Goal: Task Accomplishment & Management: Manage account settings

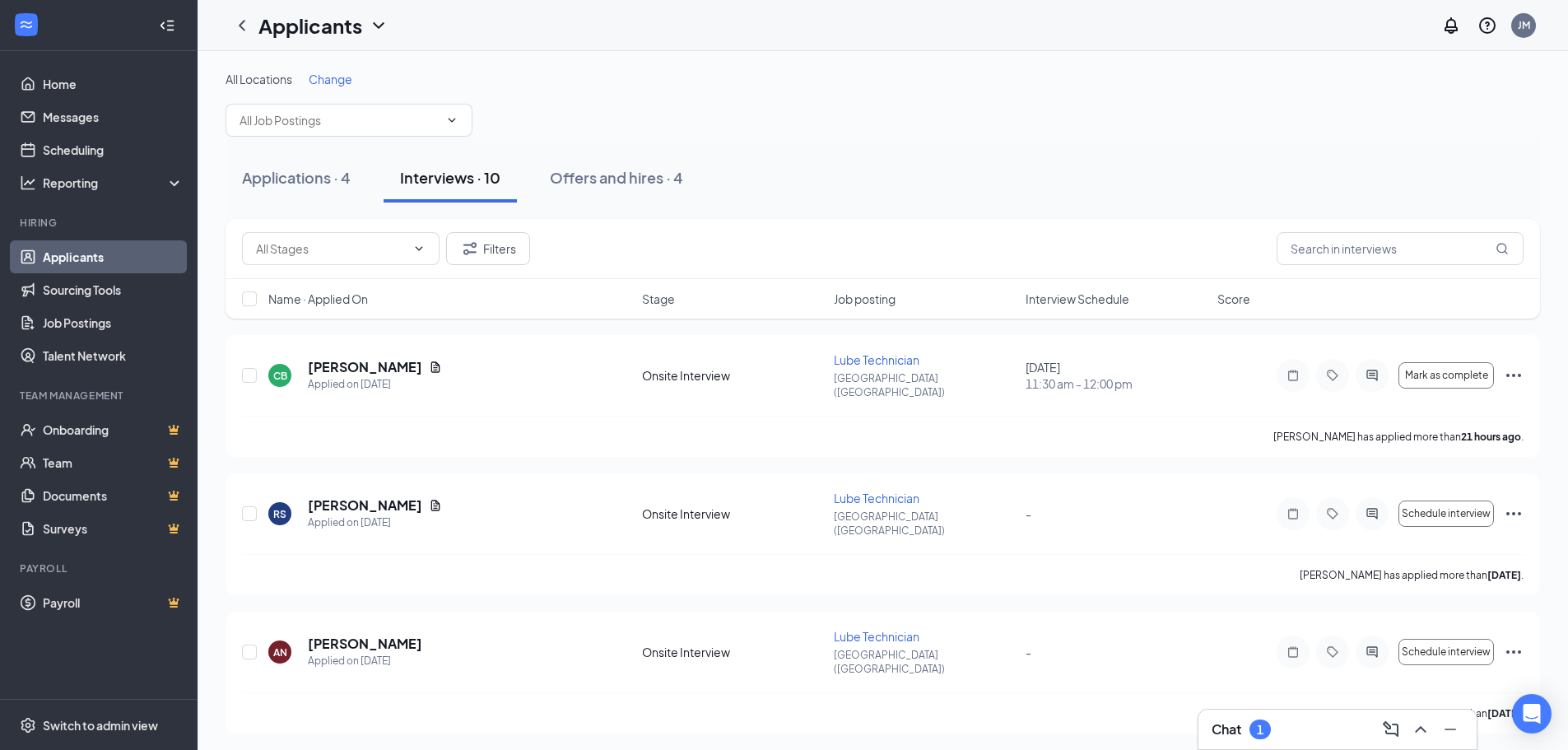
click at [105, 259] on link "Applicants" at bounding box center [113, 256] width 141 height 33
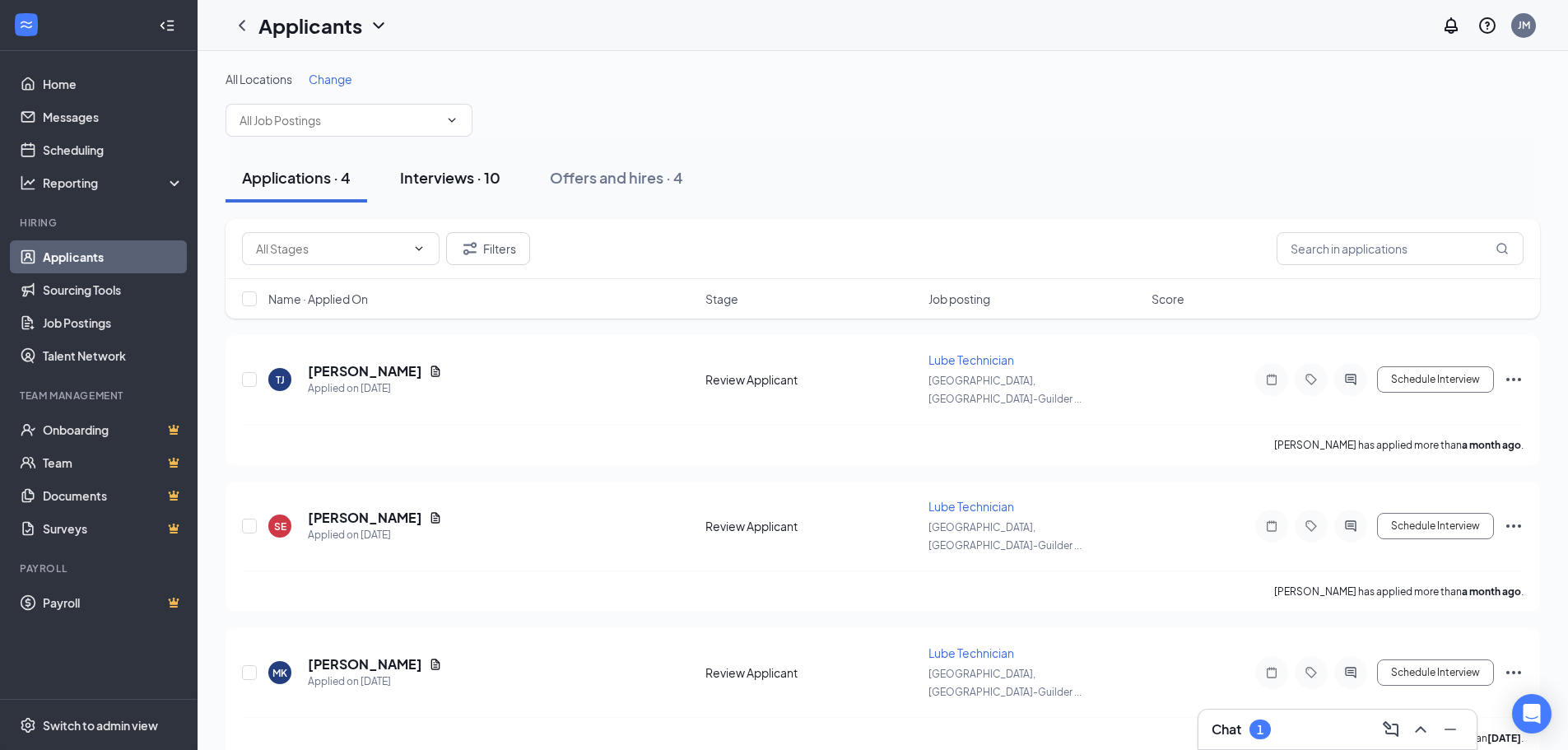
click at [442, 184] on div "Interviews · 10" at bounding box center [450, 177] width 100 height 21
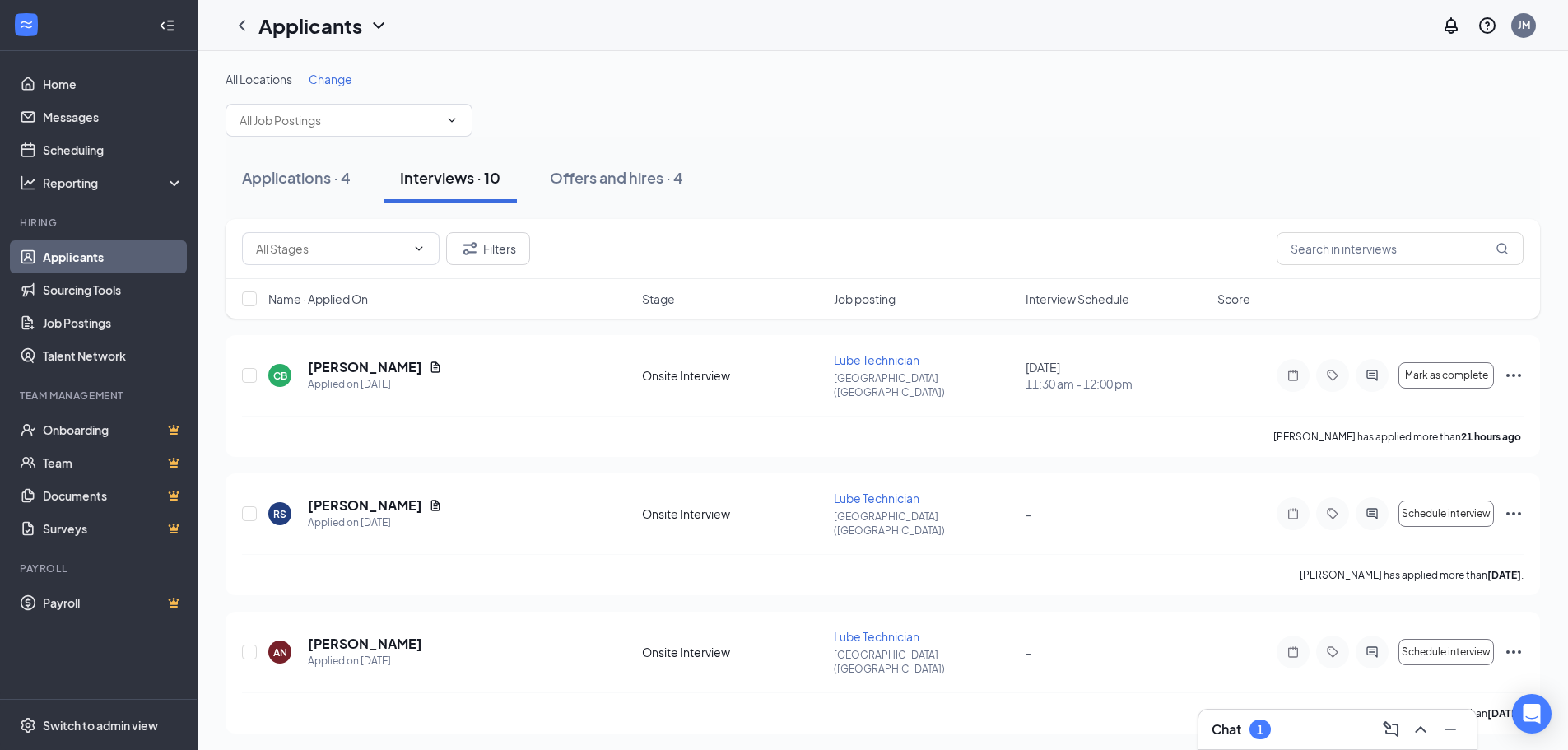
click at [1292, 730] on div "Chat 1" at bounding box center [1337, 729] width 252 height 27
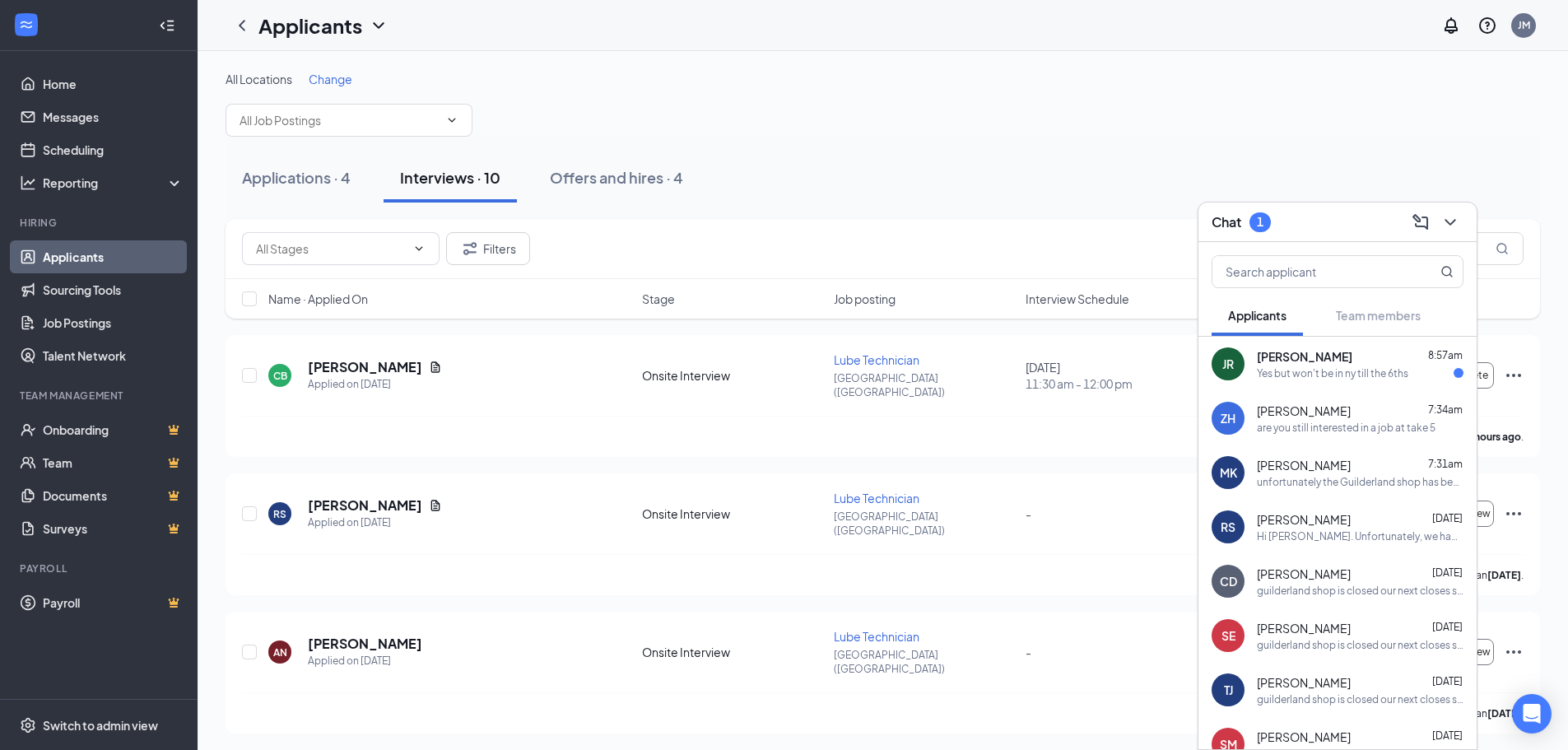
click at [1323, 366] on div "Yes but won't be in ny till the 6ths" at bounding box center [1333, 373] width 152 height 14
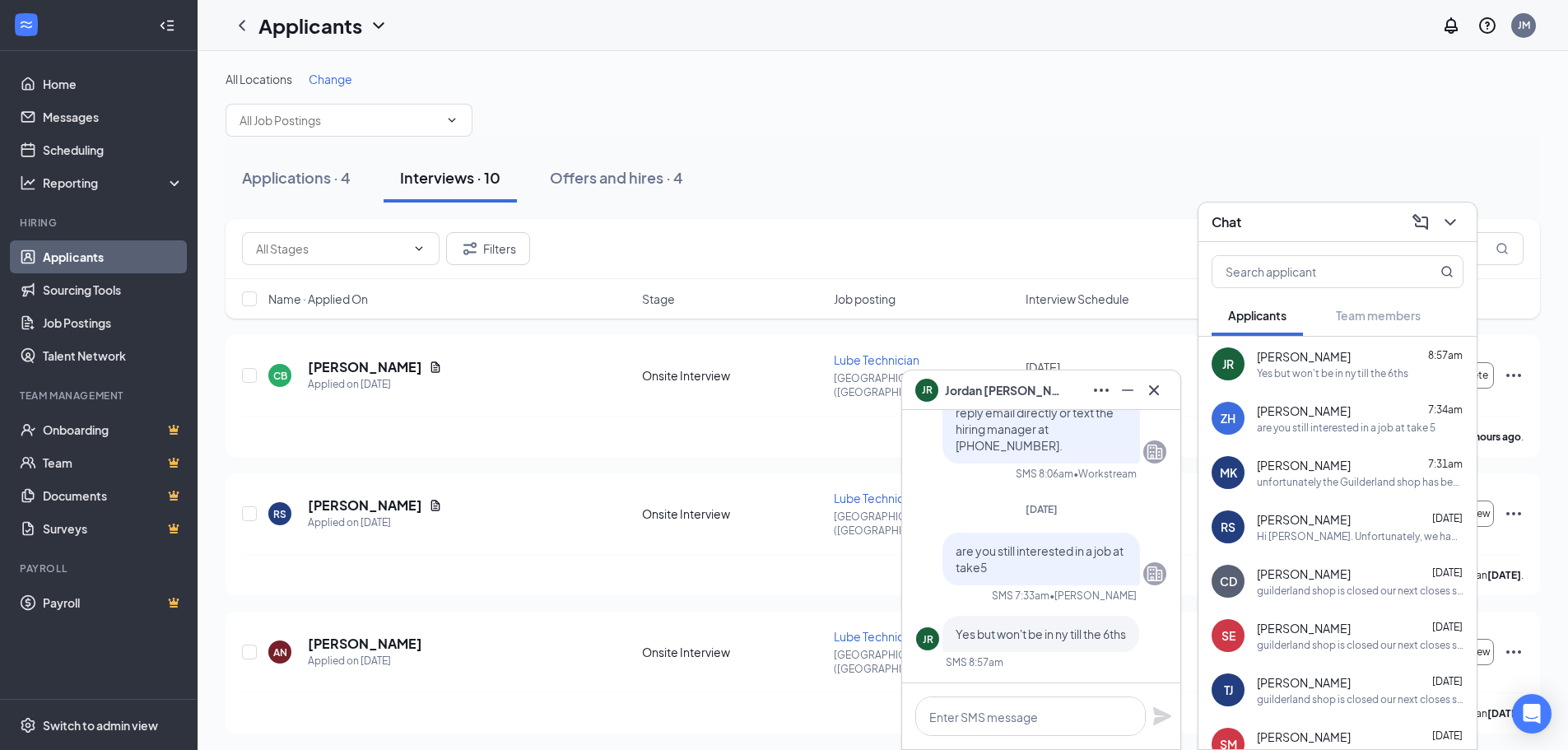
click at [1149, 160] on div "Applications · 4 Interviews · 10 Offers and hires · 4" at bounding box center [883, 178] width 1314 height 50
click at [1448, 226] on icon "ChevronDown" at bounding box center [1450, 222] width 20 height 20
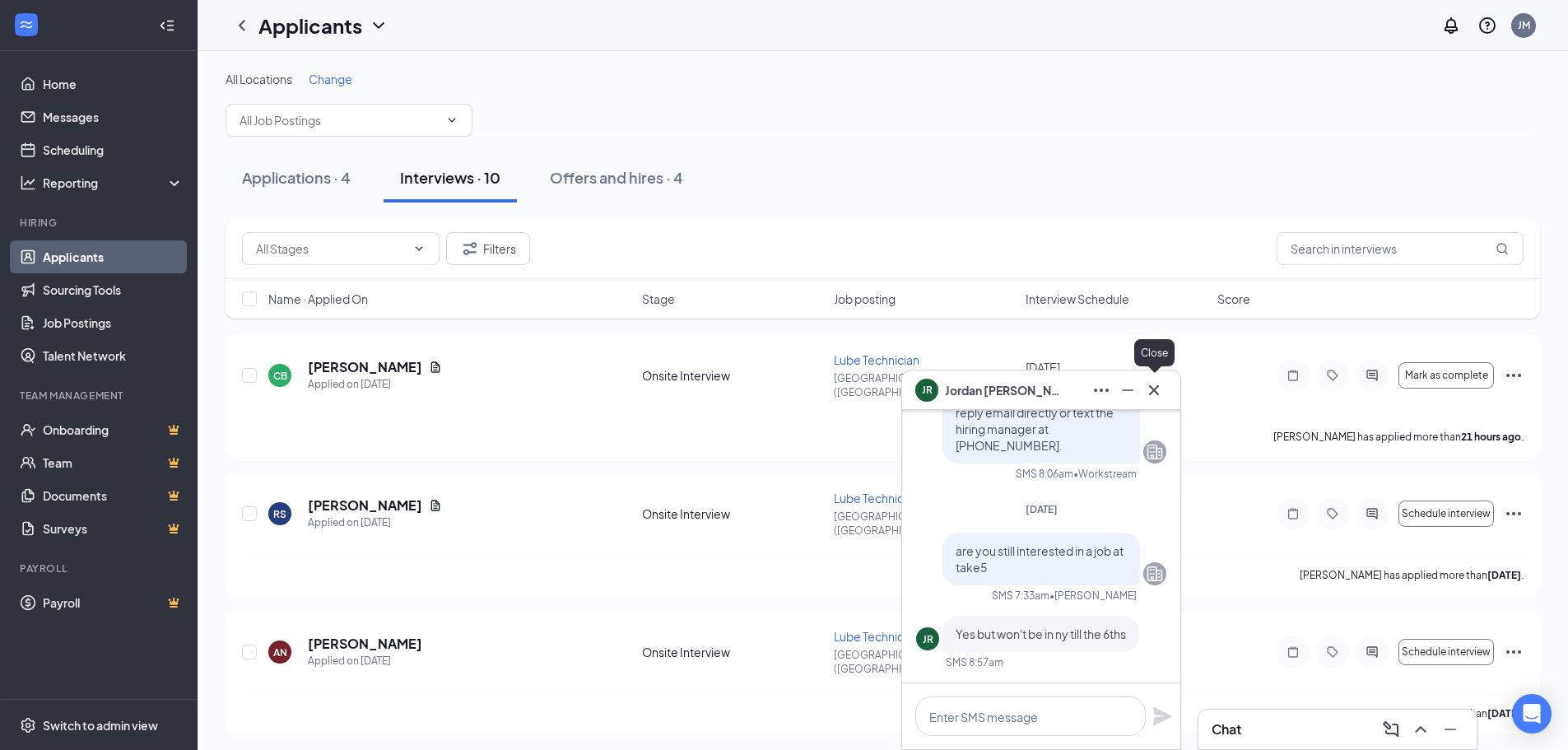
click at [1155, 391] on icon "Cross" at bounding box center [1153, 389] width 10 height 10
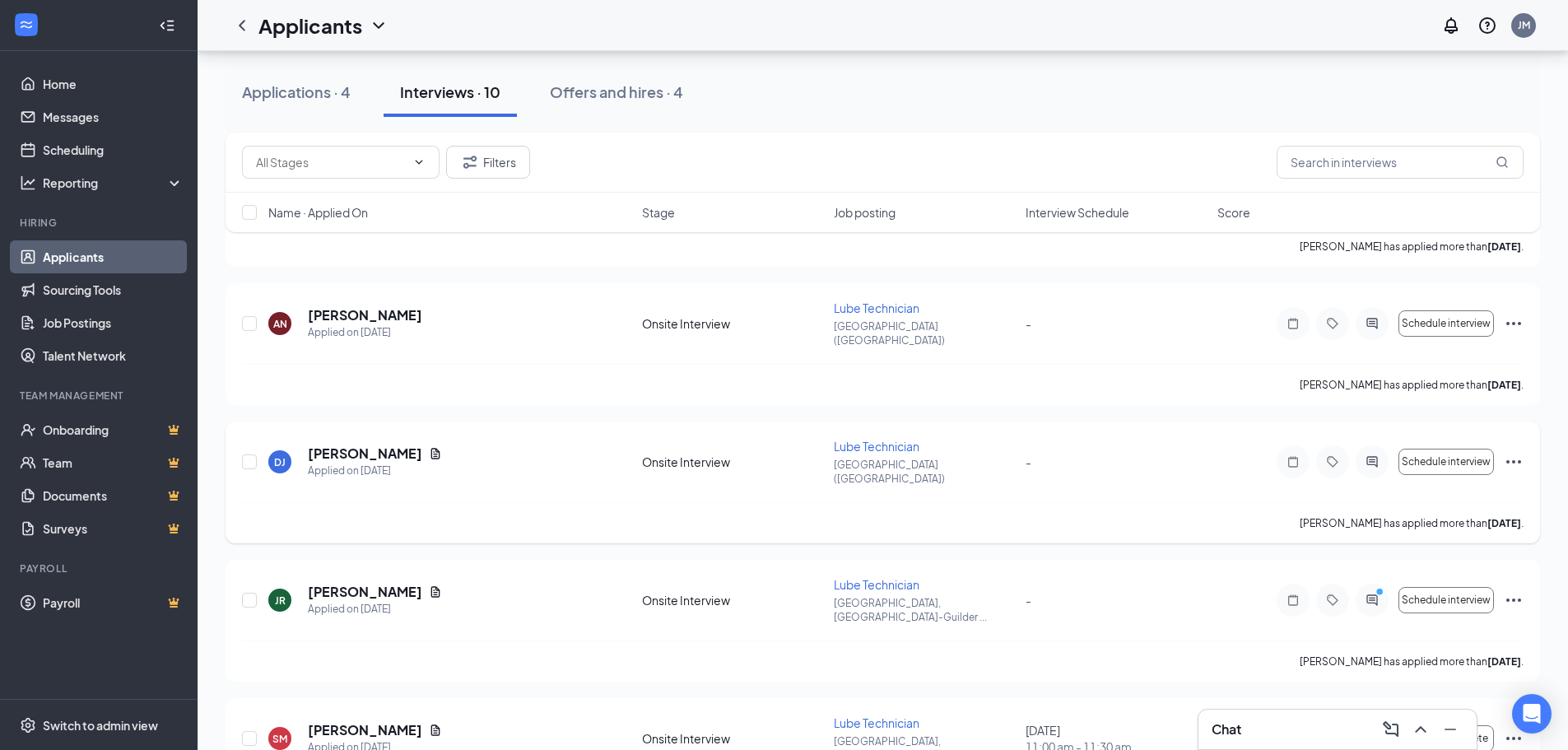
scroll to position [329, 0]
click at [1466, 594] on span "Schedule interview" at bounding box center [1446, 599] width 89 height 11
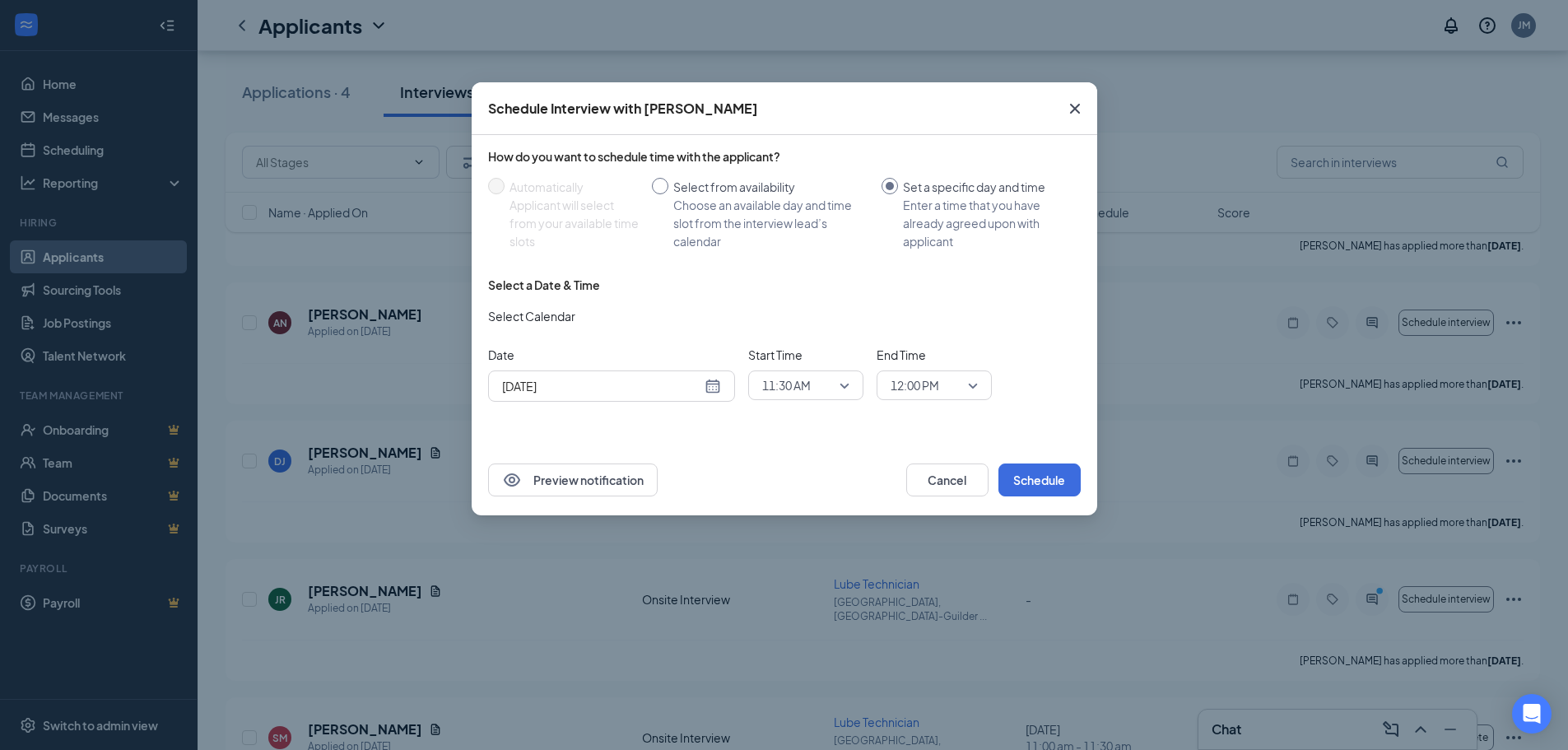
click at [662, 191] on input "Select from availability Choose an available day and time slot from the intervi…" at bounding box center [660, 186] width 16 height 16
radio input "true"
radio input "false"
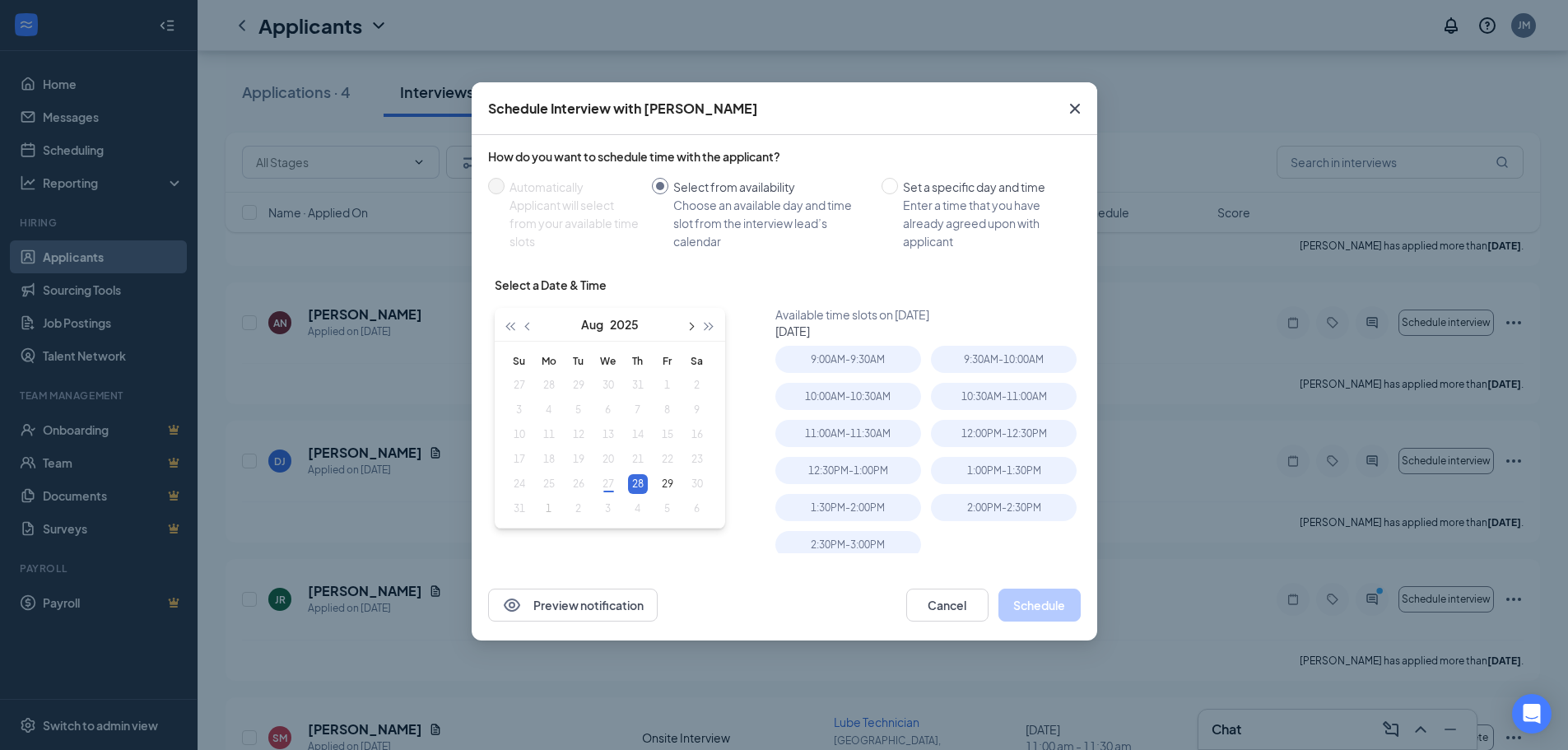
click at [691, 329] on span "button" at bounding box center [690, 326] width 9 height 9
click at [953, 603] on button "Cancel" at bounding box center [947, 604] width 82 height 33
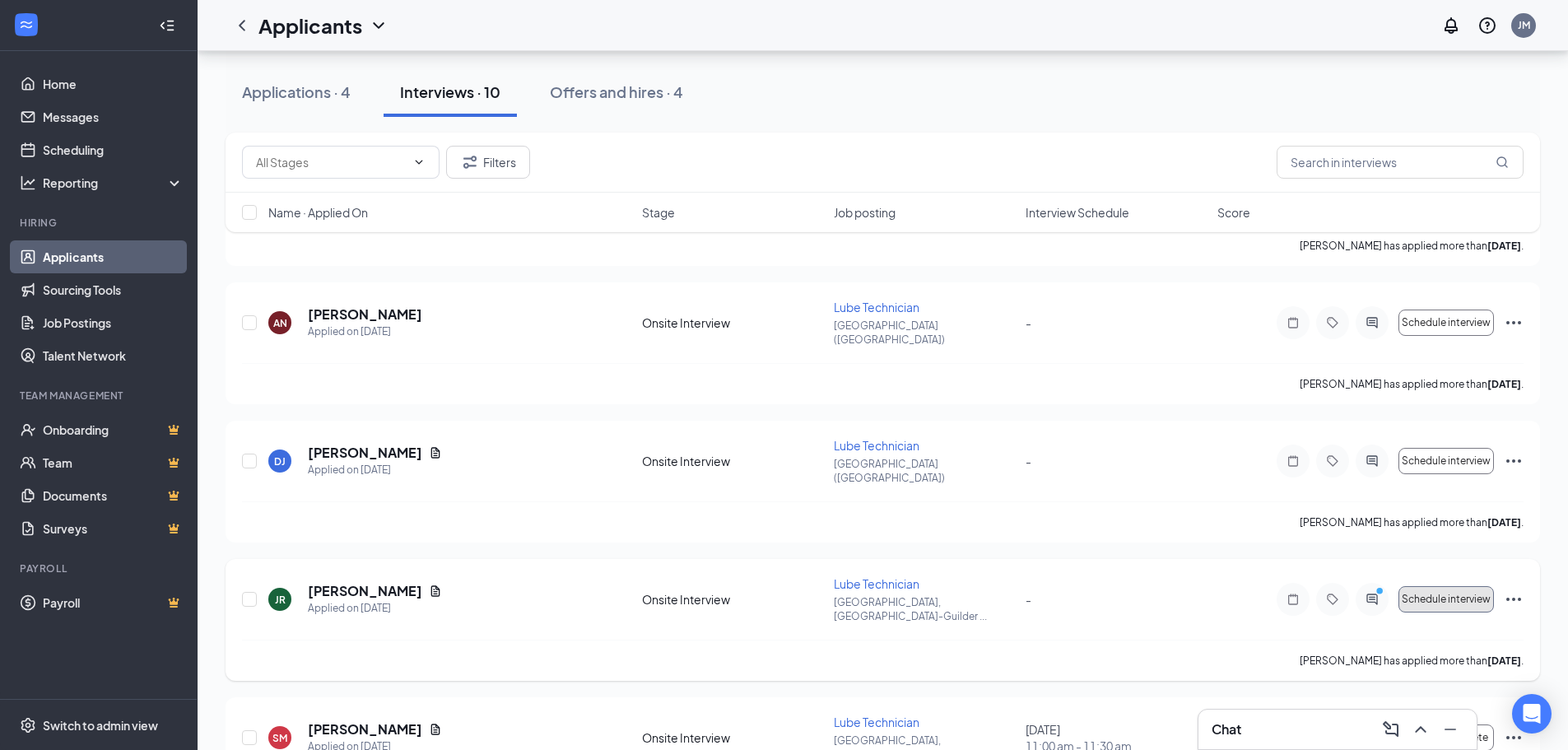
click at [1420, 594] on span "Schedule interview" at bounding box center [1446, 599] width 89 height 11
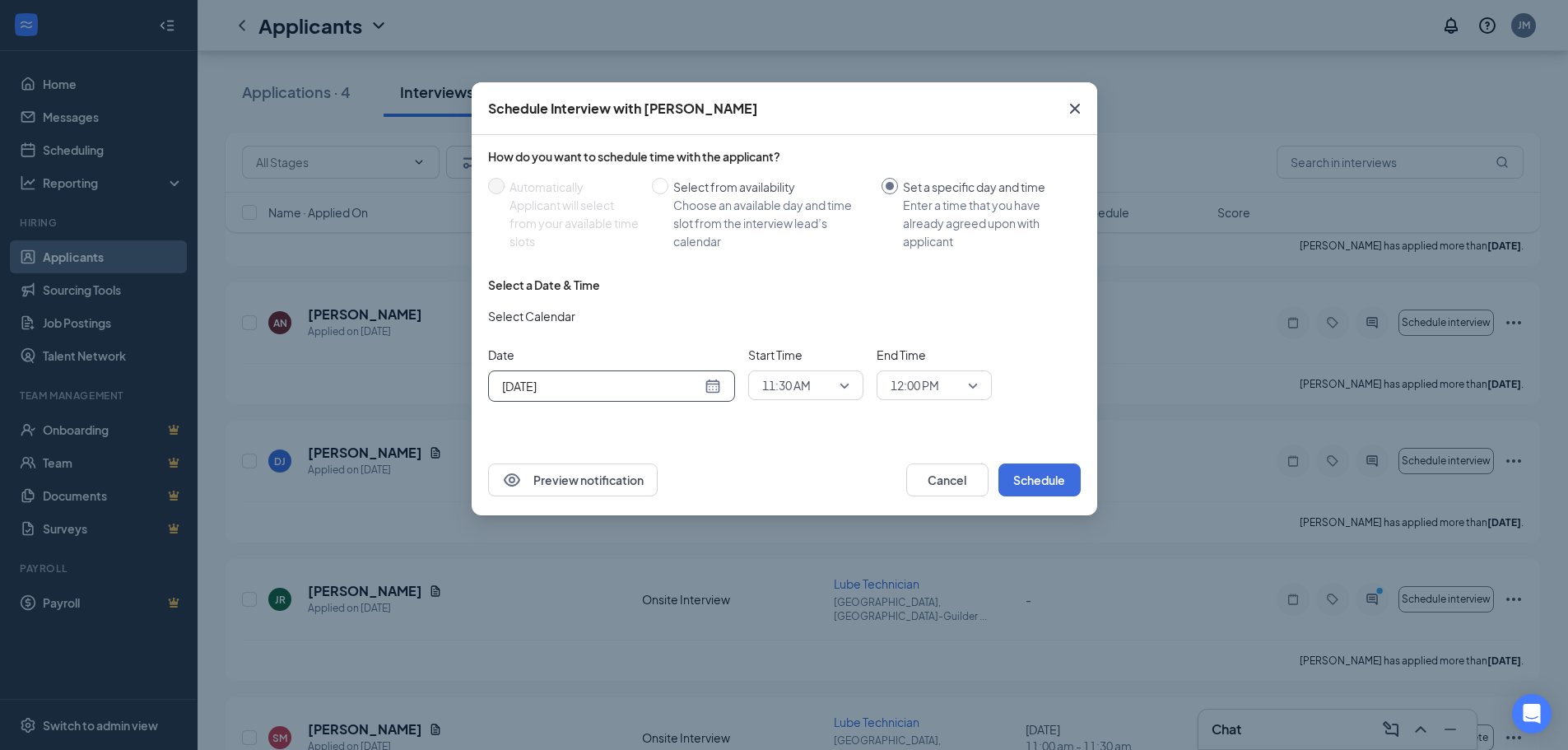
click at [654, 388] on input "[DATE]" at bounding box center [601, 385] width 199 height 18
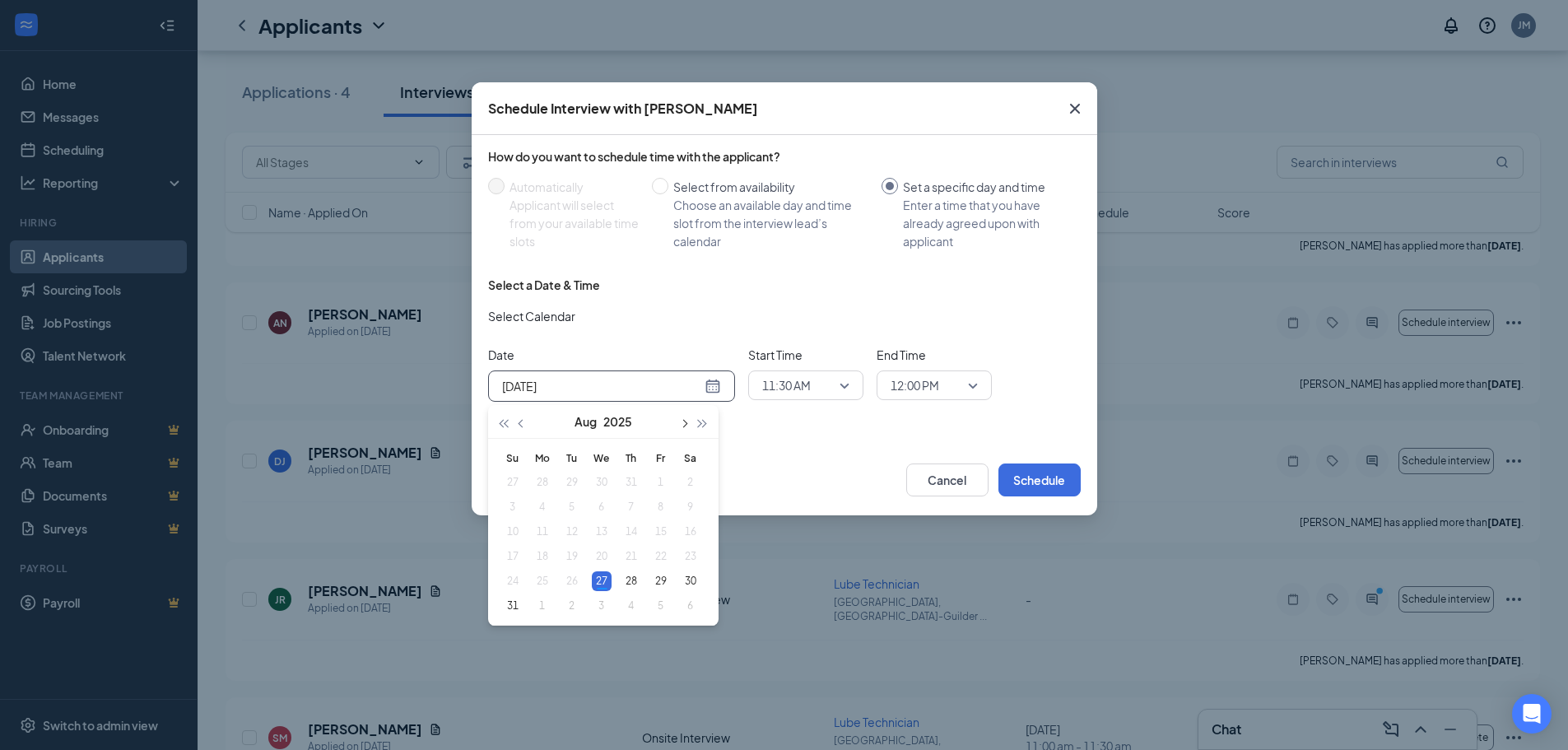
click at [686, 422] on span "button" at bounding box center [683, 423] width 9 height 9
type input "[DATE]"
click at [540, 510] on div "8" at bounding box center [542, 507] width 20 height 20
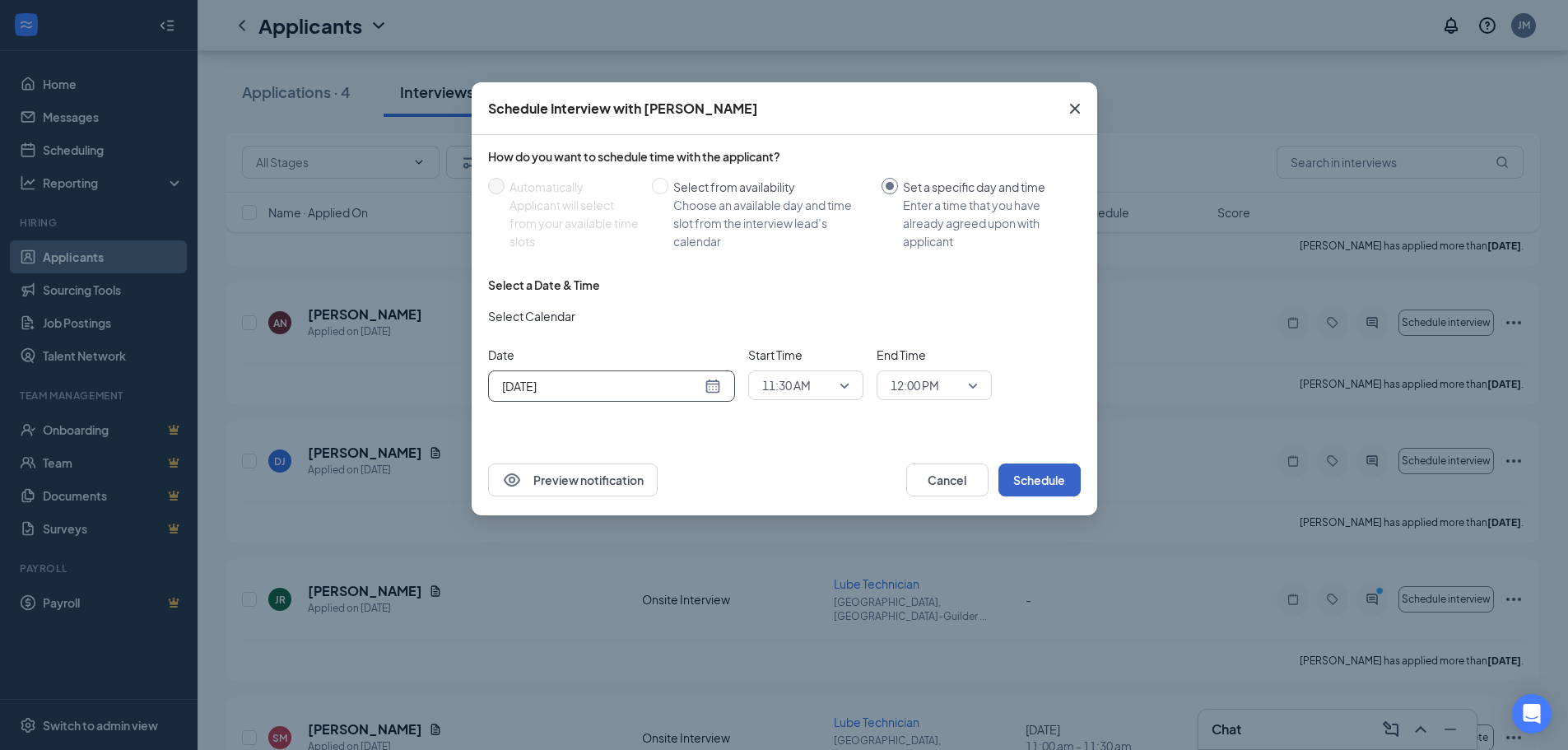
click at [1042, 479] on button "Schedule" at bounding box center [1039, 479] width 82 height 33
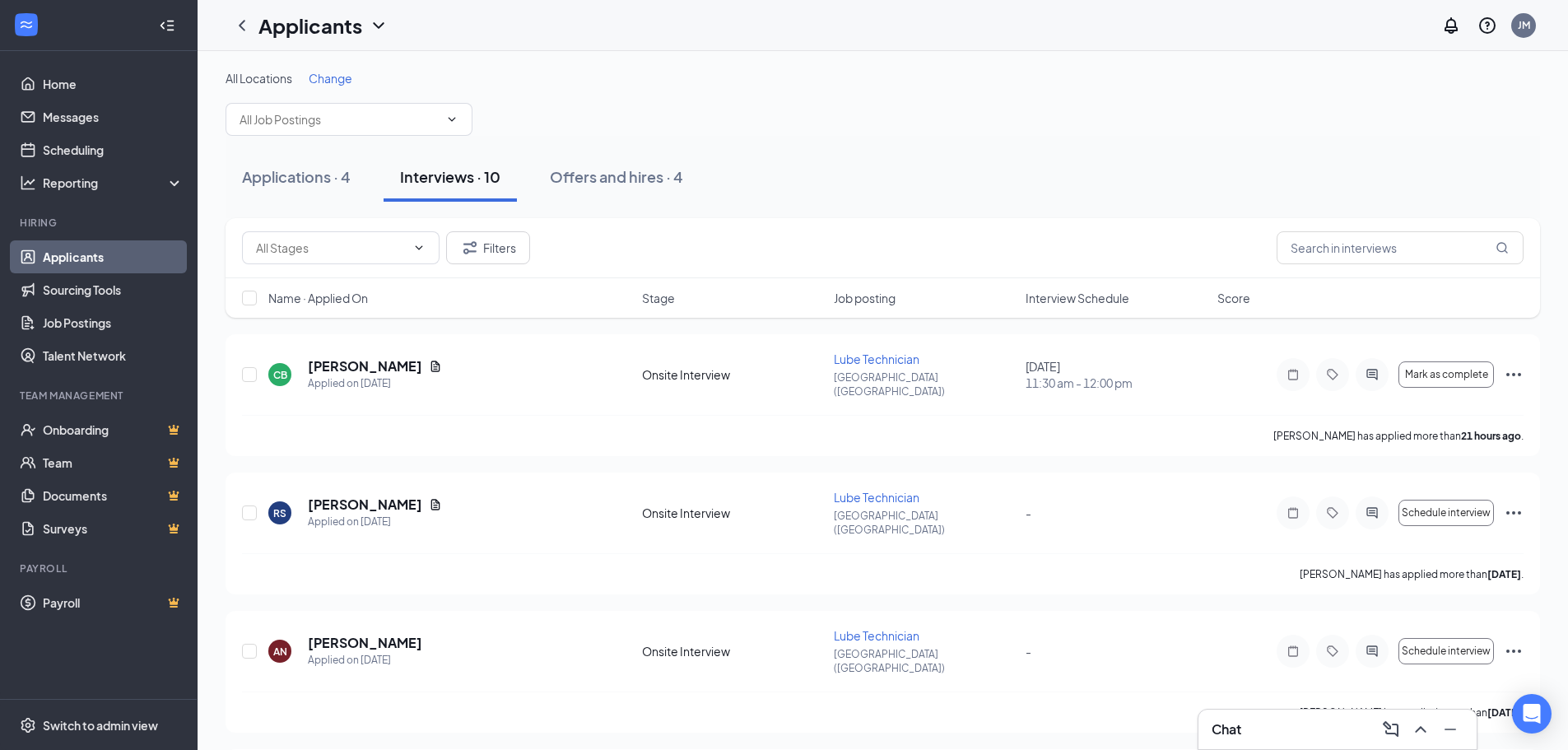
scroll to position [0, 0]
click at [475, 248] on icon "Filter" at bounding box center [470, 248] width 20 height 20
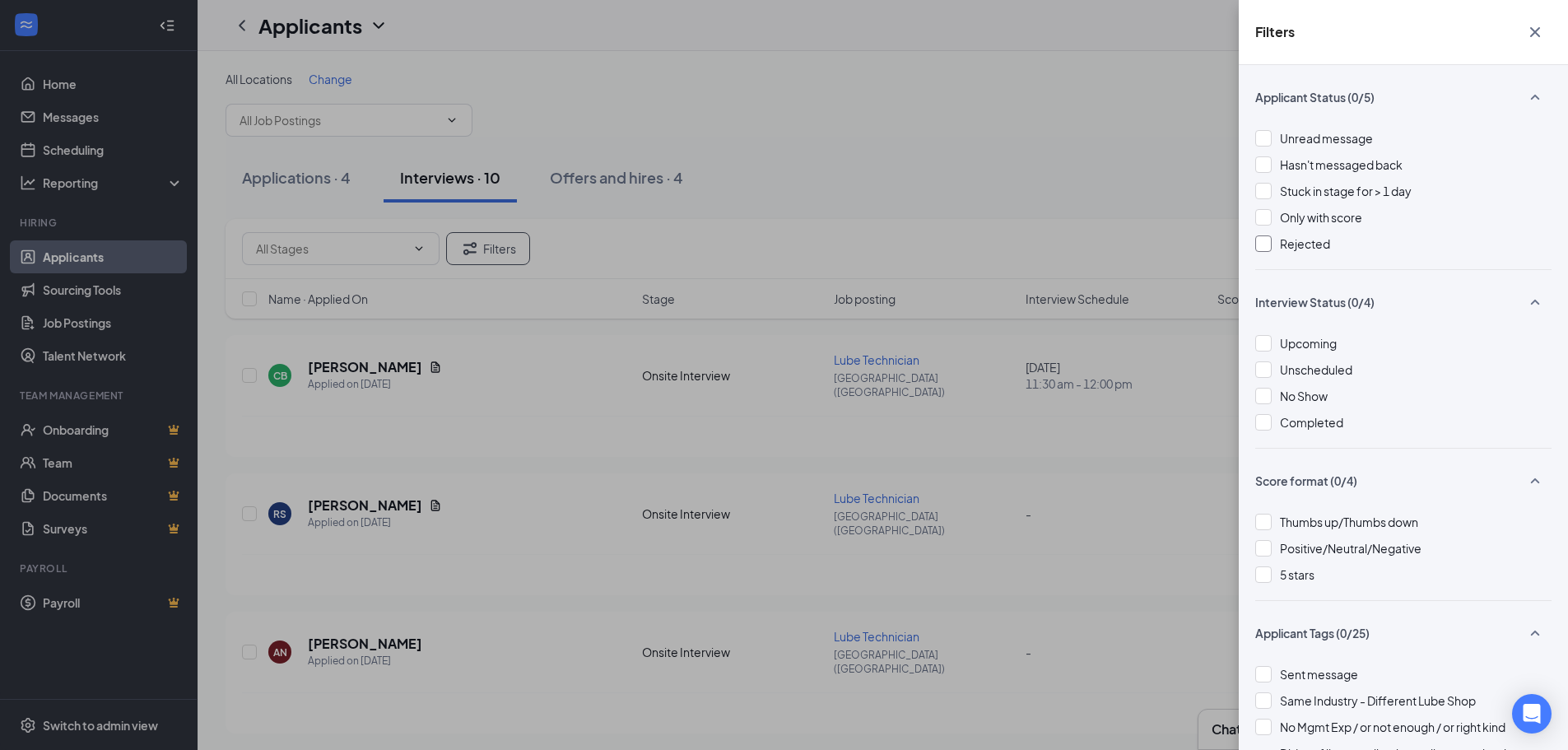
click at [1269, 247] on div at bounding box center [1263, 243] width 16 height 16
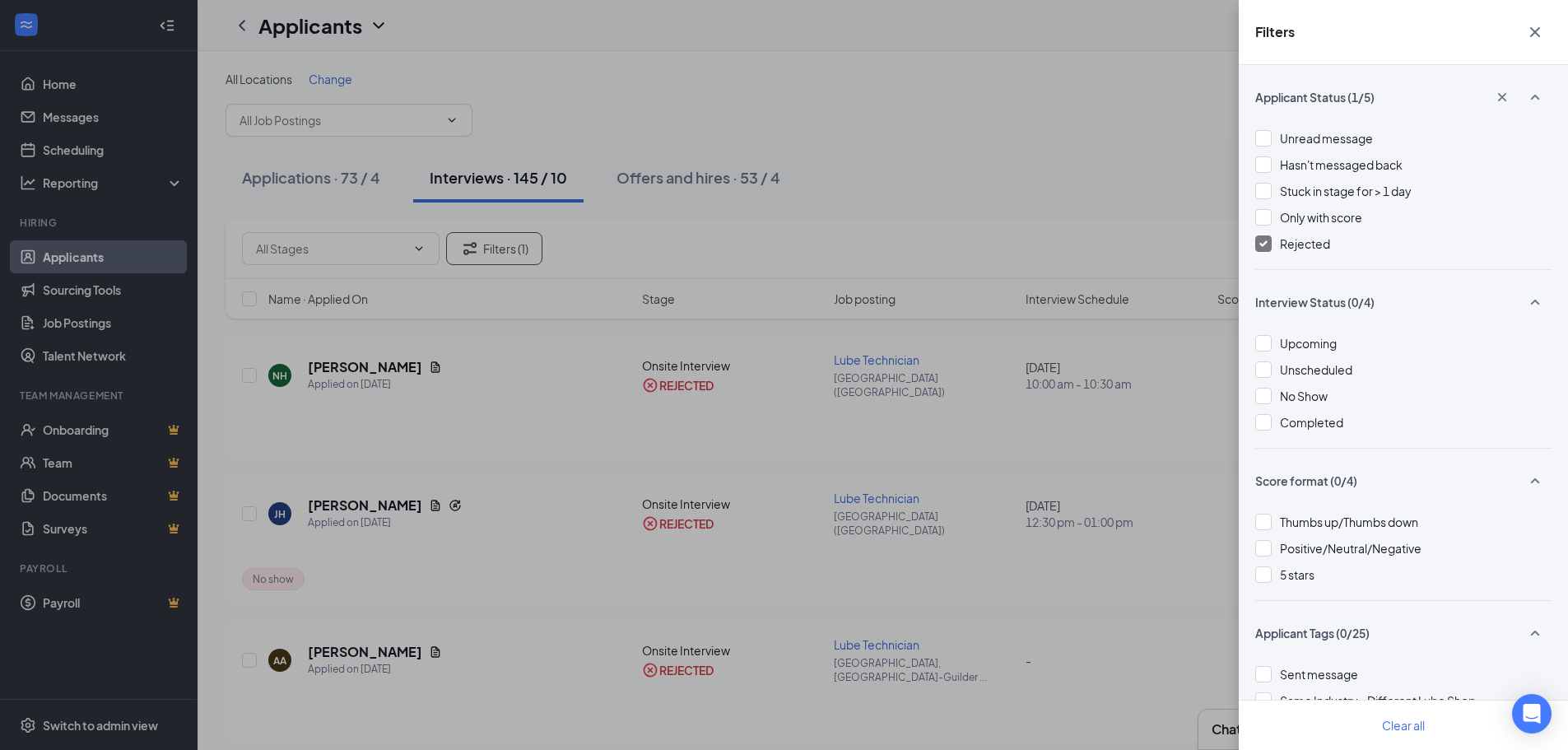
click at [1539, 31] on icon "Cross" at bounding box center [1535, 31] width 20 height 20
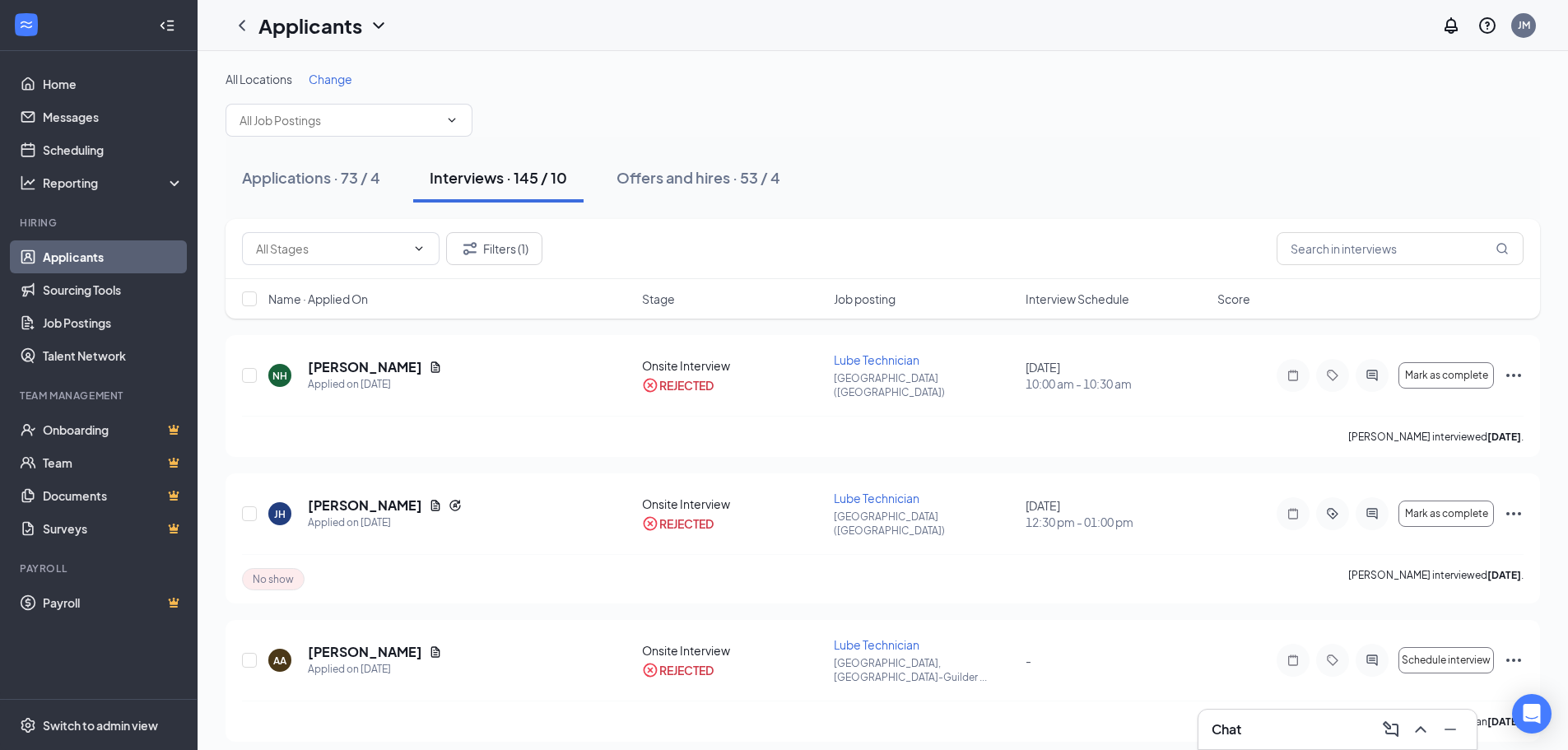
click at [348, 75] on span "Change" at bounding box center [331, 79] width 44 height 15
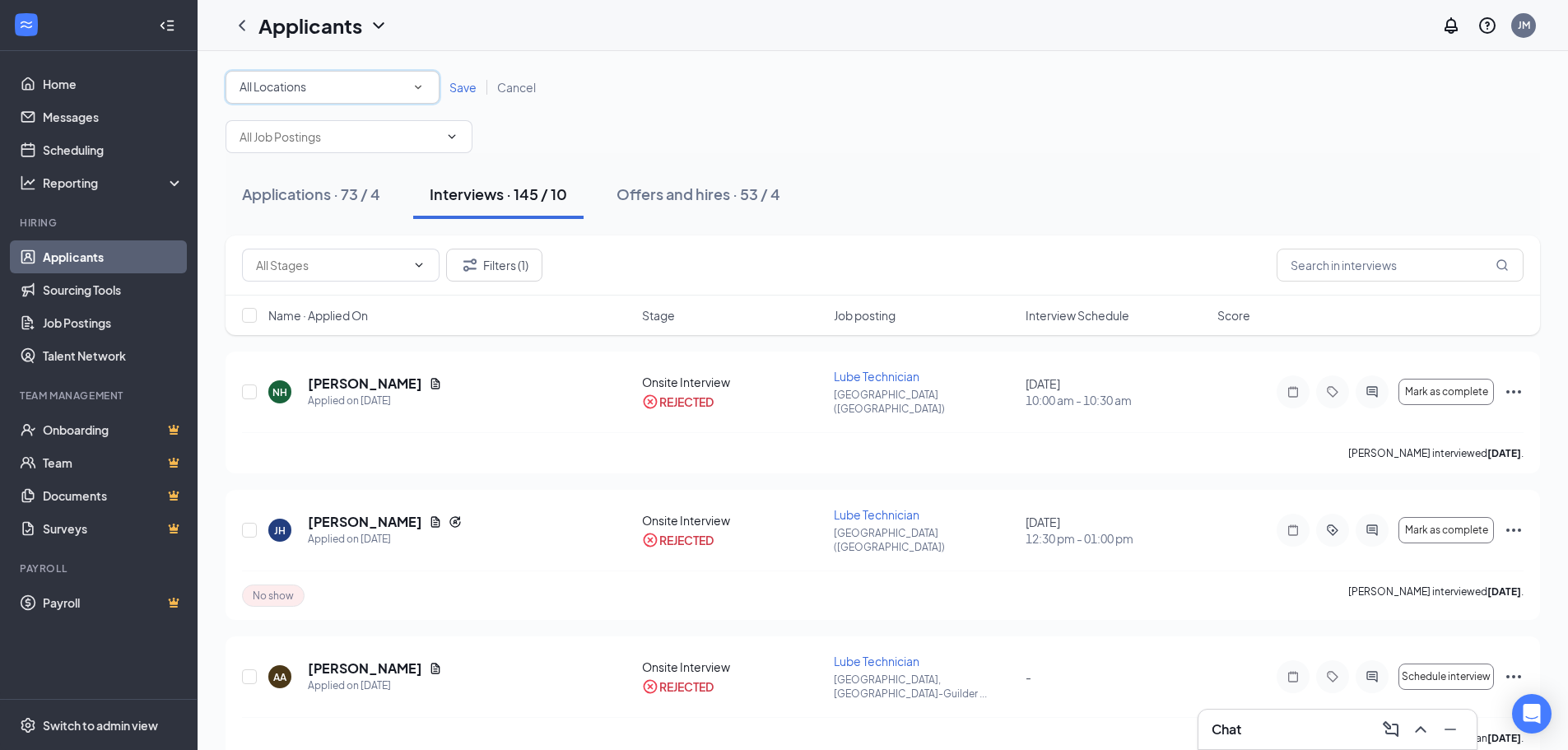
click at [376, 90] on div "All Locations" at bounding box center [332, 87] width 186 height 20
click at [340, 214] on span "[GEOGRAPHIC_DATA] ([GEOGRAPHIC_DATA])" at bounding box center [362, 213] width 249 height 15
click at [452, 91] on span "Save" at bounding box center [462, 88] width 27 height 15
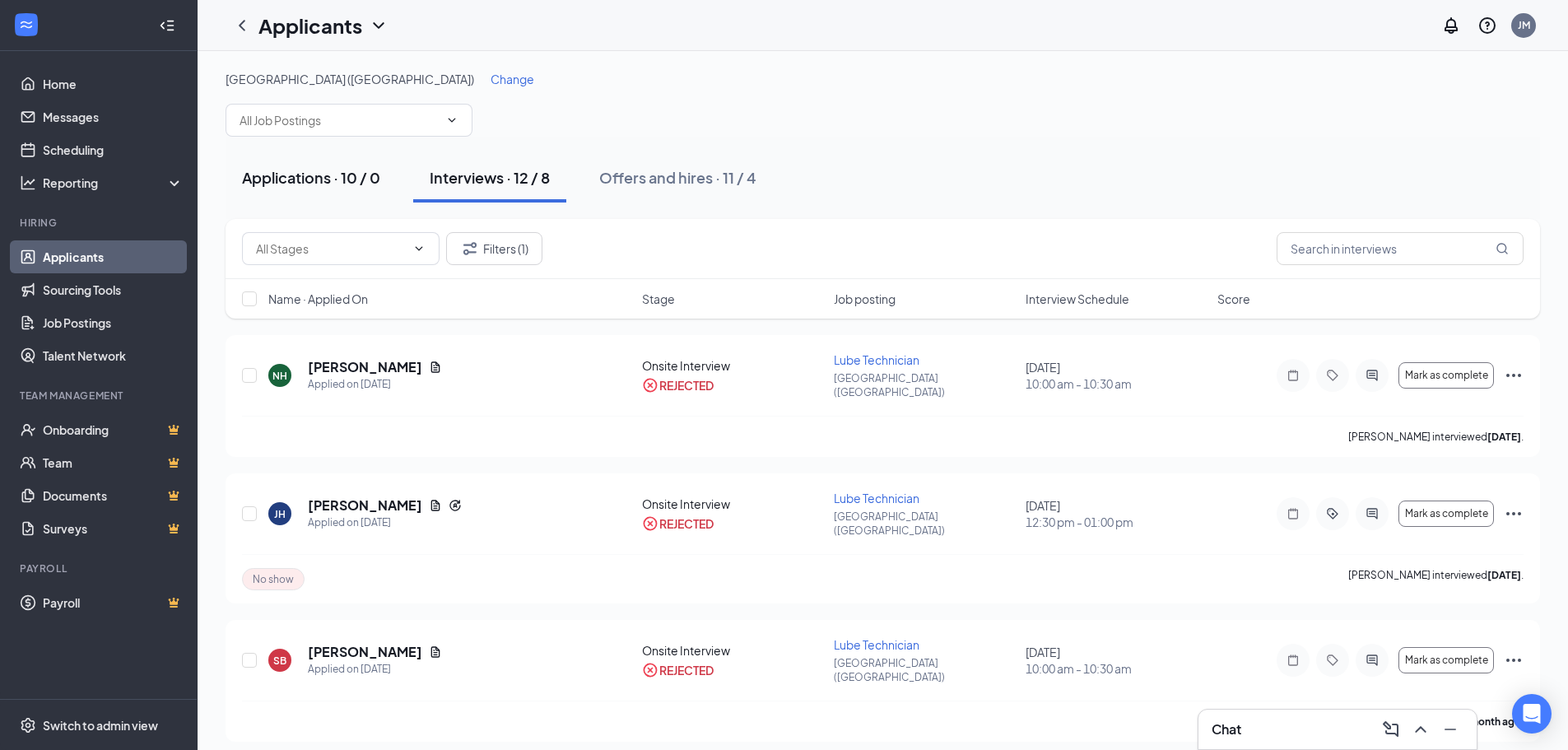
click at [320, 178] on div "Applications · 10 / 0" at bounding box center [311, 177] width 138 height 21
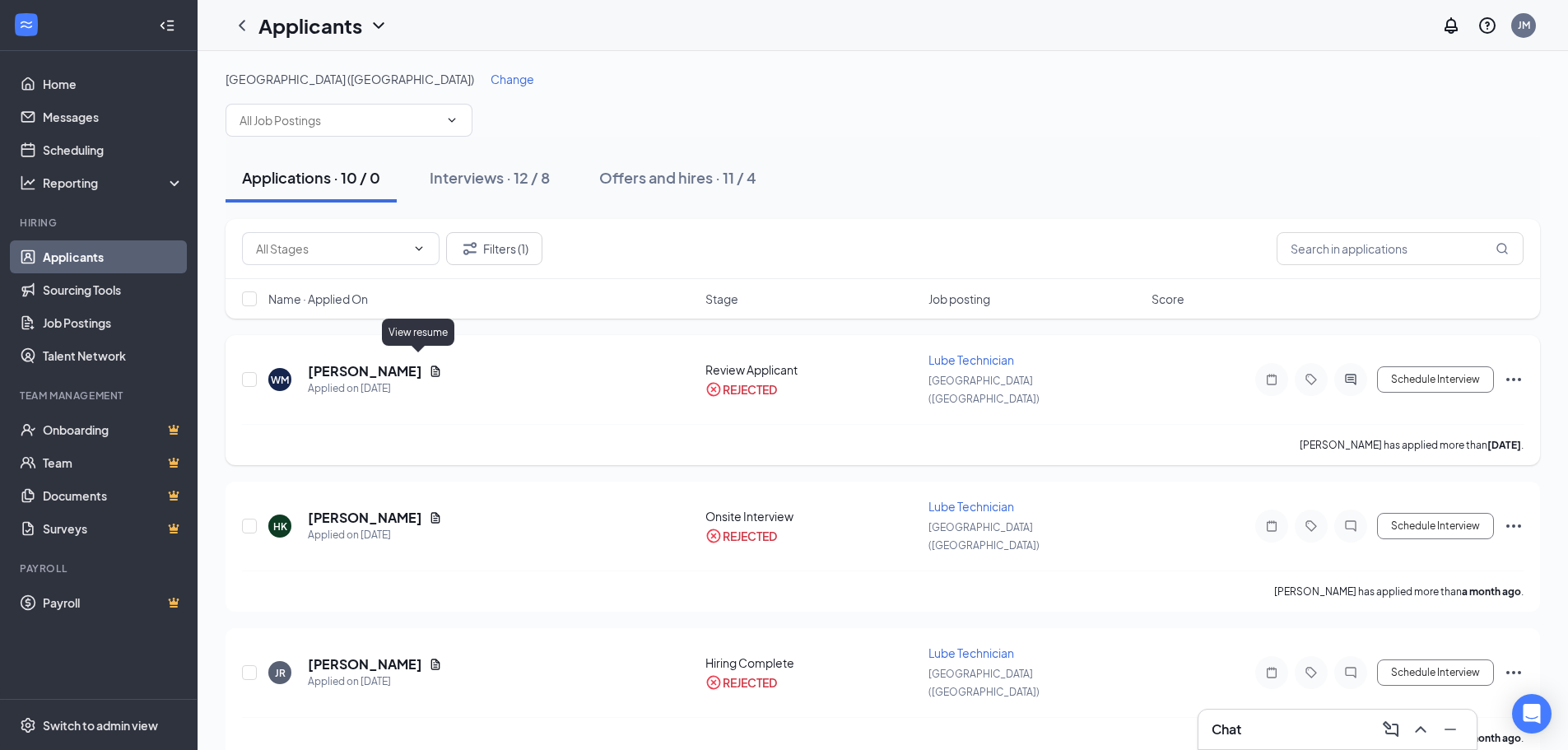
click at [431, 365] on icon "Document" at bounding box center [435, 370] width 9 height 10
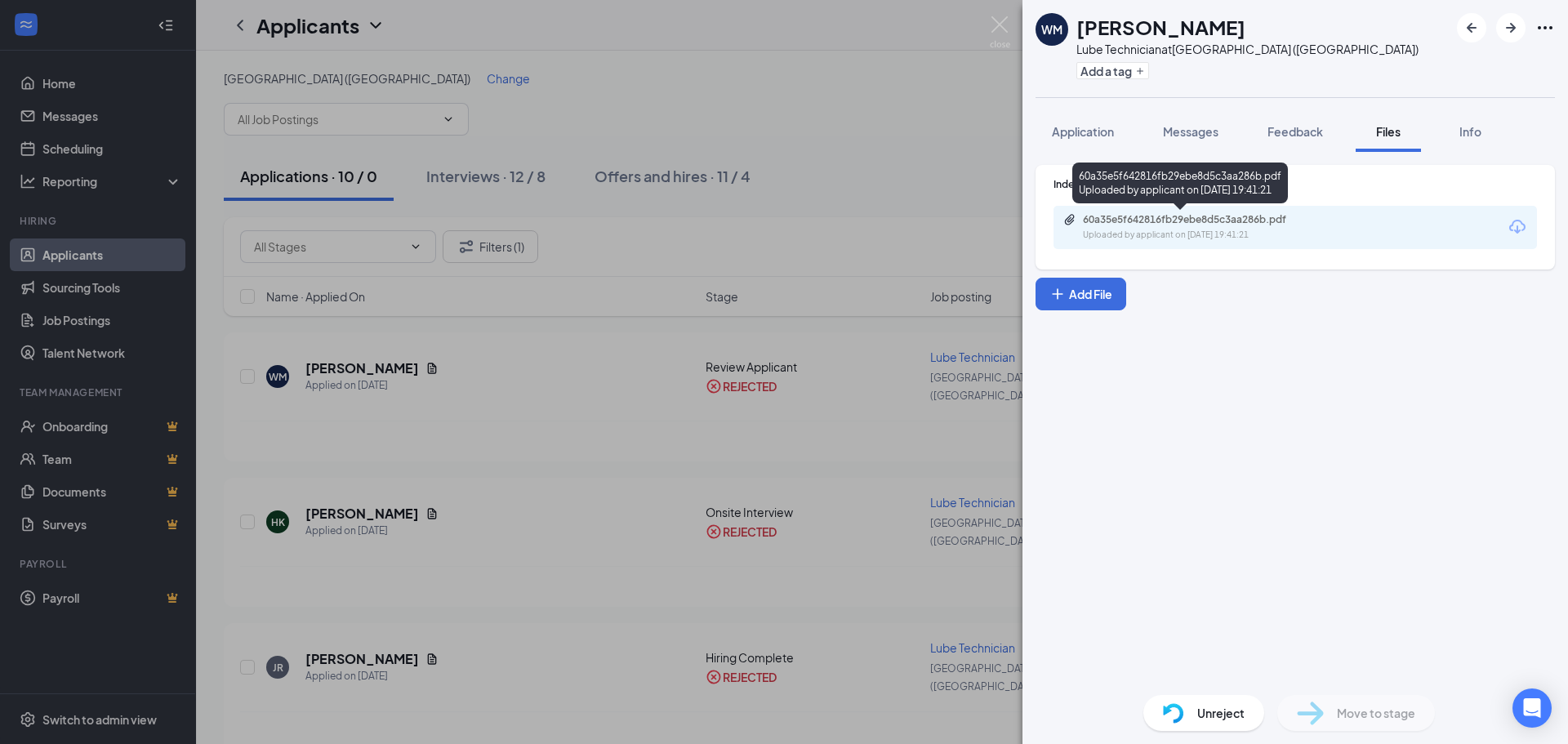
click at [1106, 225] on div "60a35e5f642816fb29ebe8d5c3aa286b.pdf" at bounding box center [1197, 219] width 229 height 13
click at [1006, 36] on img at bounding box center [1001, 32] width 21 height 32
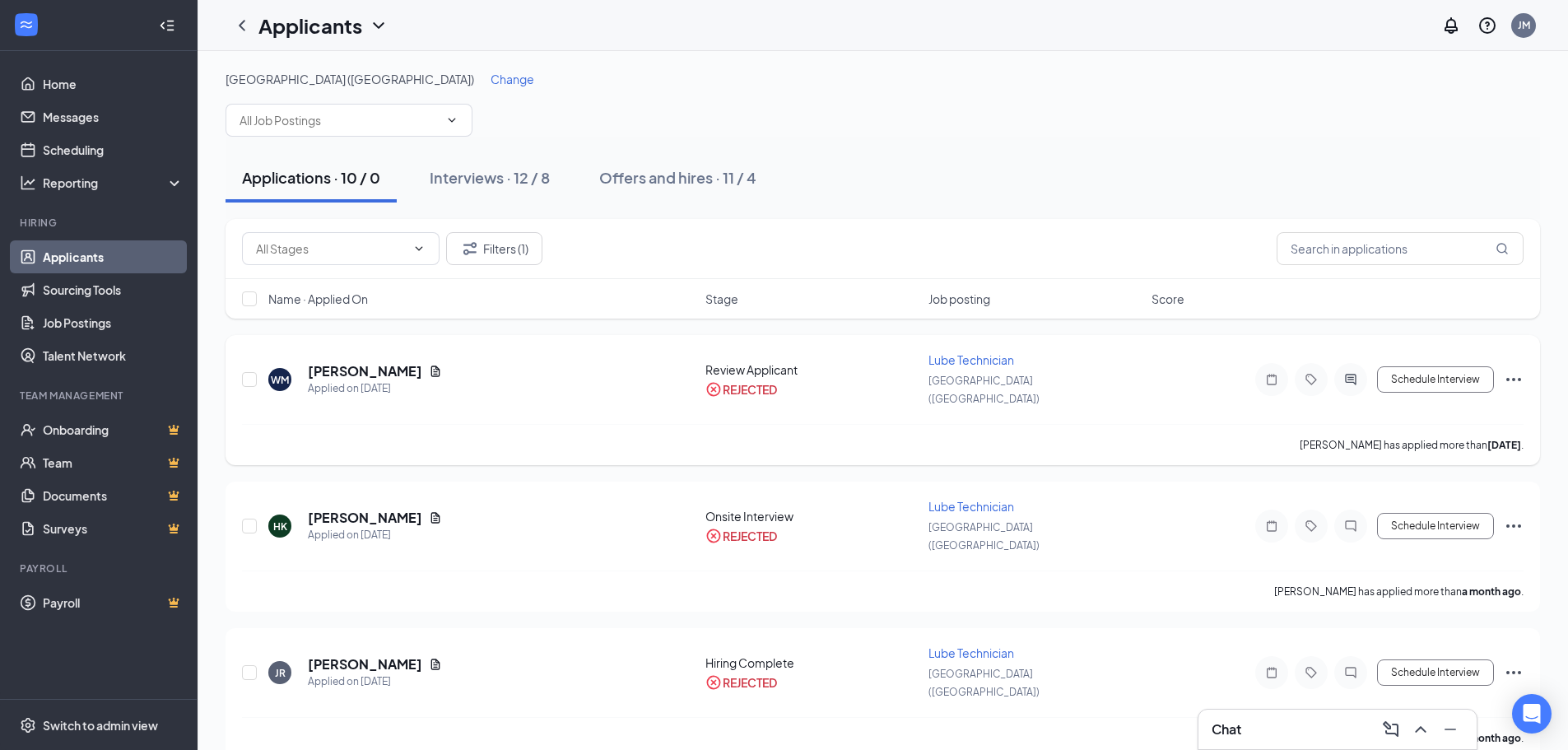
click at [1516, 373] on icon "Ellipses" at bounding box center [1514, 379] width 20 height 20
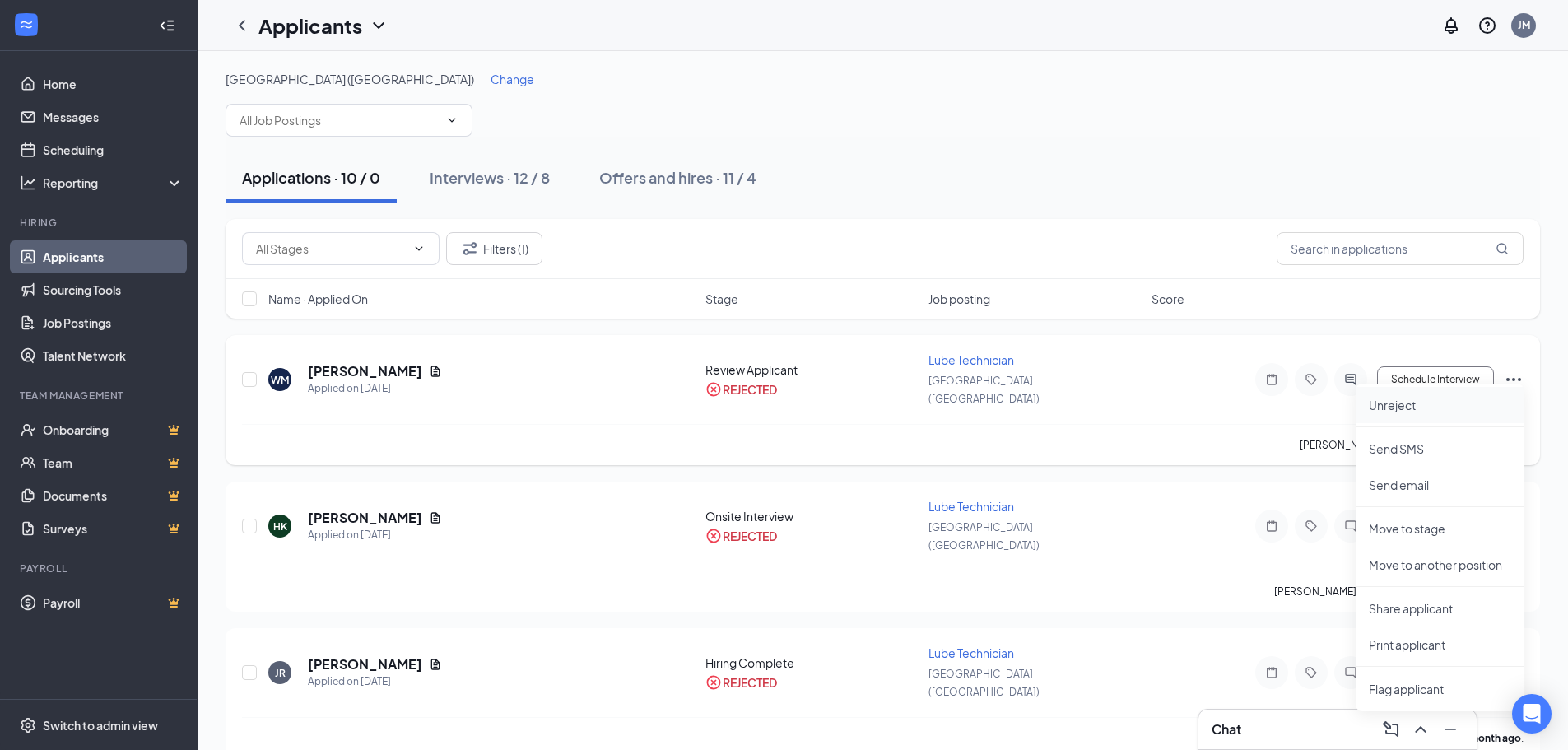
click at [1451, 414] on li "Unreject" at bounding box center [1439, 405] width 168 height 36
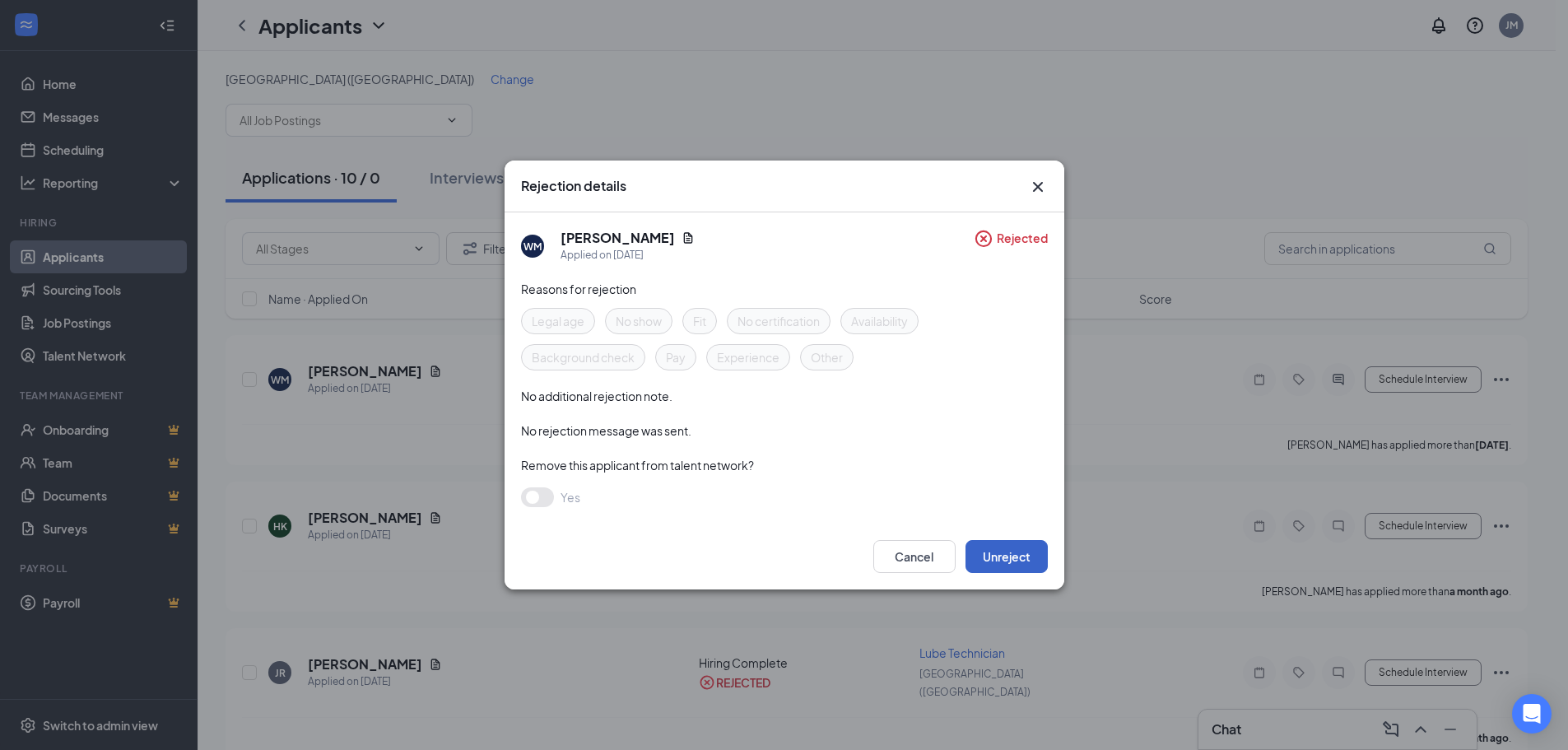
click at [996, 566] on button "Unreject" at bounding box center [1007, 556] width 82 height 33
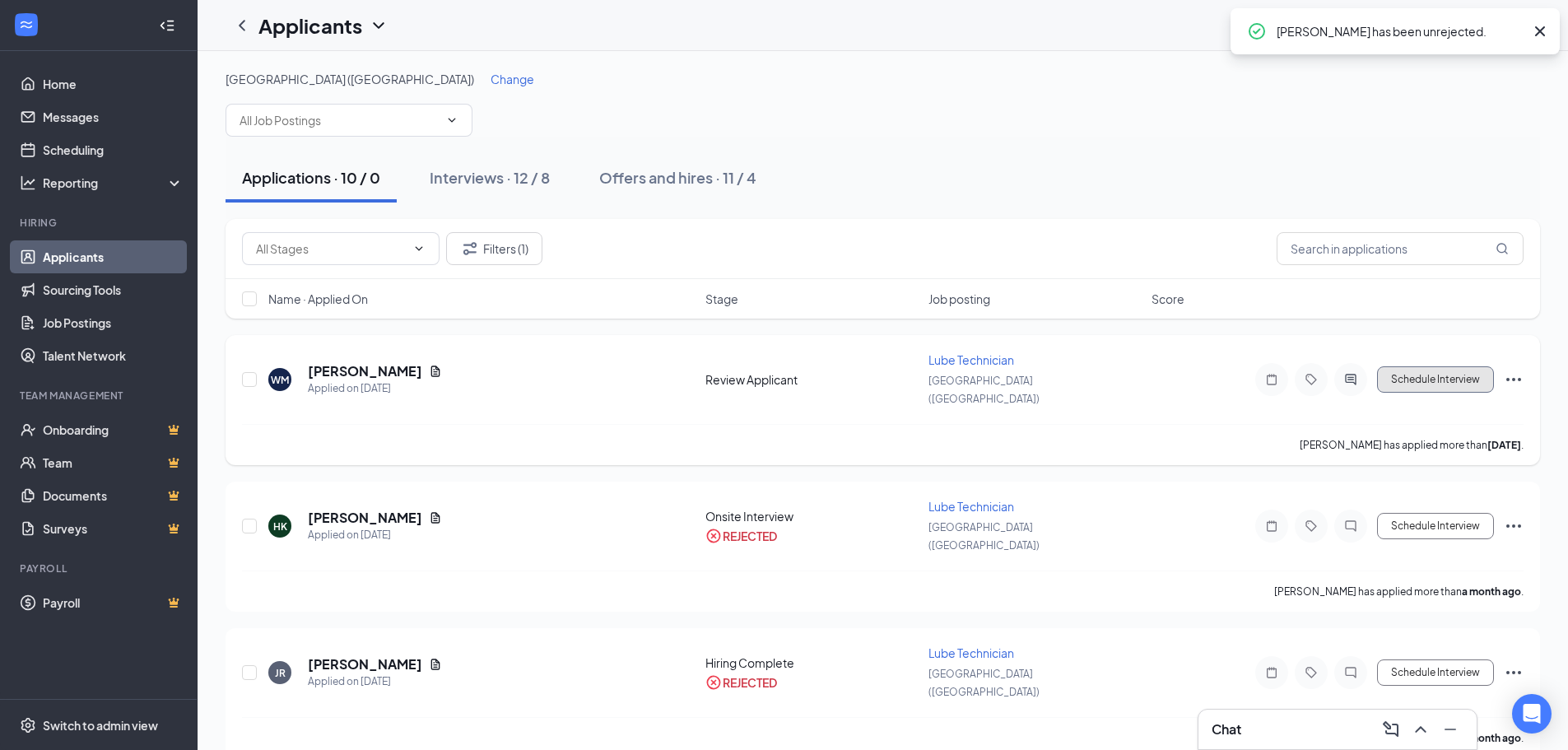
click at [1413, 366] on button "Schedule Interview" at bounding box center [1436, 379] width 117 height 27
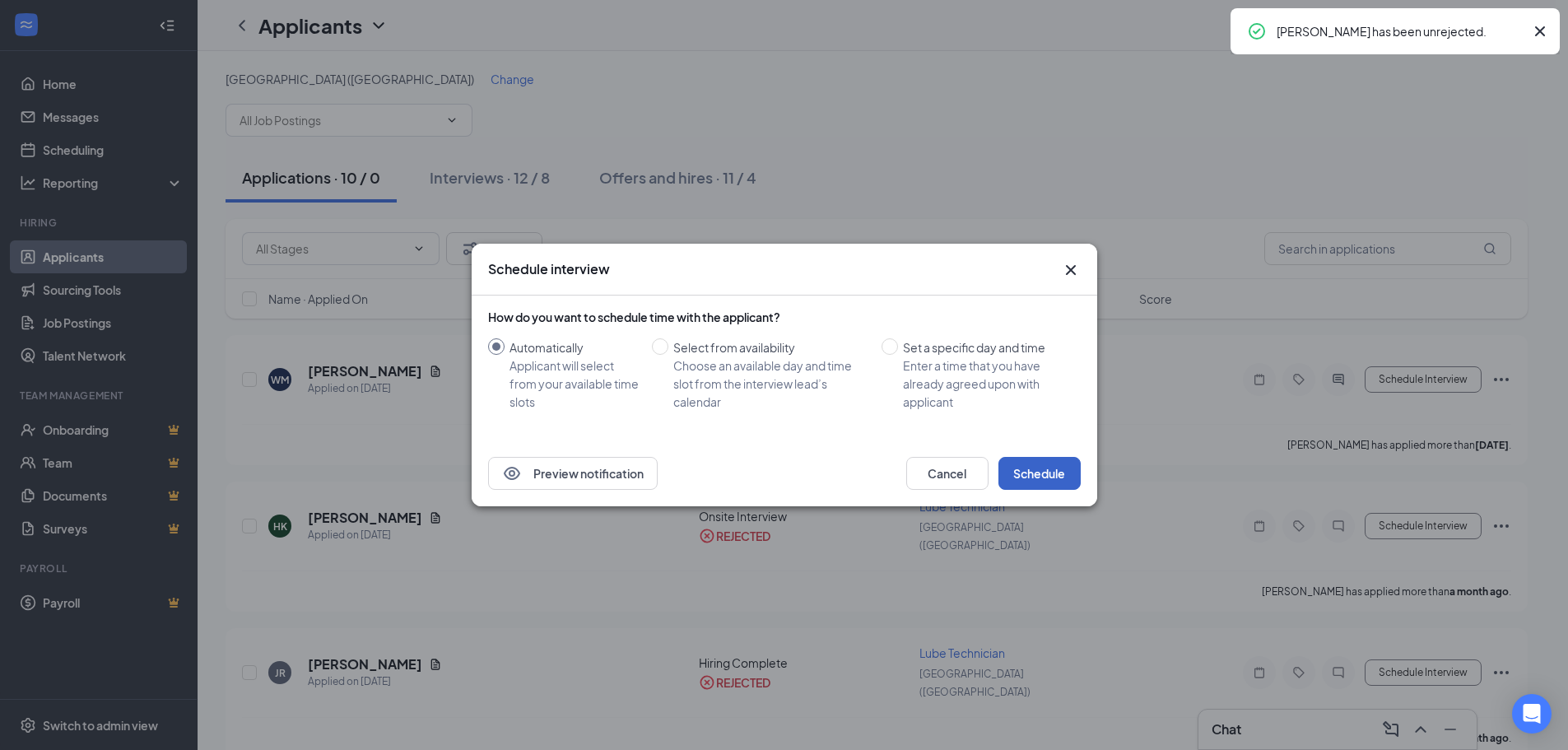
click at [1033, 472] on button "Schedule" at bounding box center [1039, 473] width 82 height 33
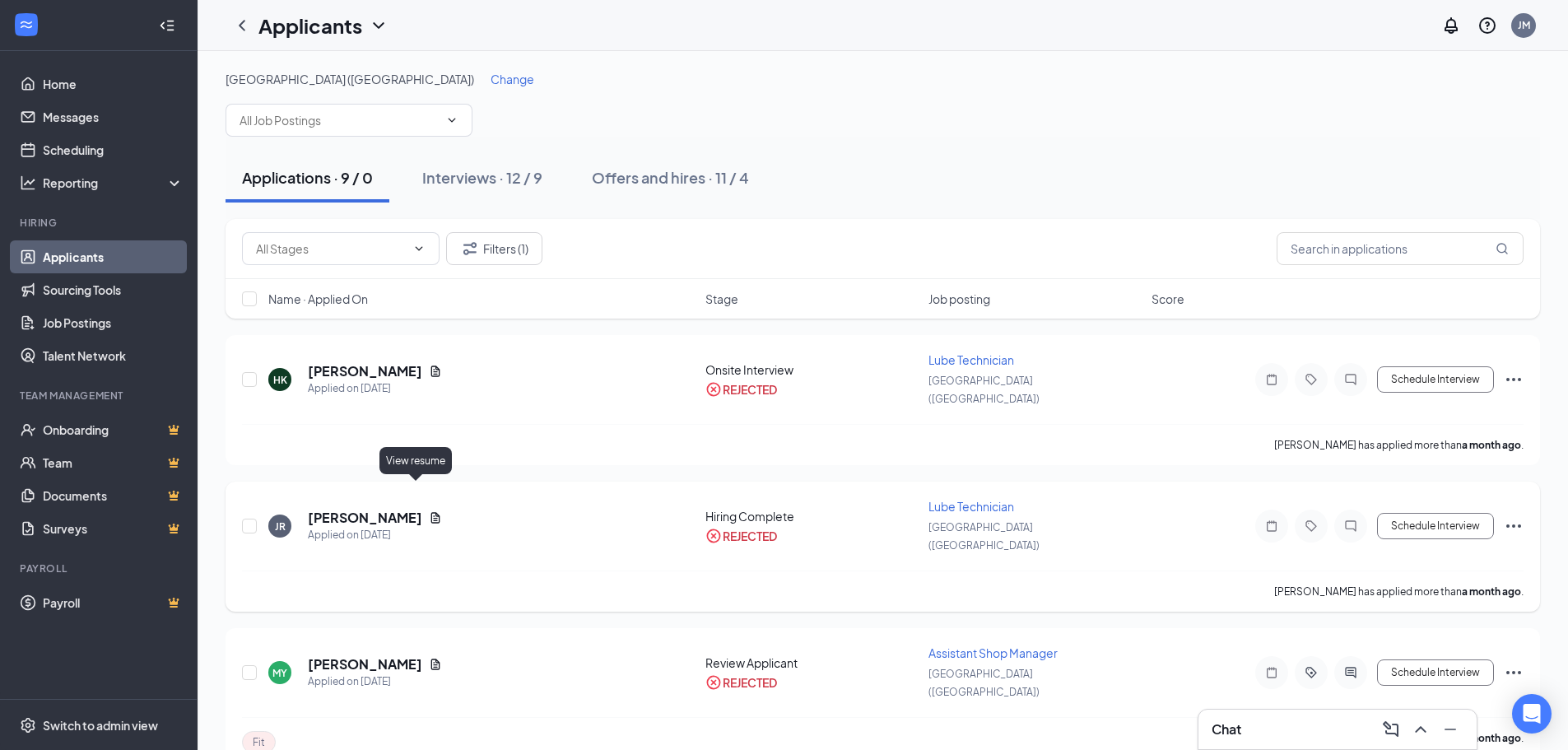
click at [431, 512] on icon "Document" at bounding box center [435, 517] width 9 height 10
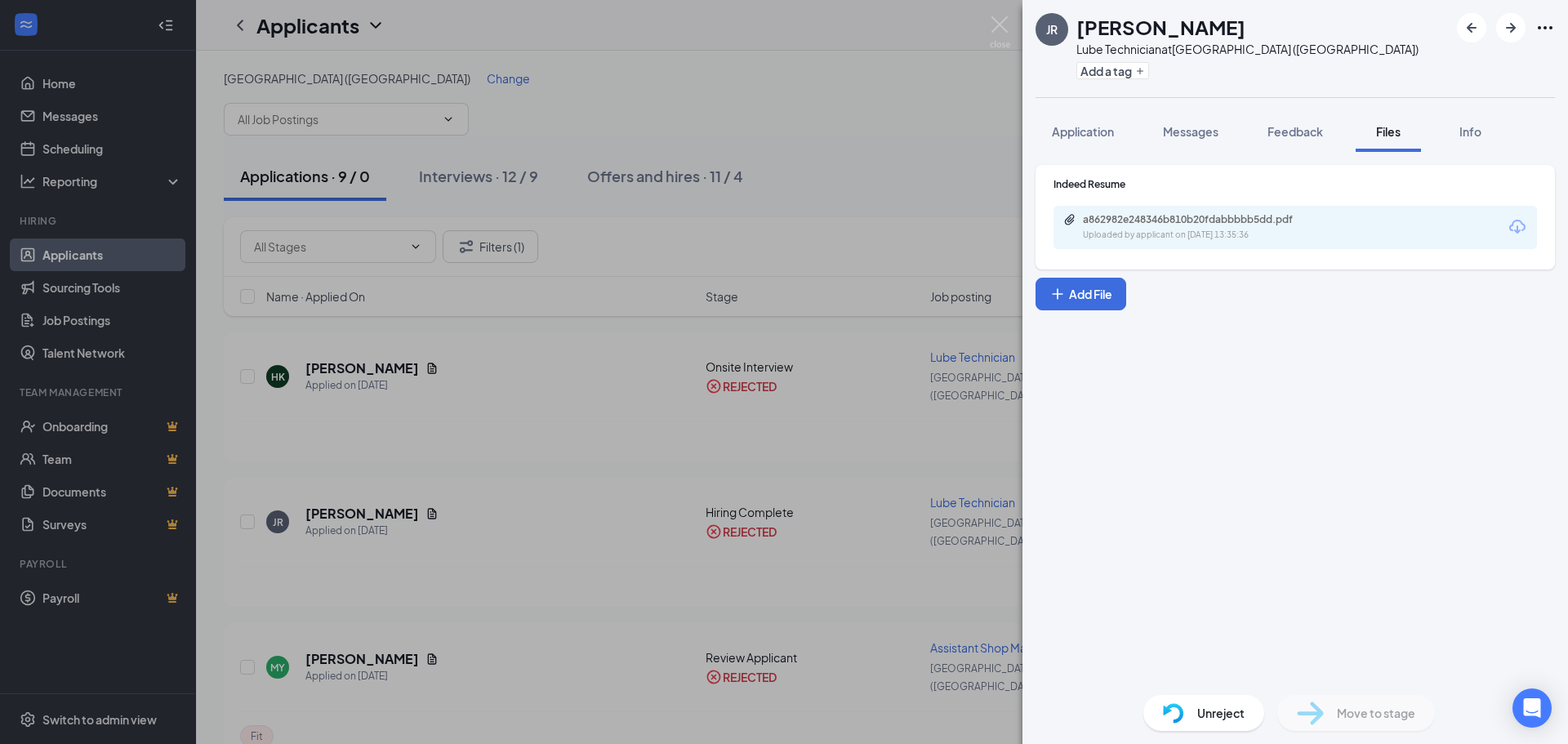
click at [1211, 231] on div "Uploaded by applicant on [DATE] 13:35:36" at bounding box center [1205, 235] width 245 height 13
click at [997, 38] on img at bounding box center [1001, 32] width 21 height 32
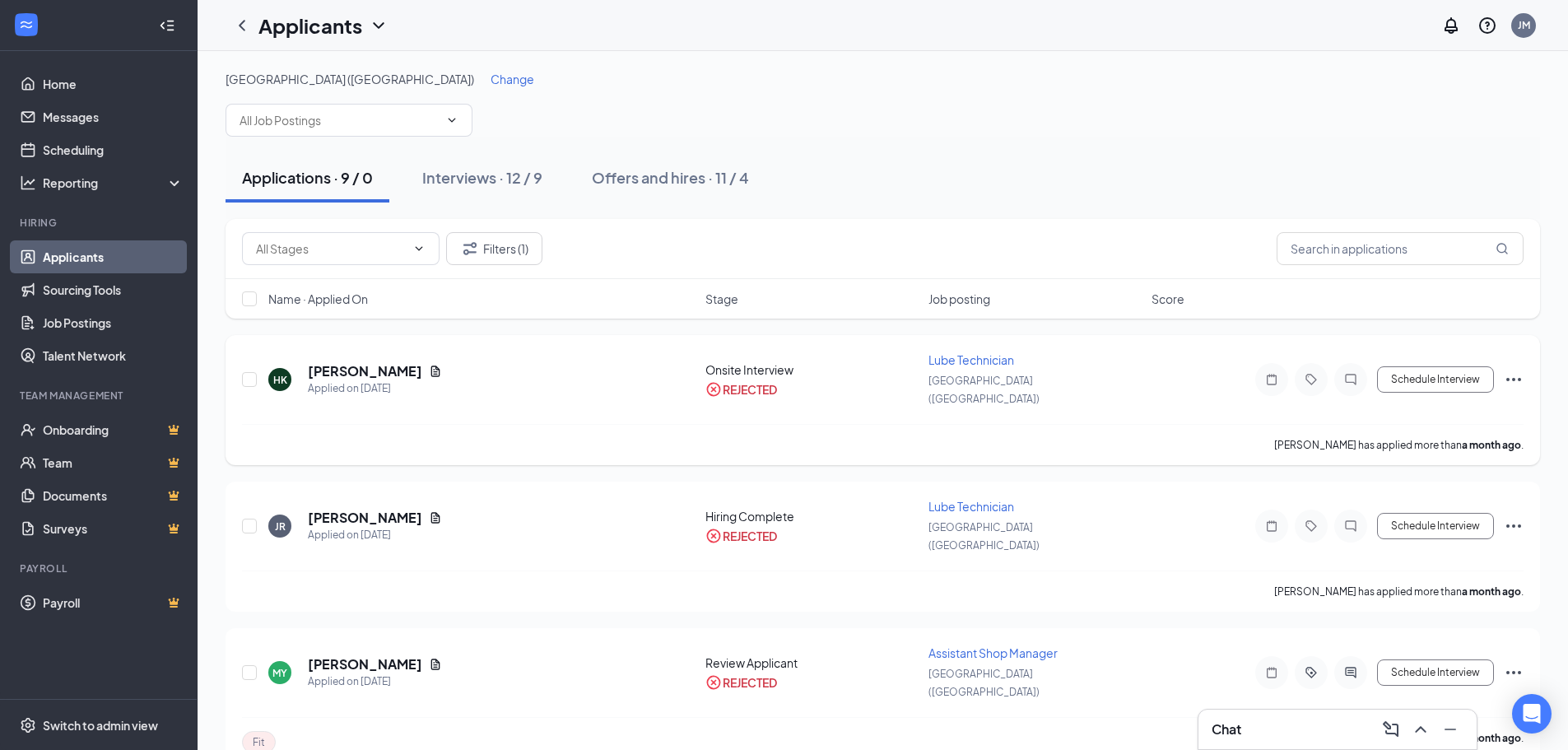
click at [1506, 377] on icon "Ellipses" at bounding box center [1514, 378] width 15 height 3
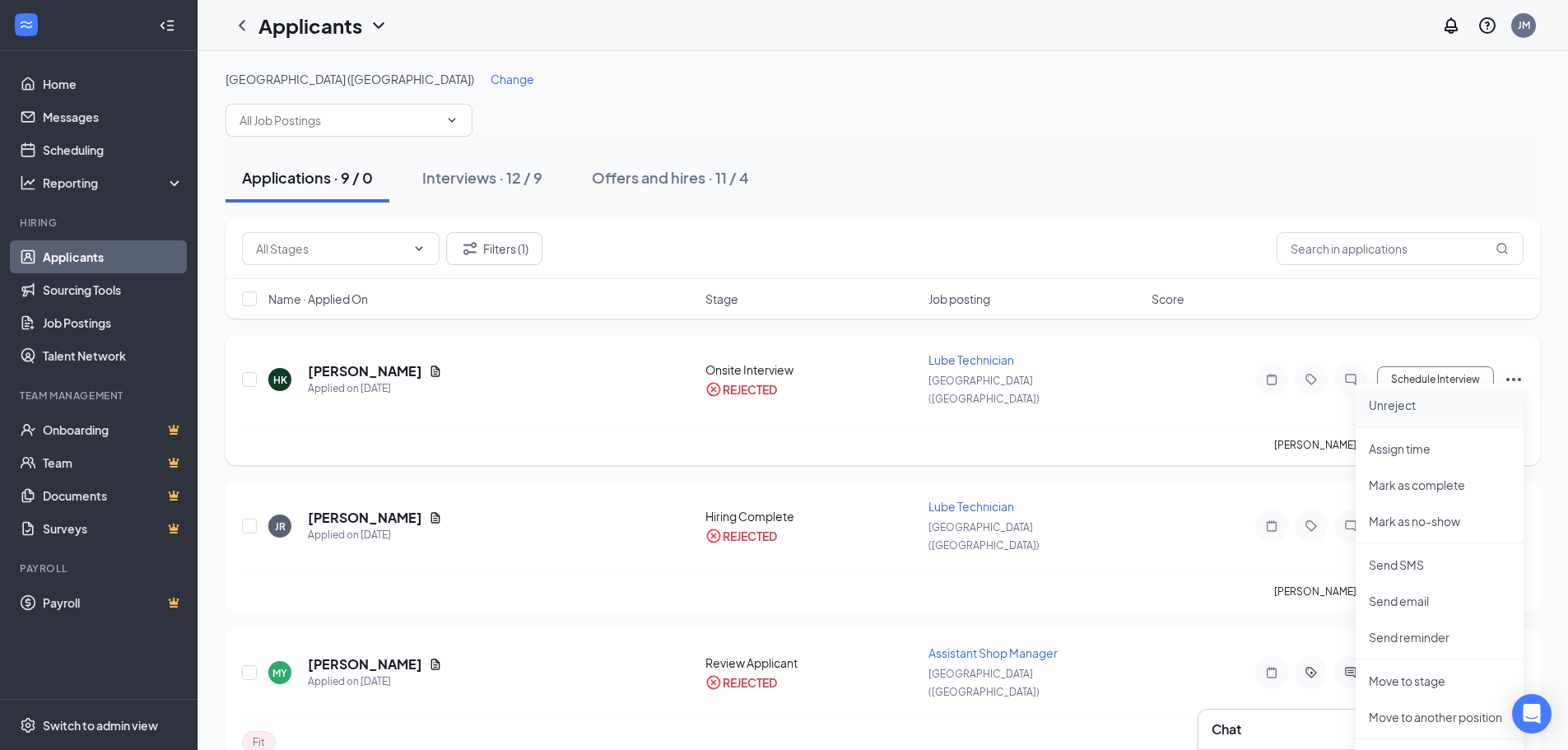
click at [1406, 407] on p "Unreject" at bounding box center [1439, 404] width 142 height 16
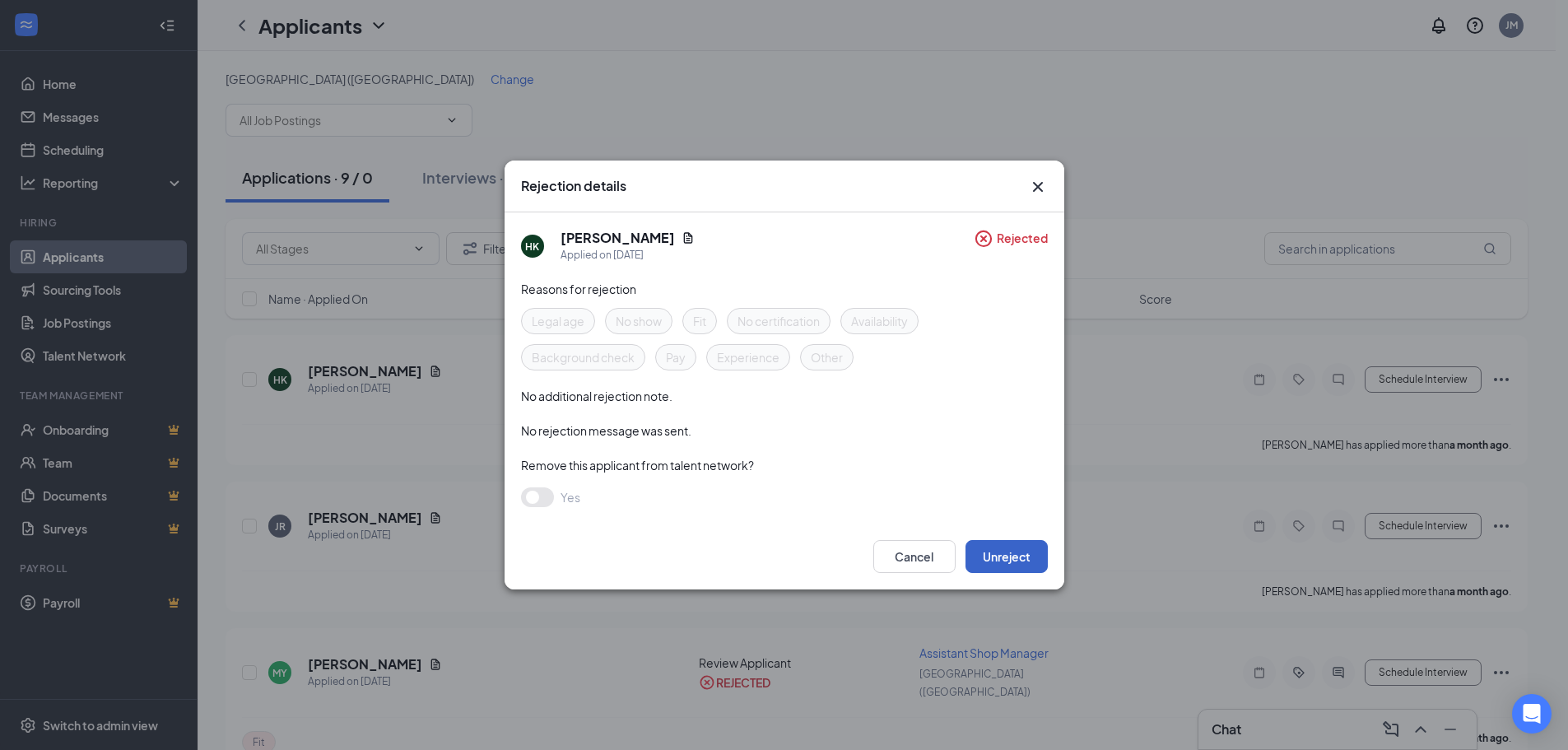
click at [1014, 556] on button "Unreject" at bounding box center [1007, 556] width 82 height 33
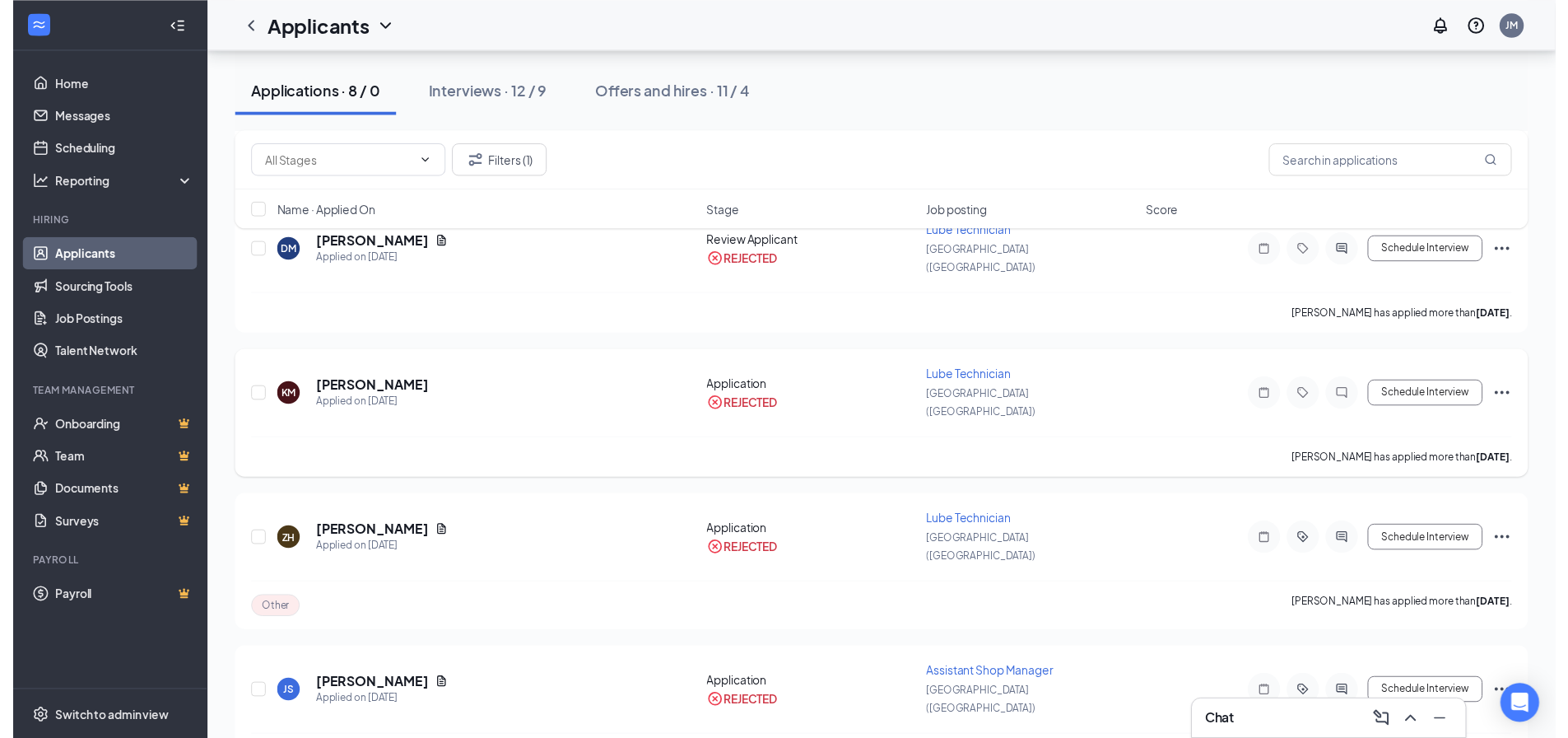
scroll to position [576, 0]
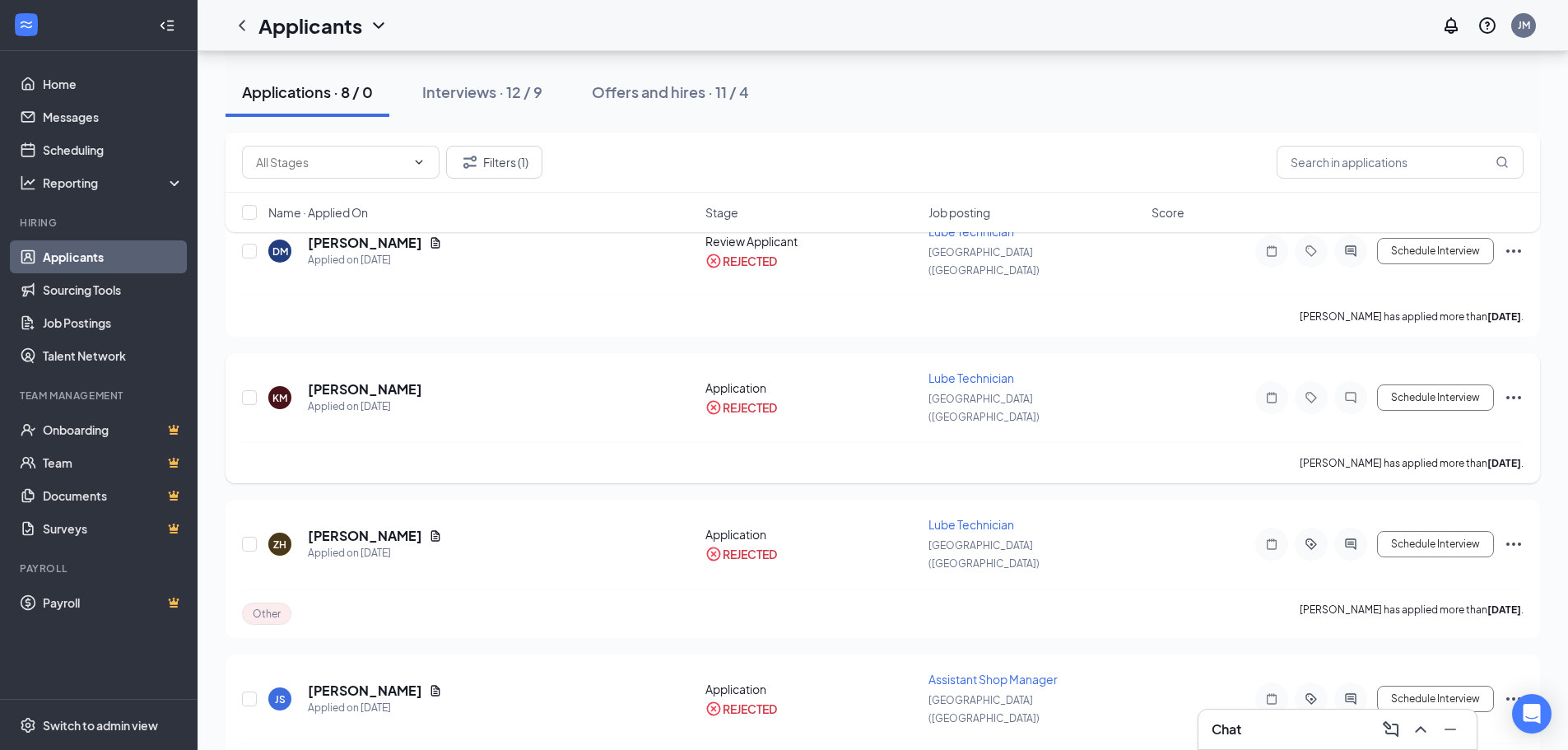
click at [1516, 388] on icon "Ellipses" at bounding box center [1514, 397] width 20 height 20
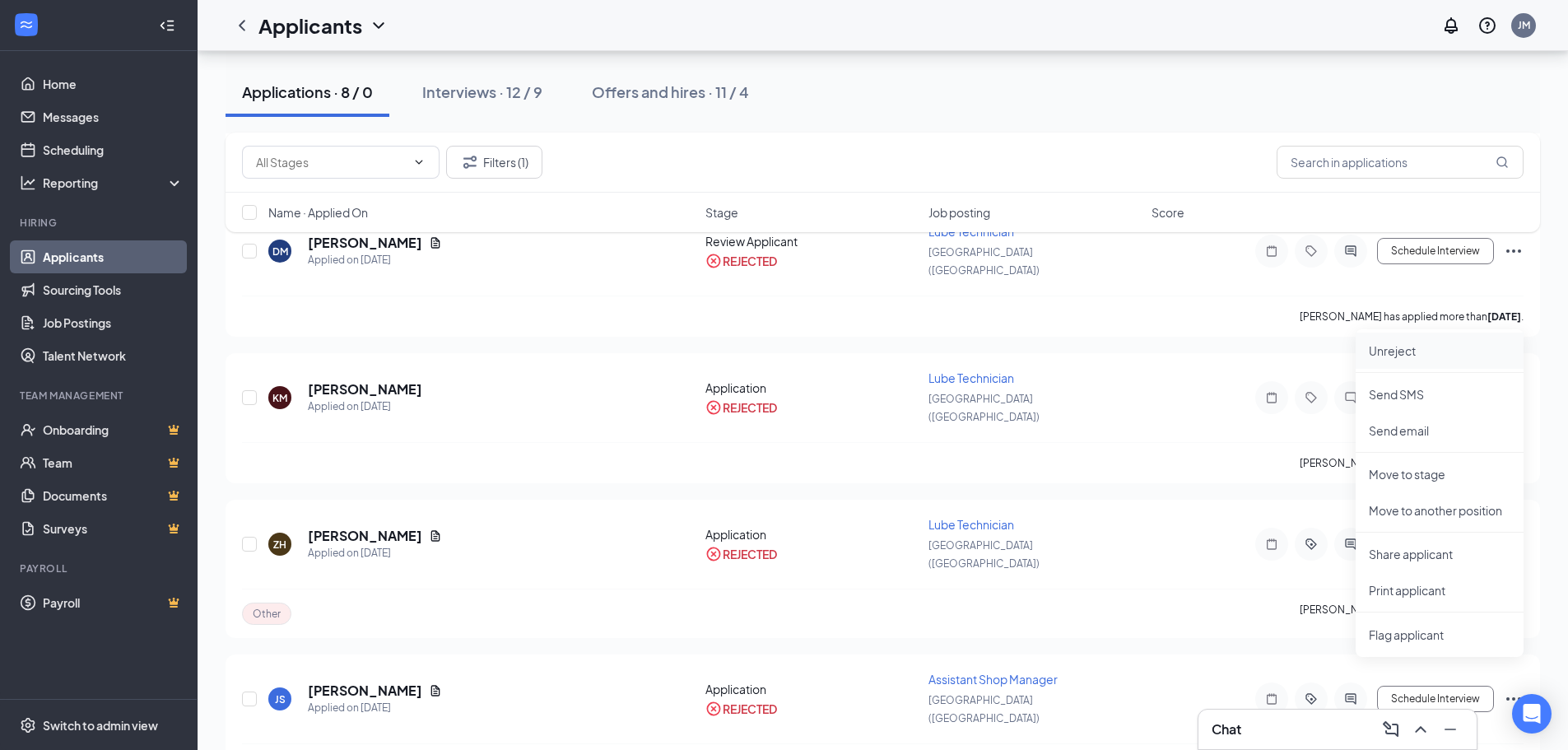
click at [1405, 355] on p "Unreject" at bounding box center [1439, 350] width 142 height 16
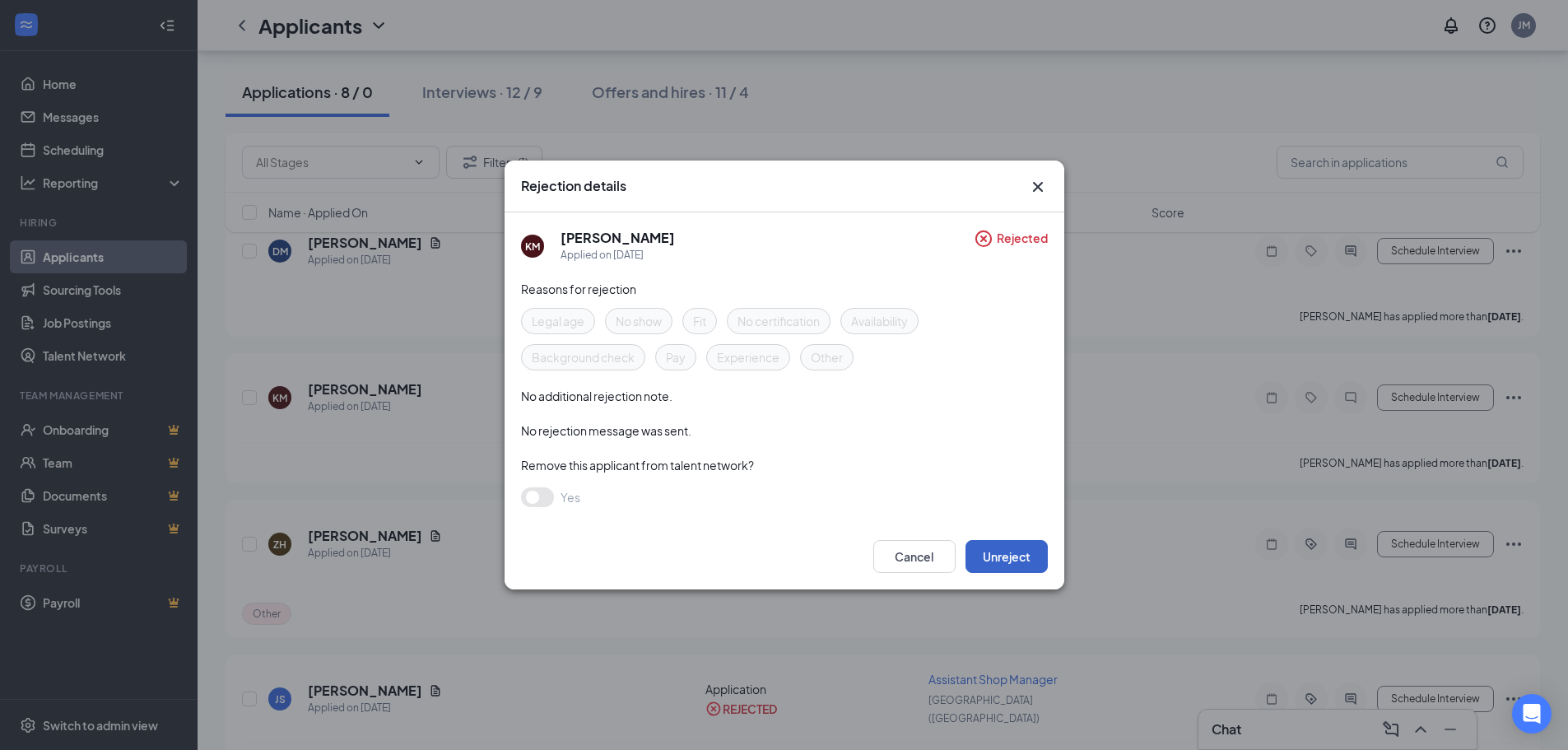
click at [1016, 552] on button "Unreject" at bounding box center [1007, 556] width 82 height 33
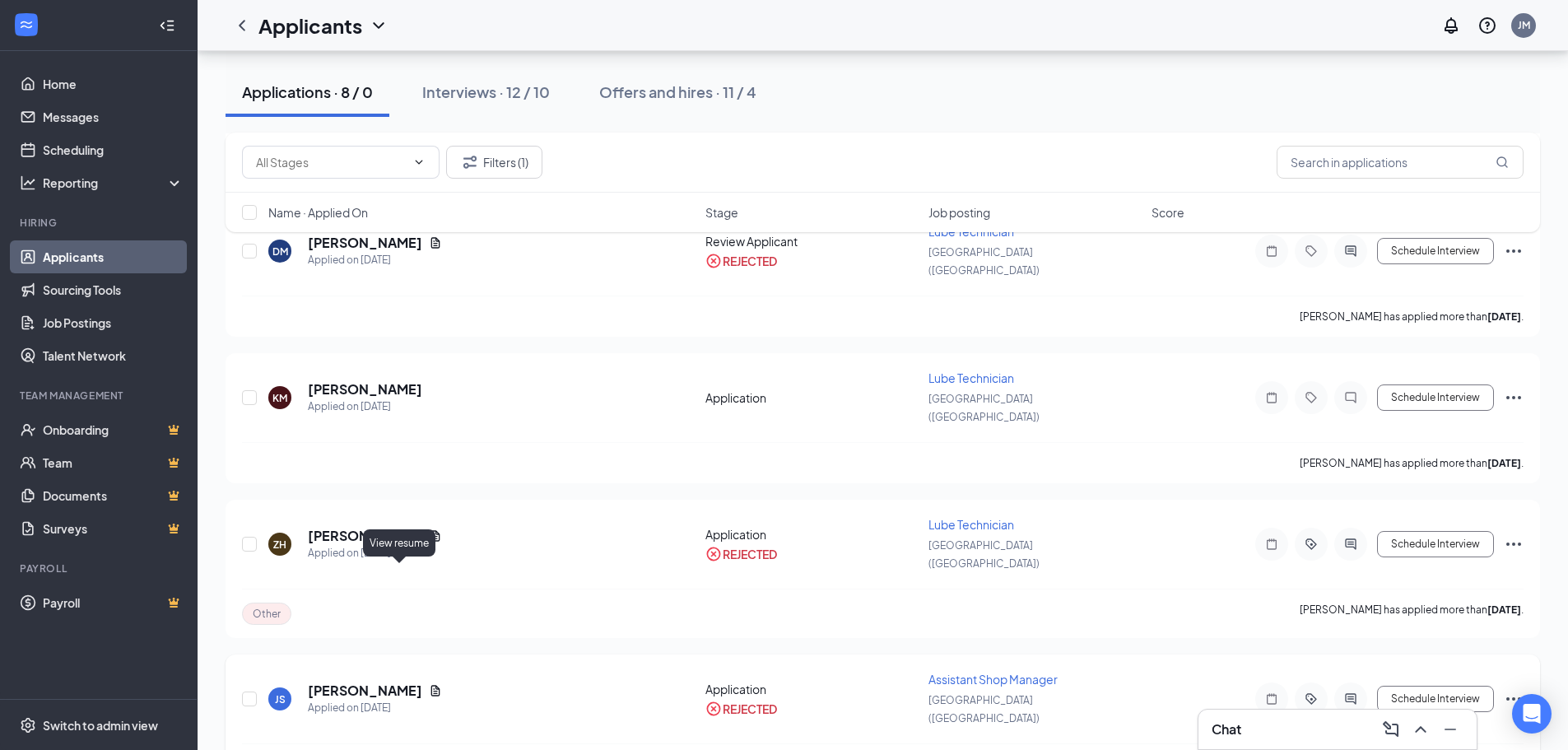
click at [429, 684] on icon "Document" at bounding box center [436, 691] width 13 height 13
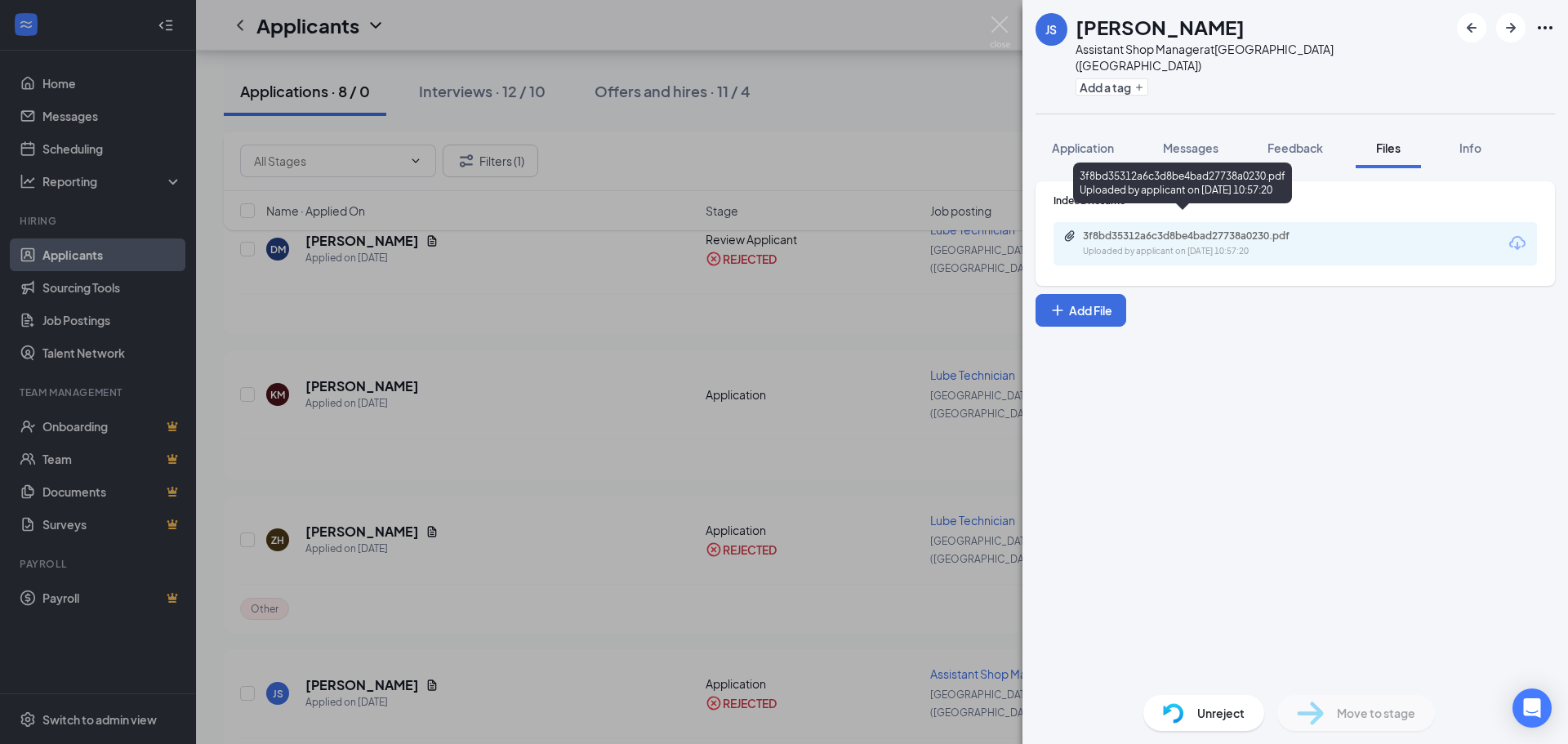
click at [1152, 245] on div "Uploaded by applicant on [DATE] 10:57:20" at bounding box center [1205, 251] width 245 height 13
click at [1006, 26] on img at bounding box center [1001, 32] width 21 height 32
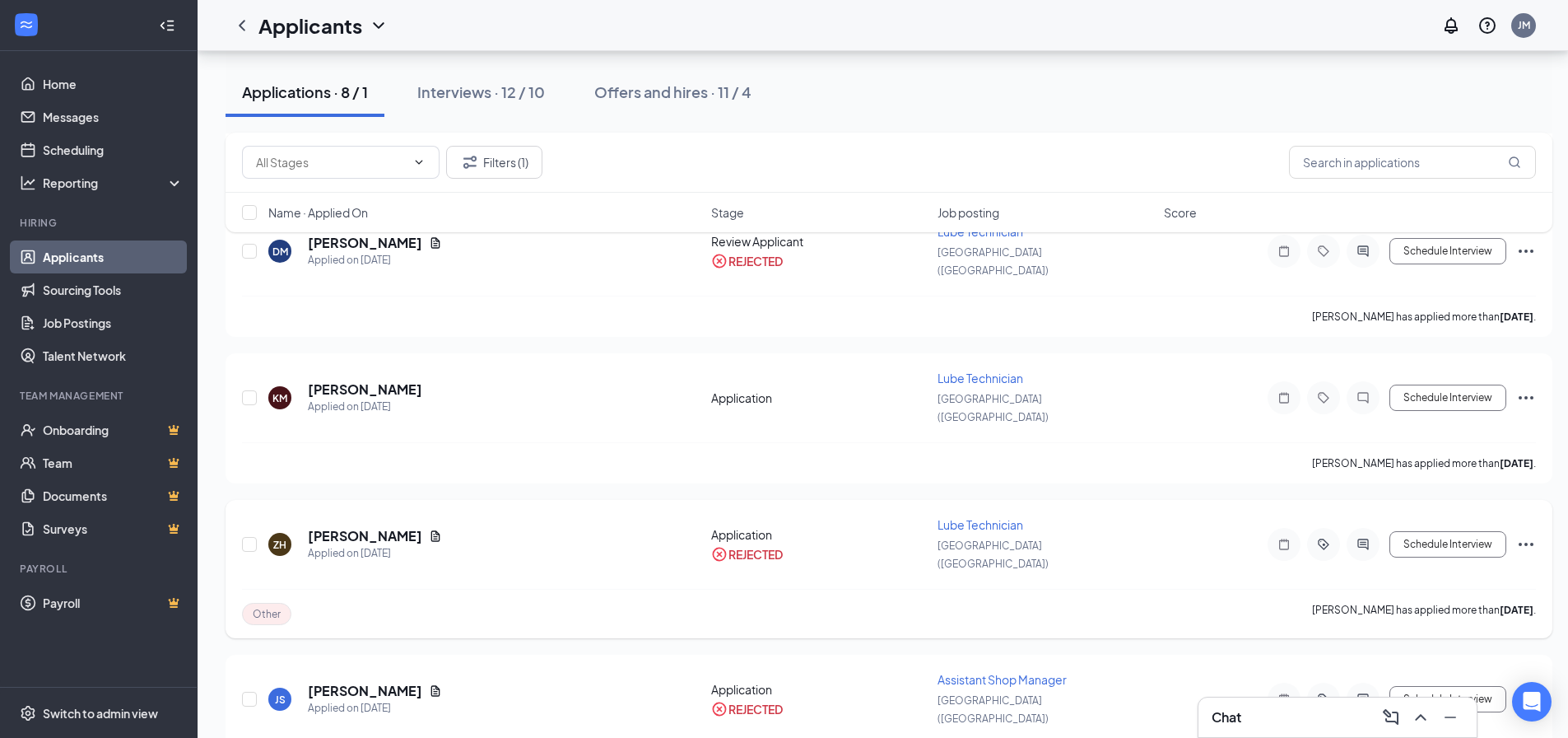
scroll to position [533, 0]
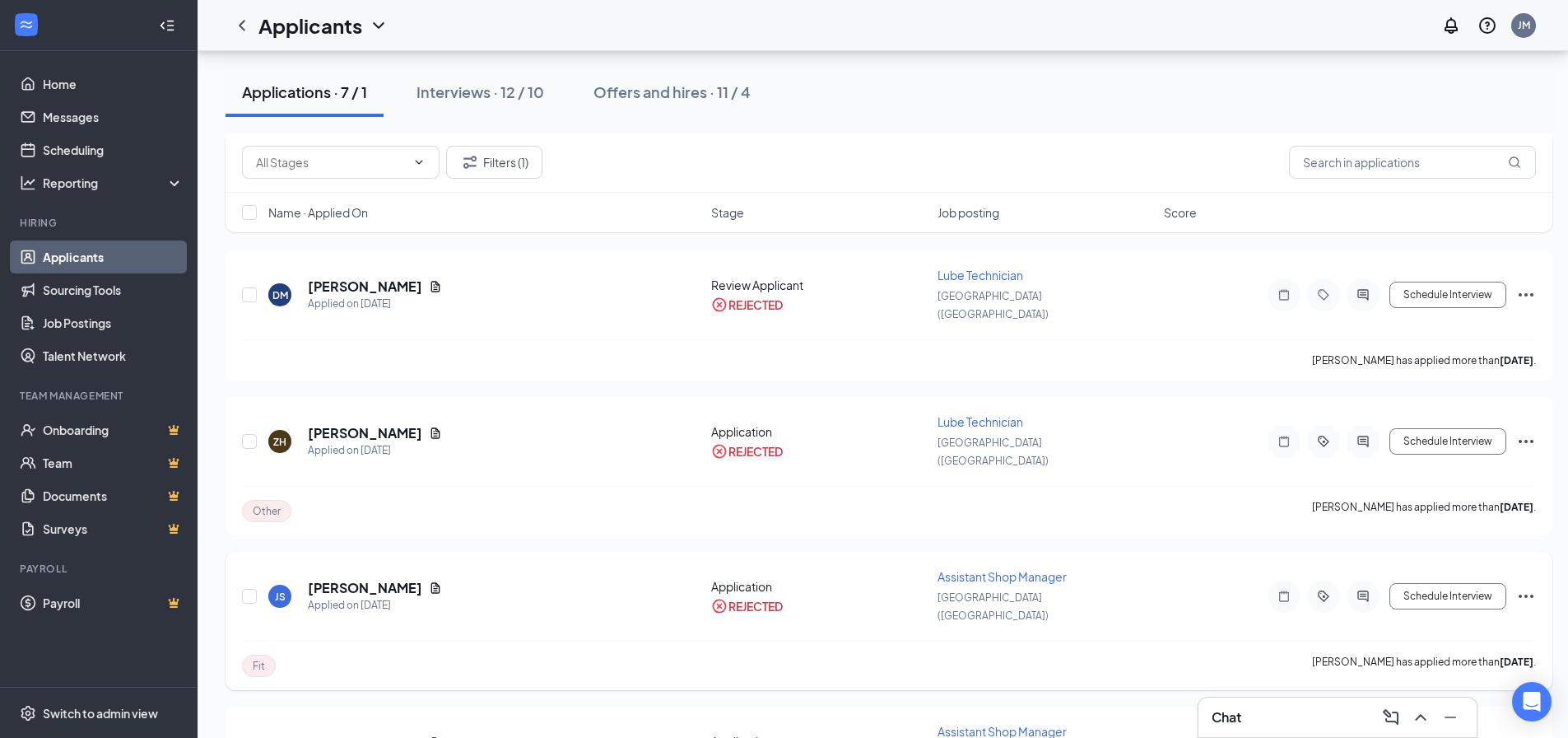
click at [1517, 586] on icon "Ellipses" at bounding box center [1526, 596] width 20 height 20
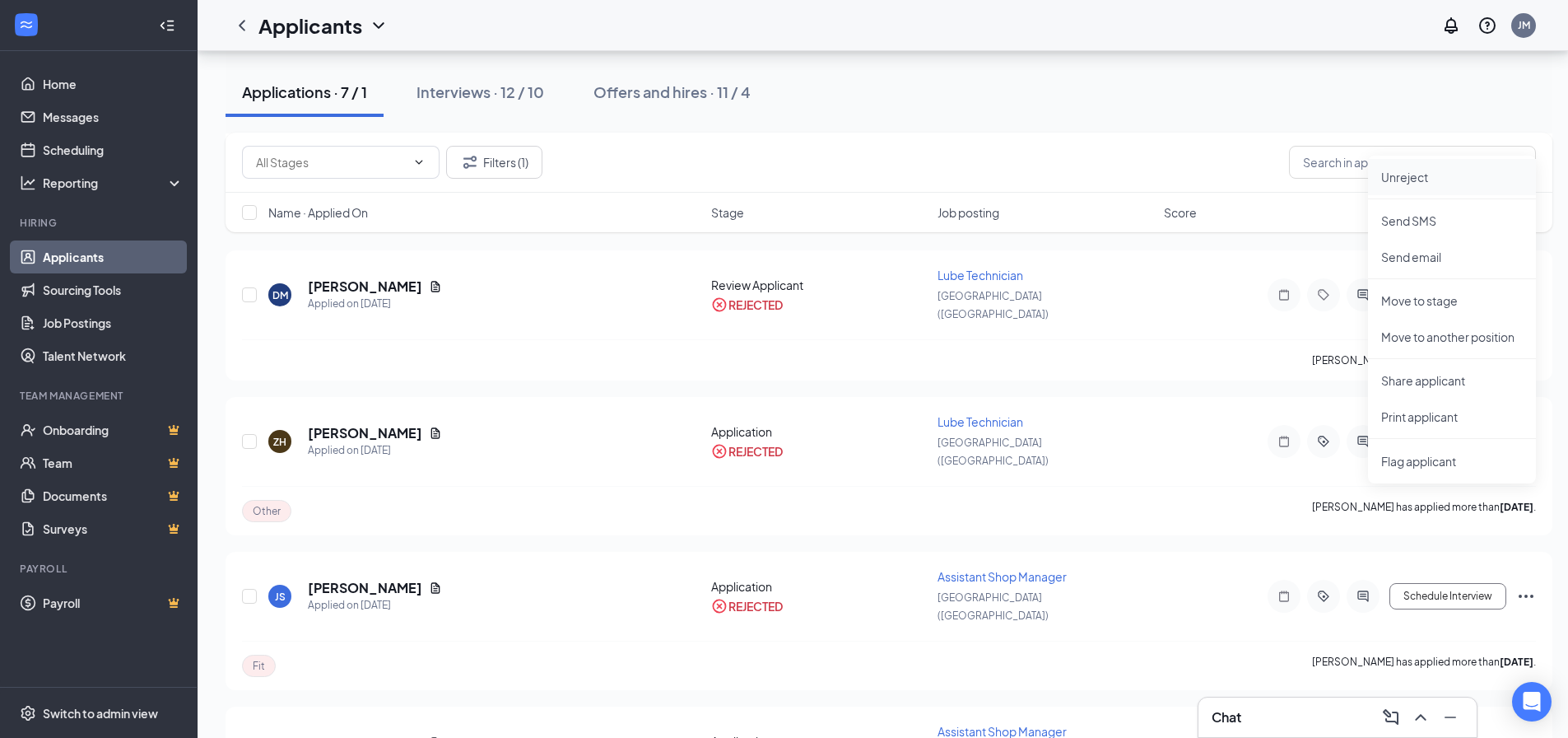
click at [1432, 184] on p "Unreject" at bounding box center [1452, 176] width 142 height 16
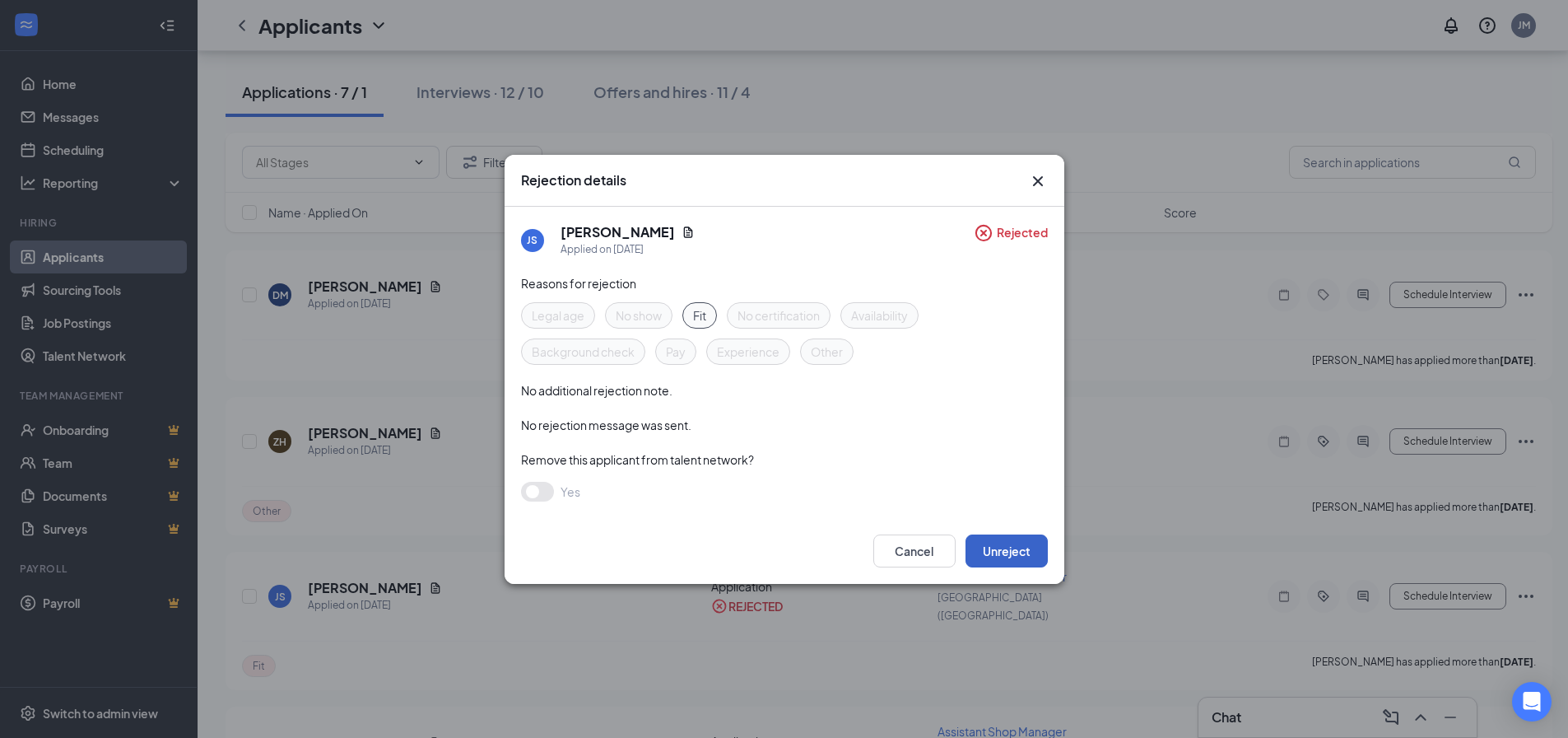
click at [996, 545] on button "Unreject" at bounding box center [1007, 550] width 82 height 33
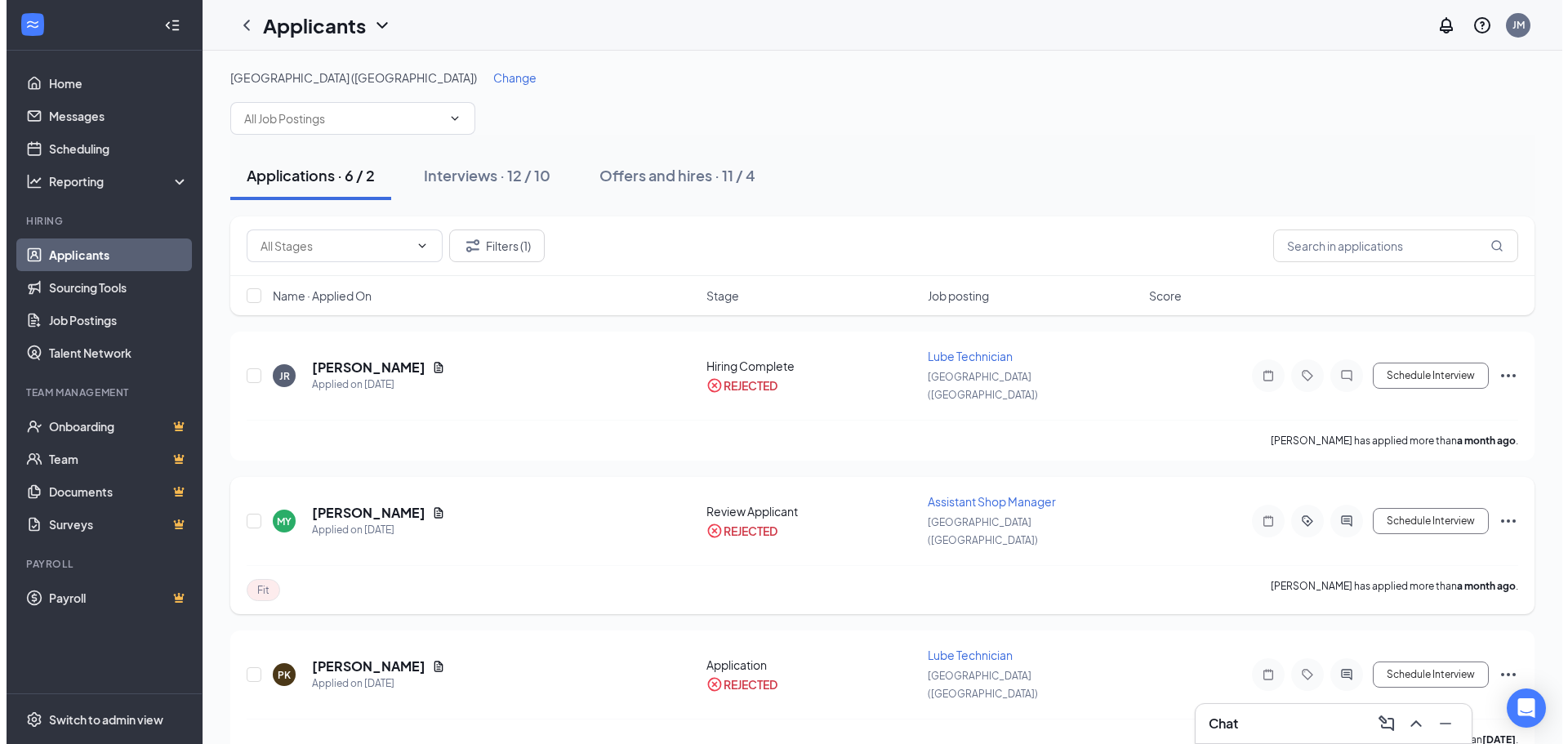
scroll to position [0, 0]
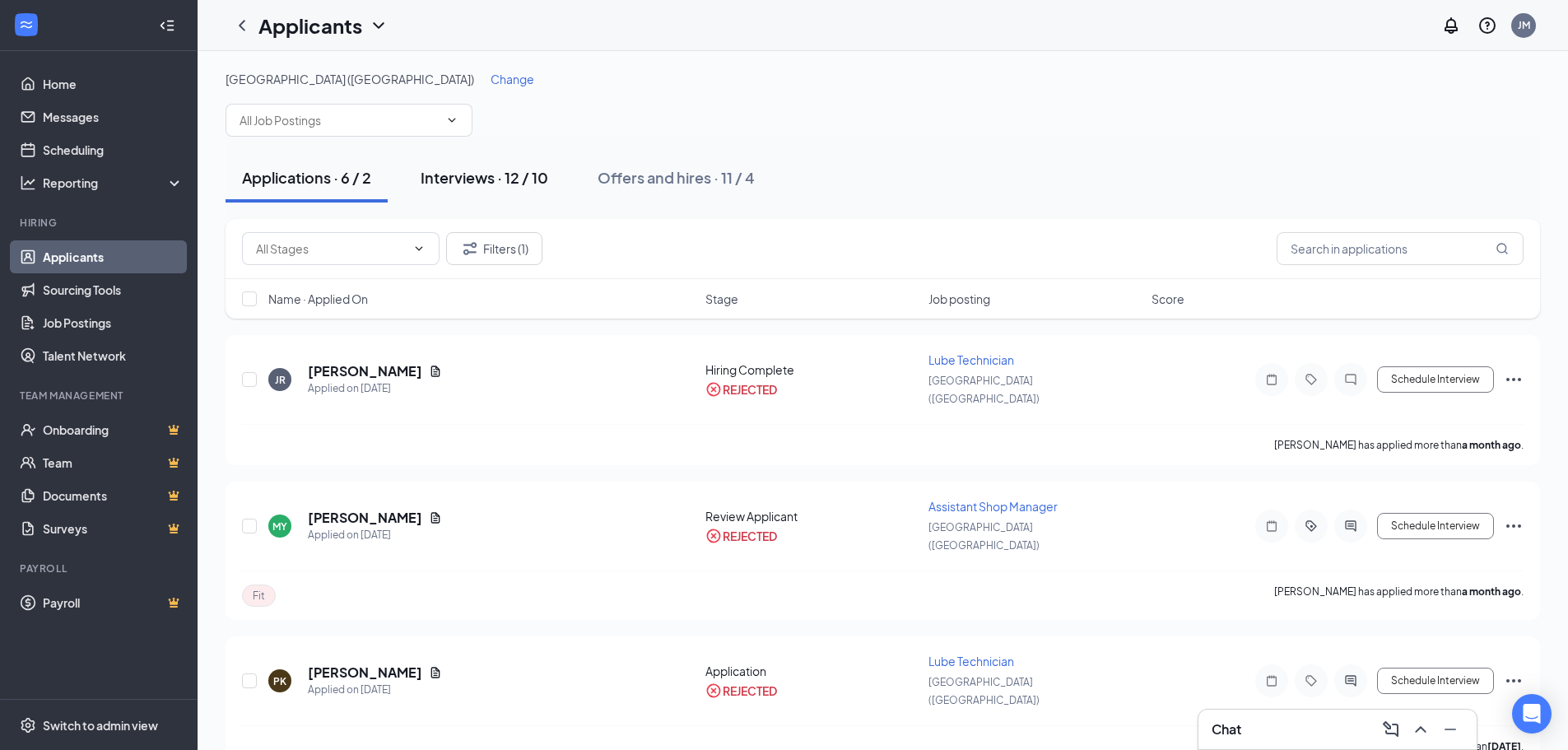
click at [476, 175] on div "Interviews · 12 / 10" at bounding box center [484, 177] width 128 height 21
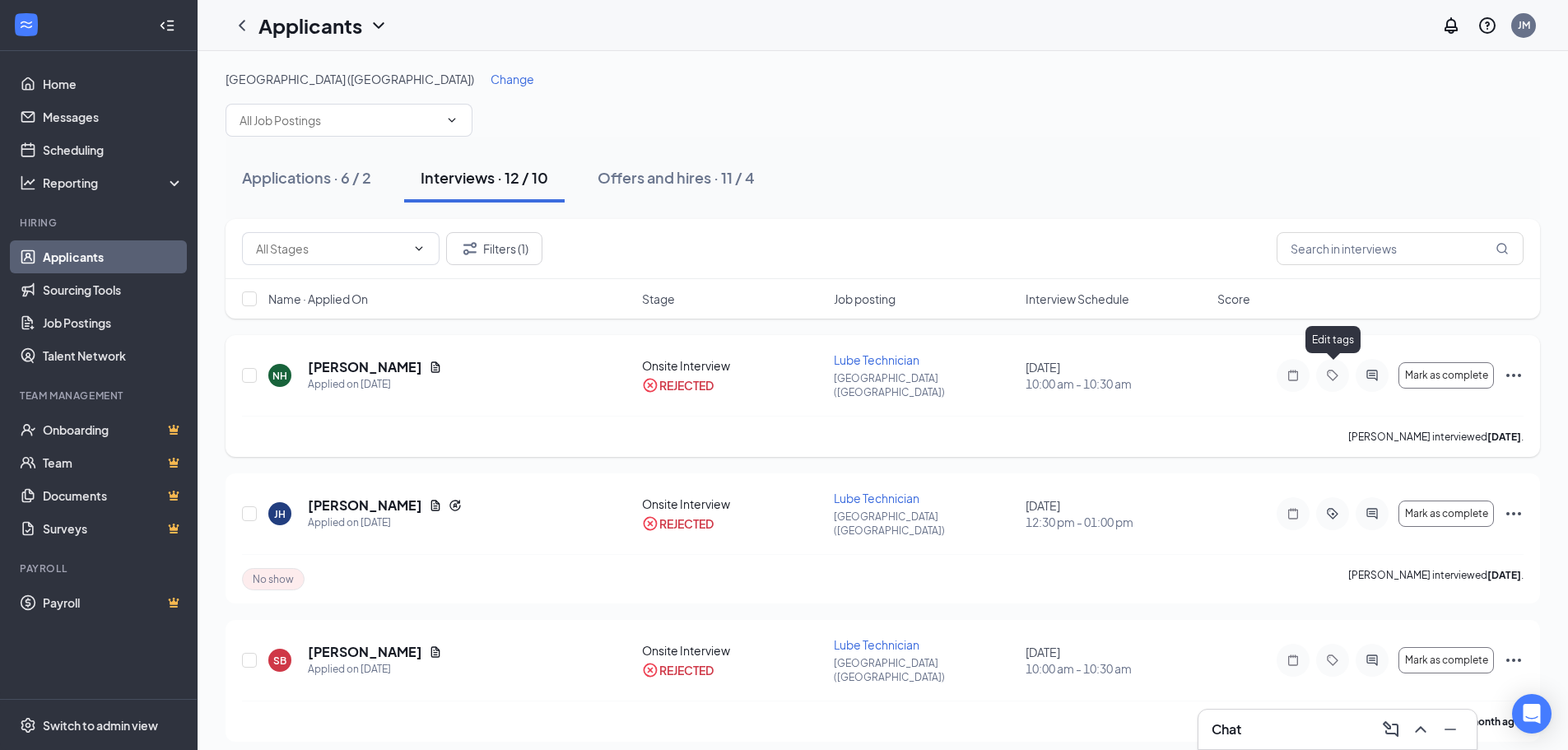
click at [1328, 372] on icon "Tag" at bounding box center [1333, 375] width 20 height 13
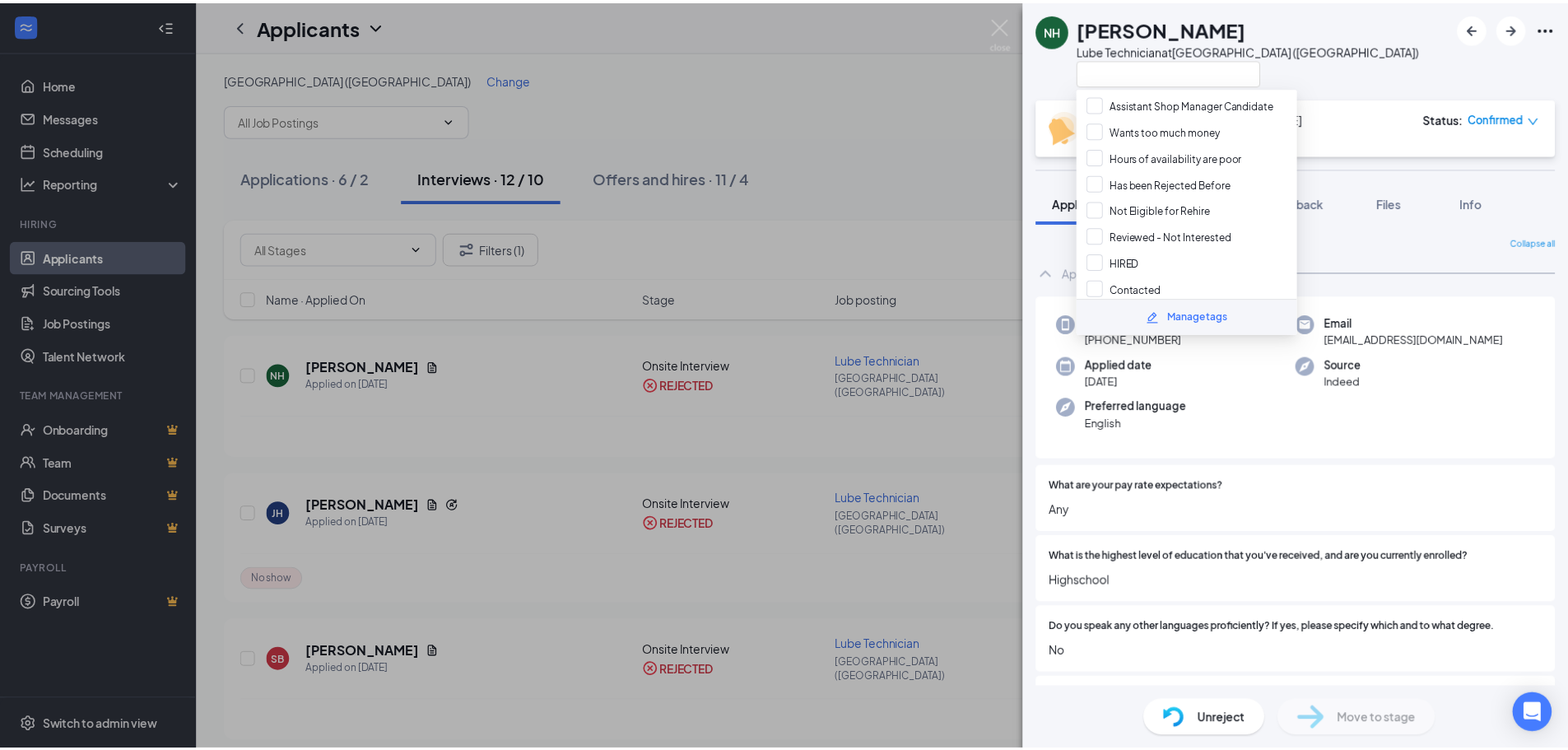
scroll to position [467, 0]
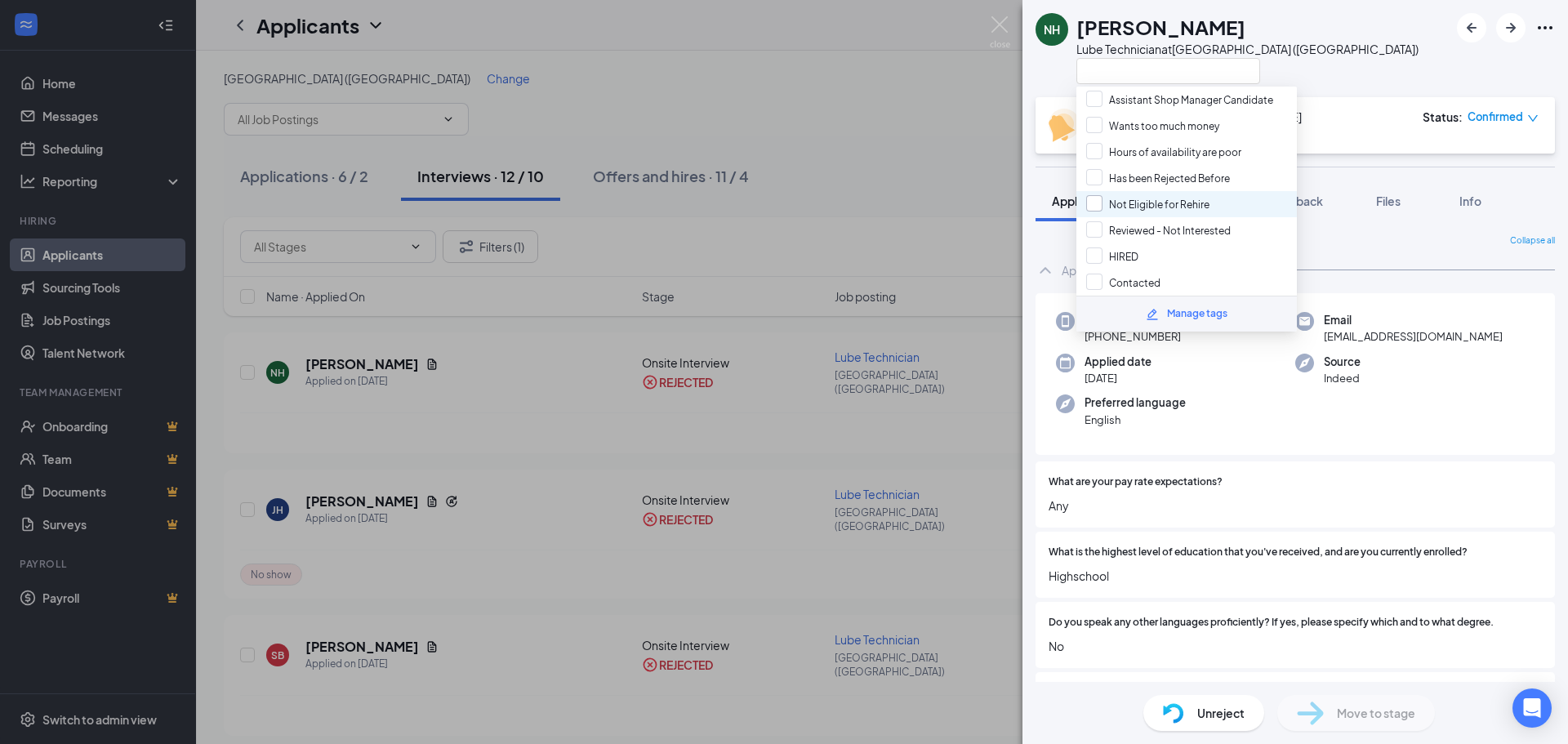
click at [1094, 201] on input "Not Eligible for Rehire" at bounding box center [1147, 203] width 123 height 18
checkbox input "true"
click at [1347, 47] on div "NH [PERSON_NAME] Lube Technician at [GEOGRAPHIC_DATA] ([GEOGRAPHIC_DATA])" at bounding box center [1295, 48] width 546 height 97
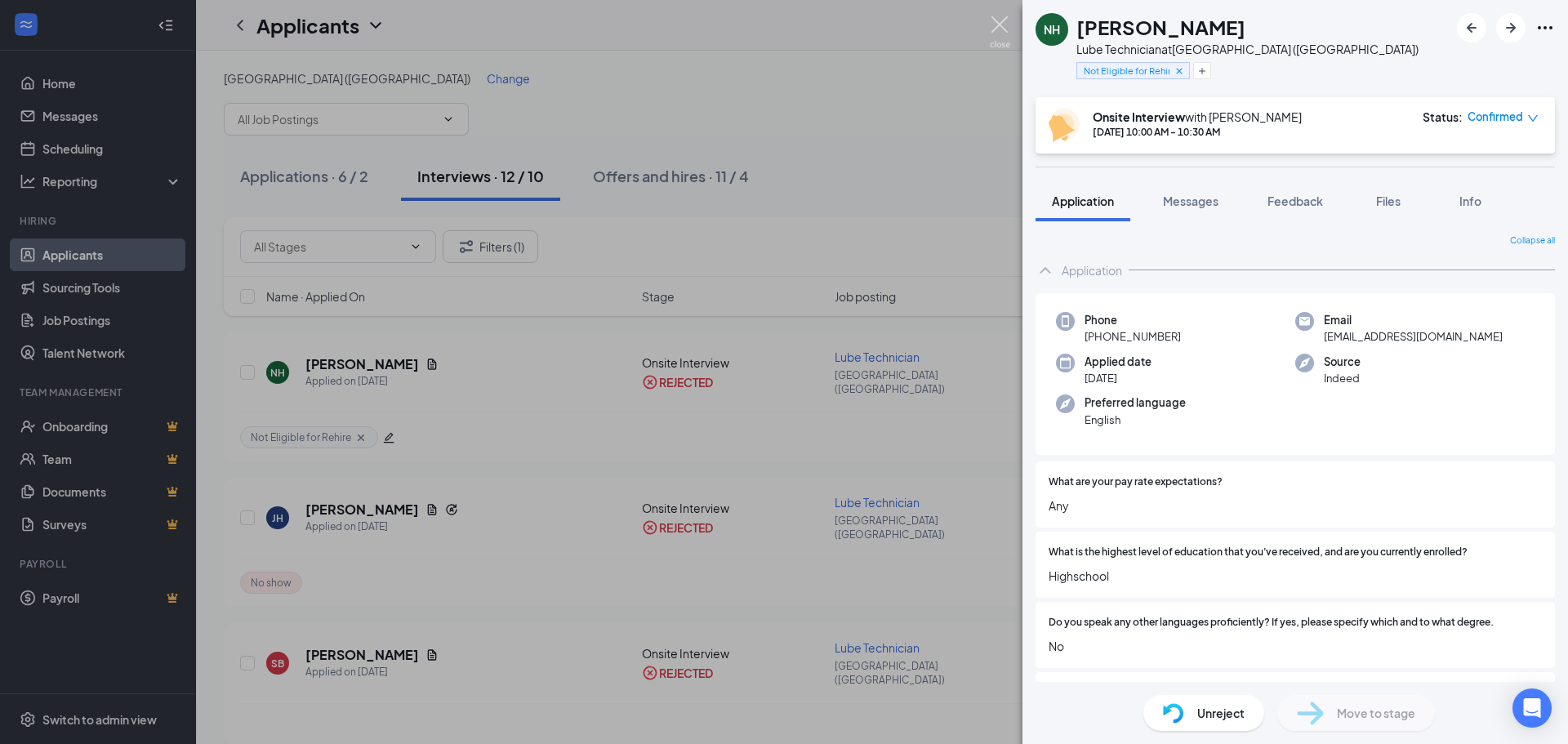
click at [1002, 27] on img at bounding box center [1001, 32] width 21 height 32
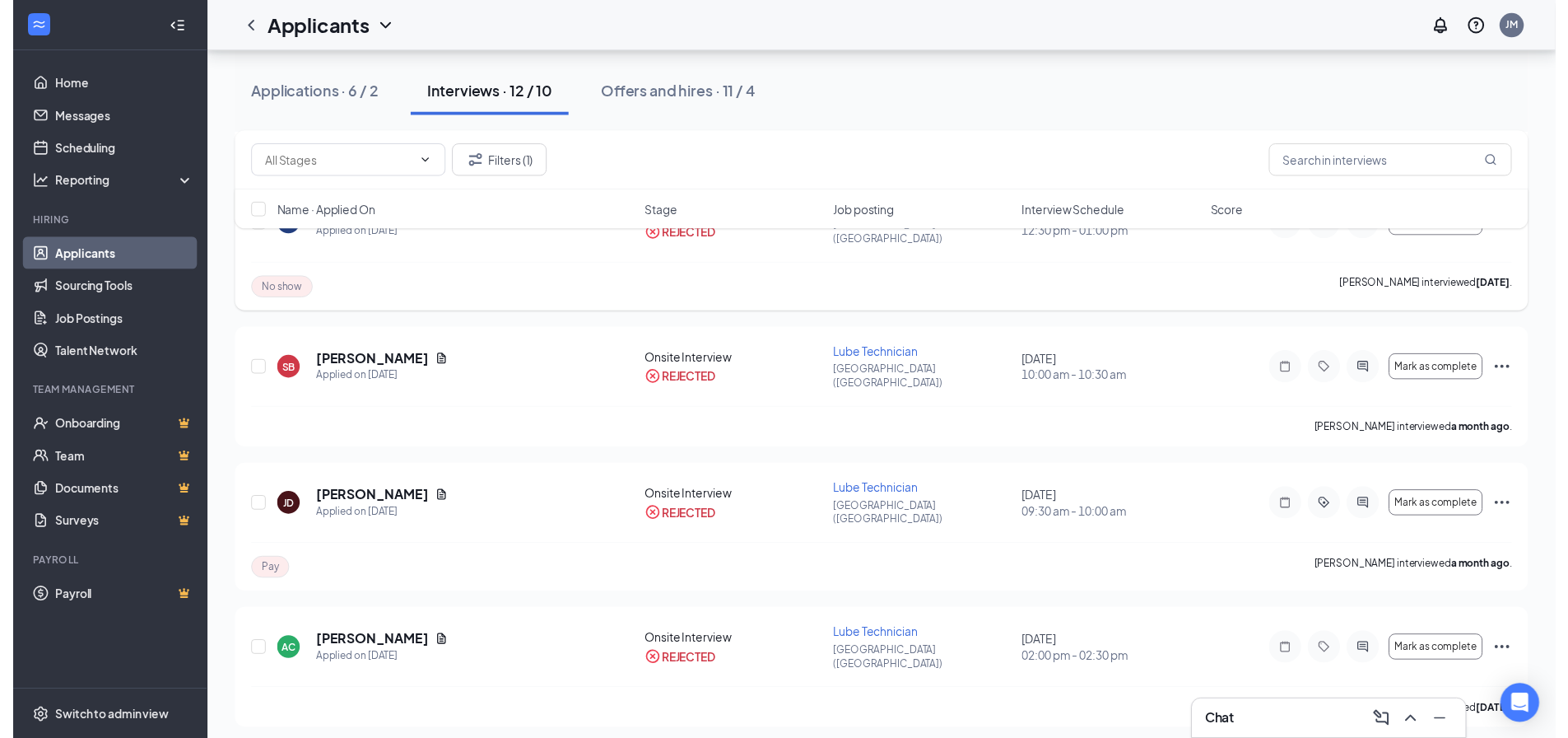
scroll to position [329, 0]
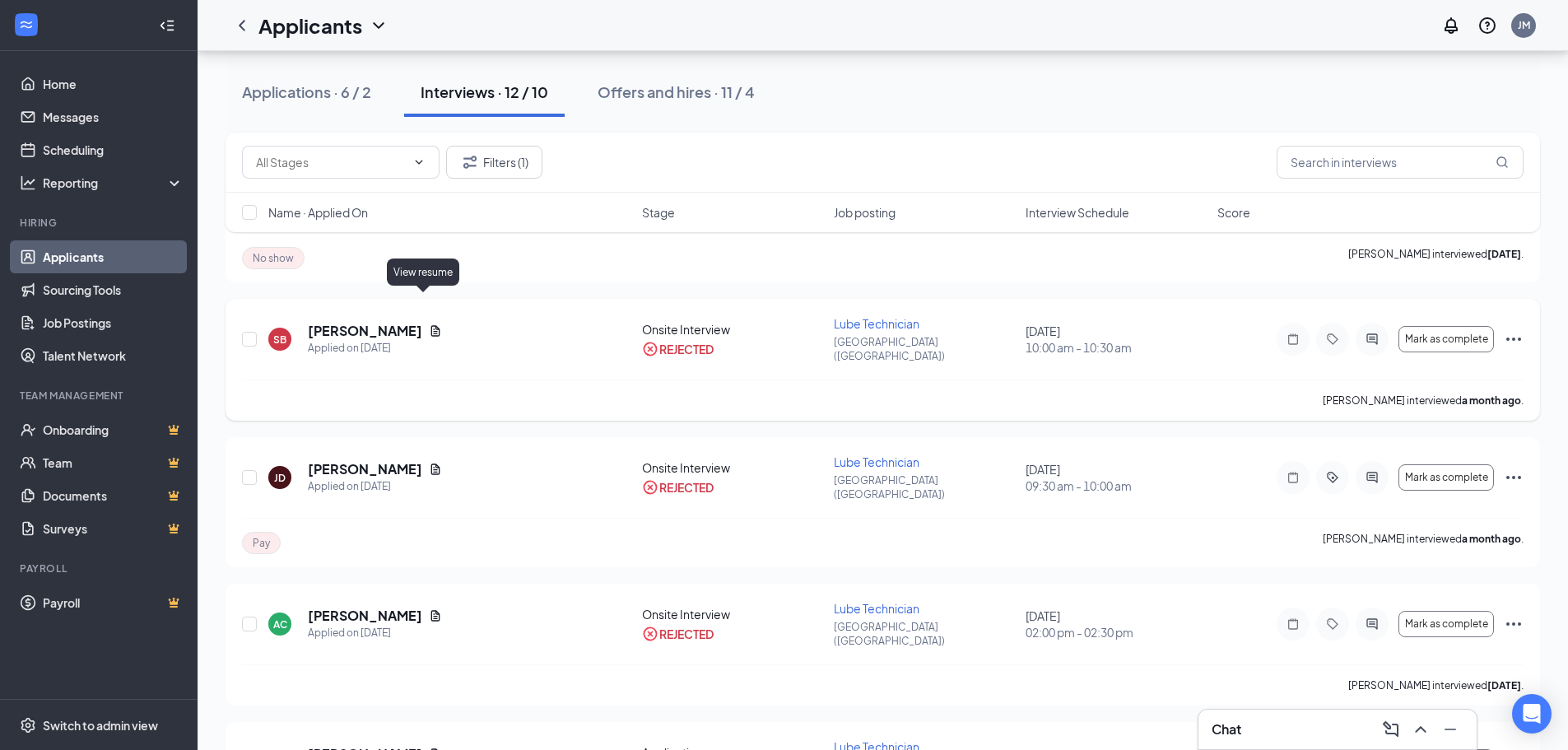
click at [429, 324] on icon "Document" at bounding box center [436, 331] width 13 height 13
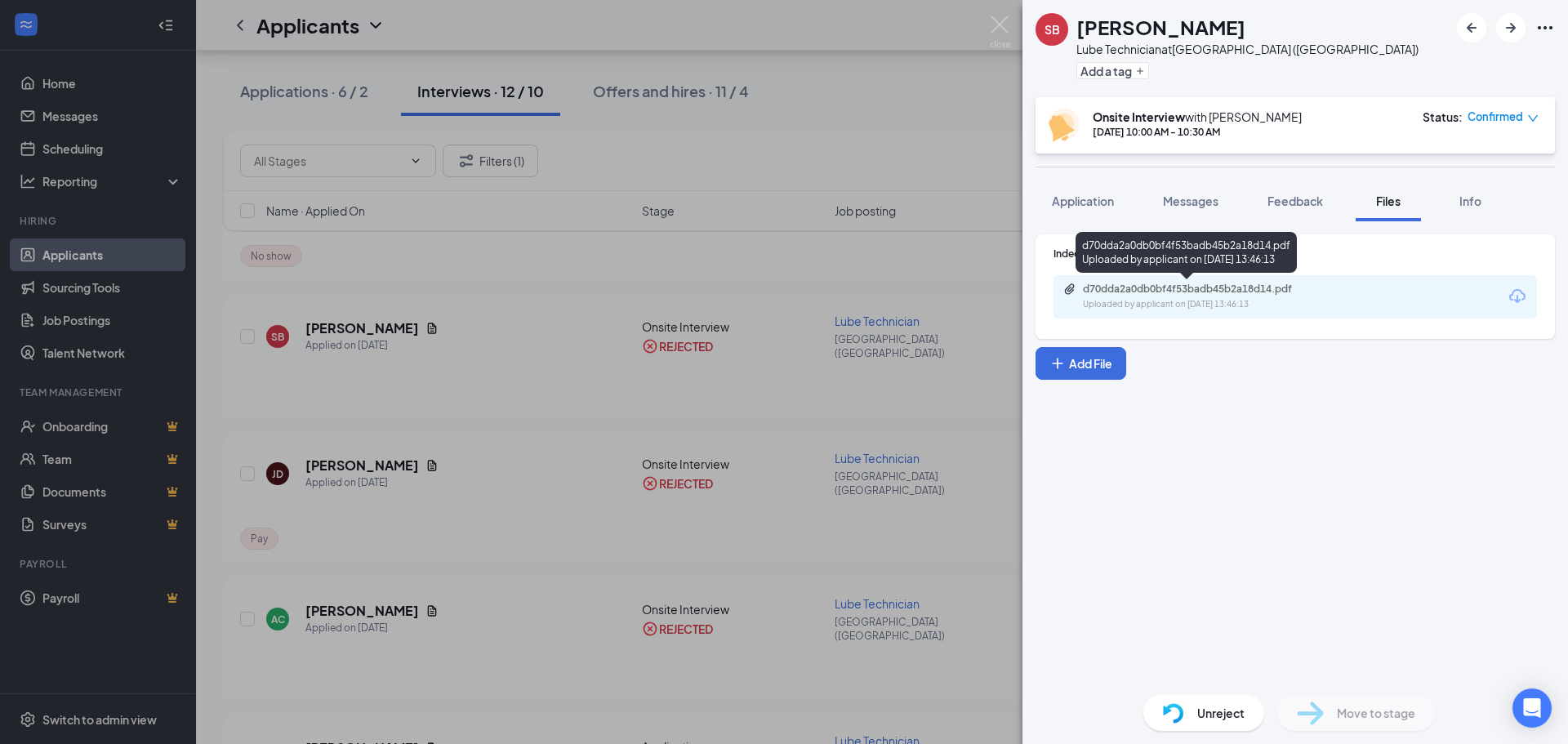
click at [1177, 296] on div "d70dda2a0db0bf4f53badb45b2a18d14.pdf Uploaded by applicant on [DATE] 13:46:13" at bounding box center [1195, 297] width 265 height 28
click at [996, 30] on img at bounding box center [1001, 32] width 21 height 32
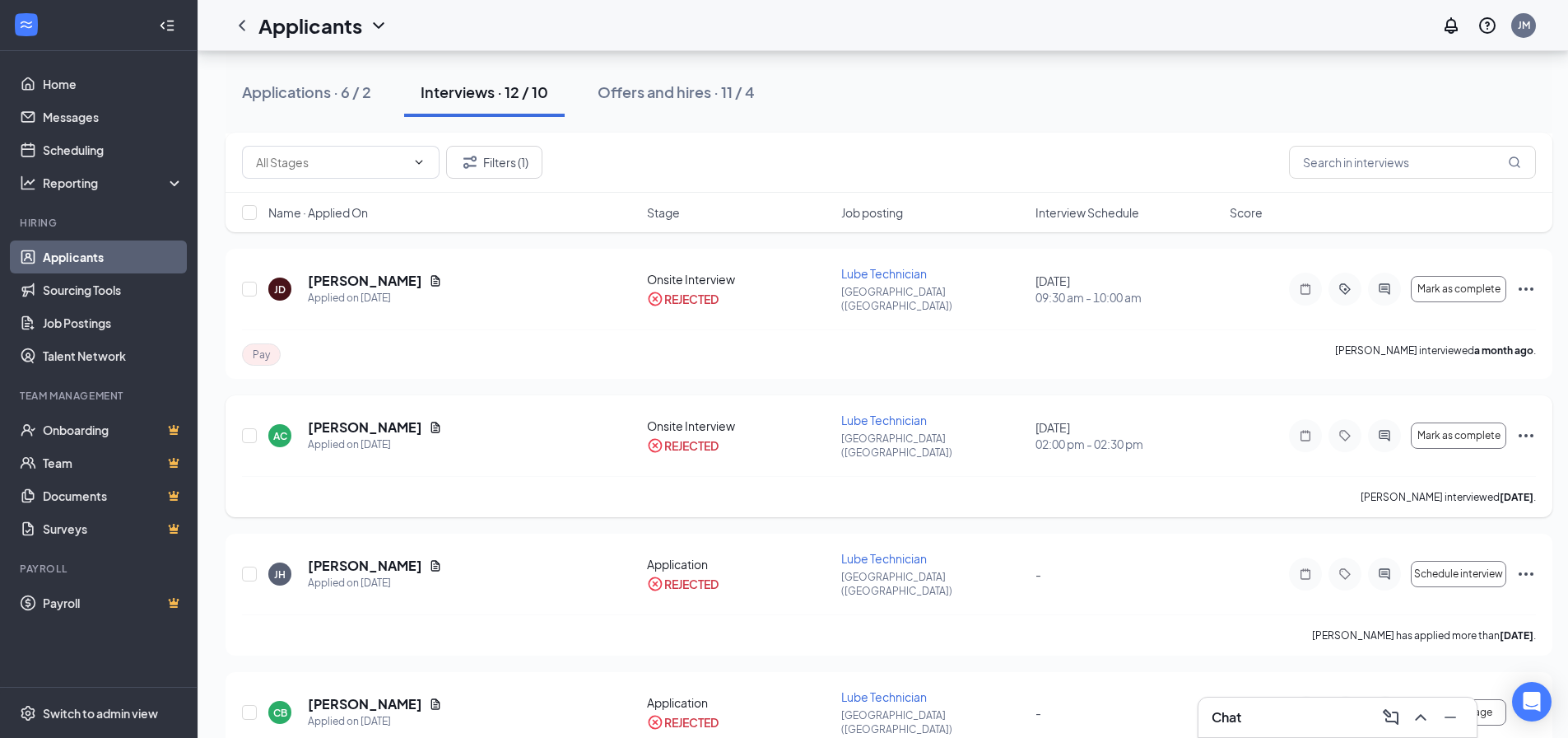
scroll to position [576, 0]
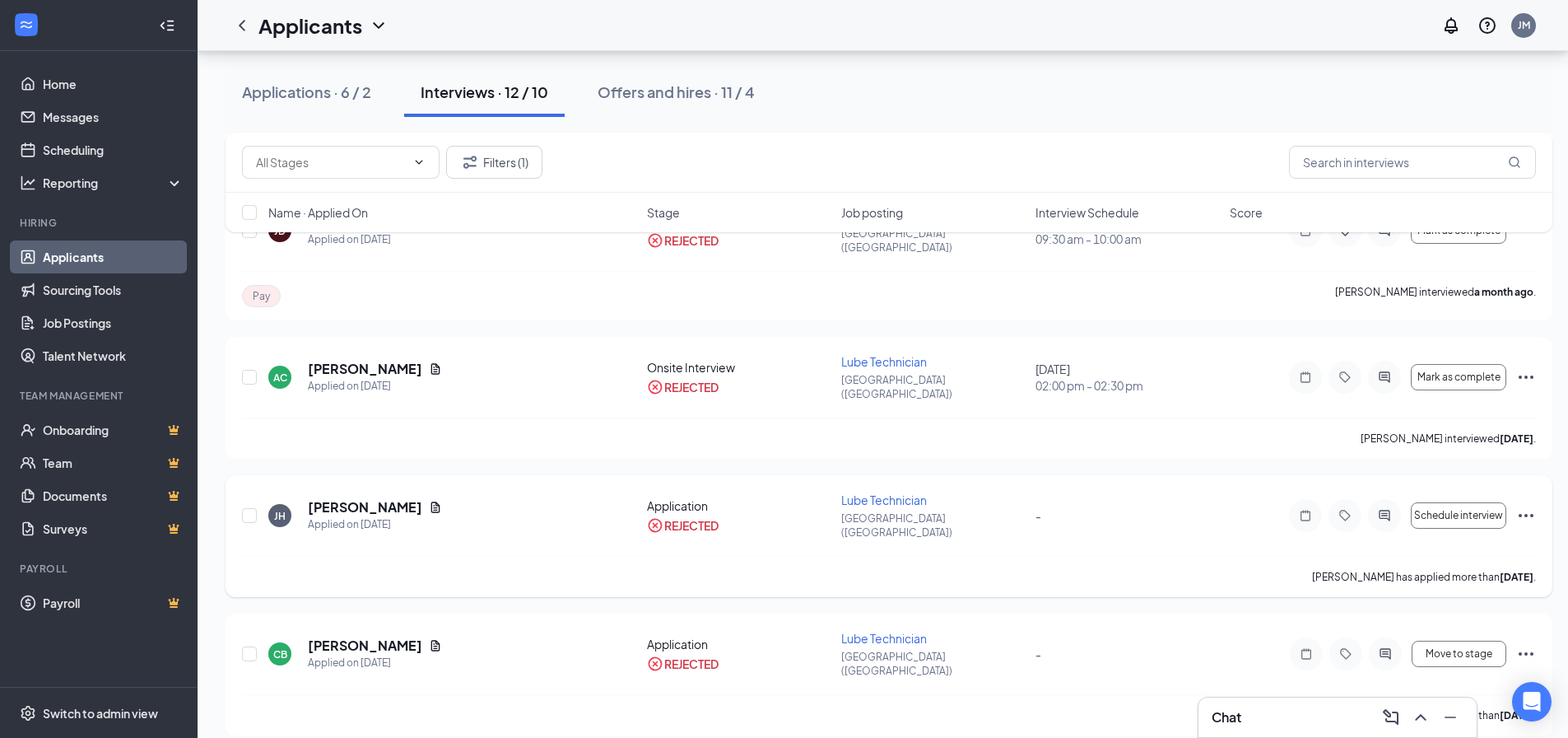
click at [1523, 505] on icon "Ellipses" at bounding box center [1526, 515] width 20 height 20
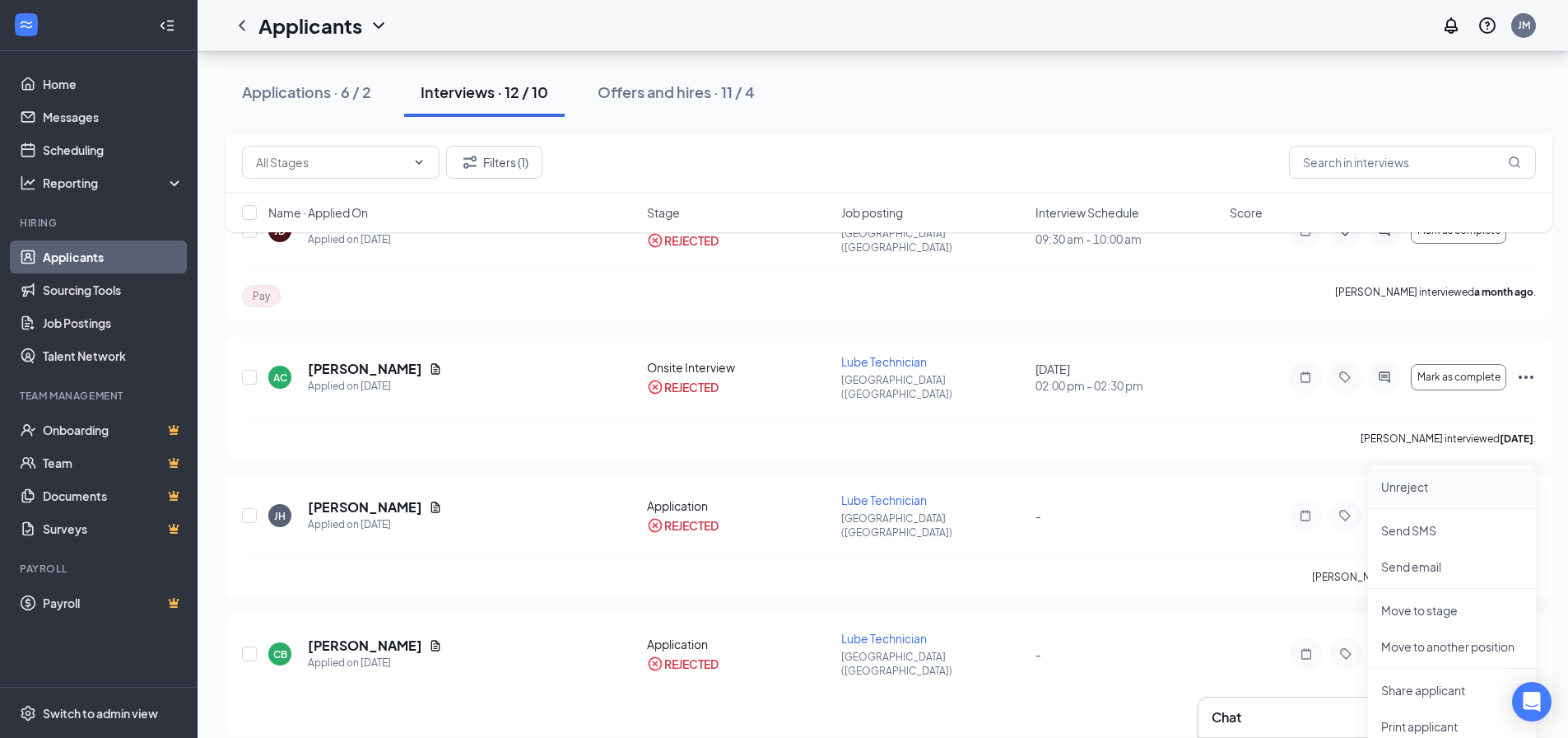
click at [1432, 487] on p "Unreject" at bounding box center [1452, 486] width 142 height 16
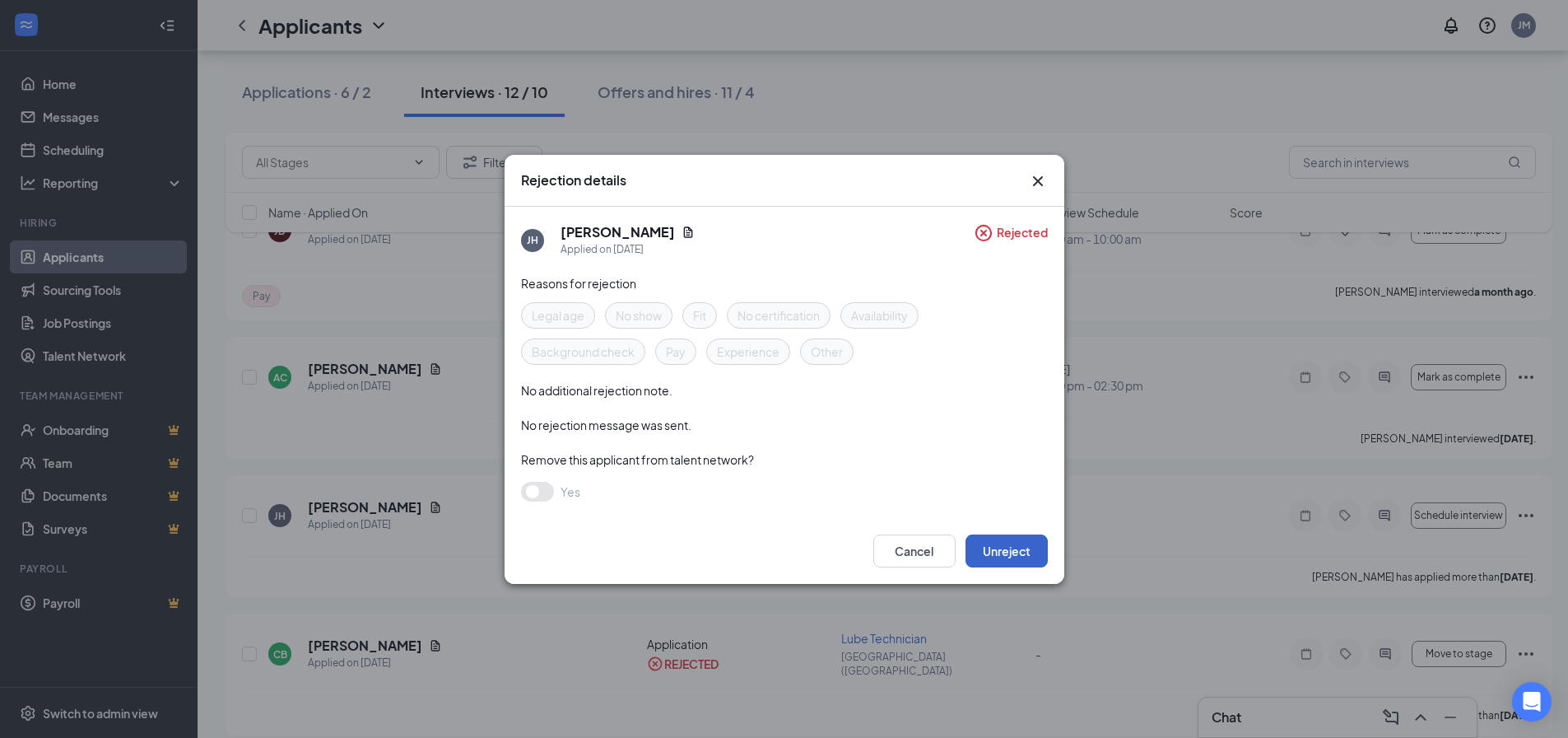
click at [1010, 554] on button "Unreject" at bounding box center [1007, 550] width 82 height 33
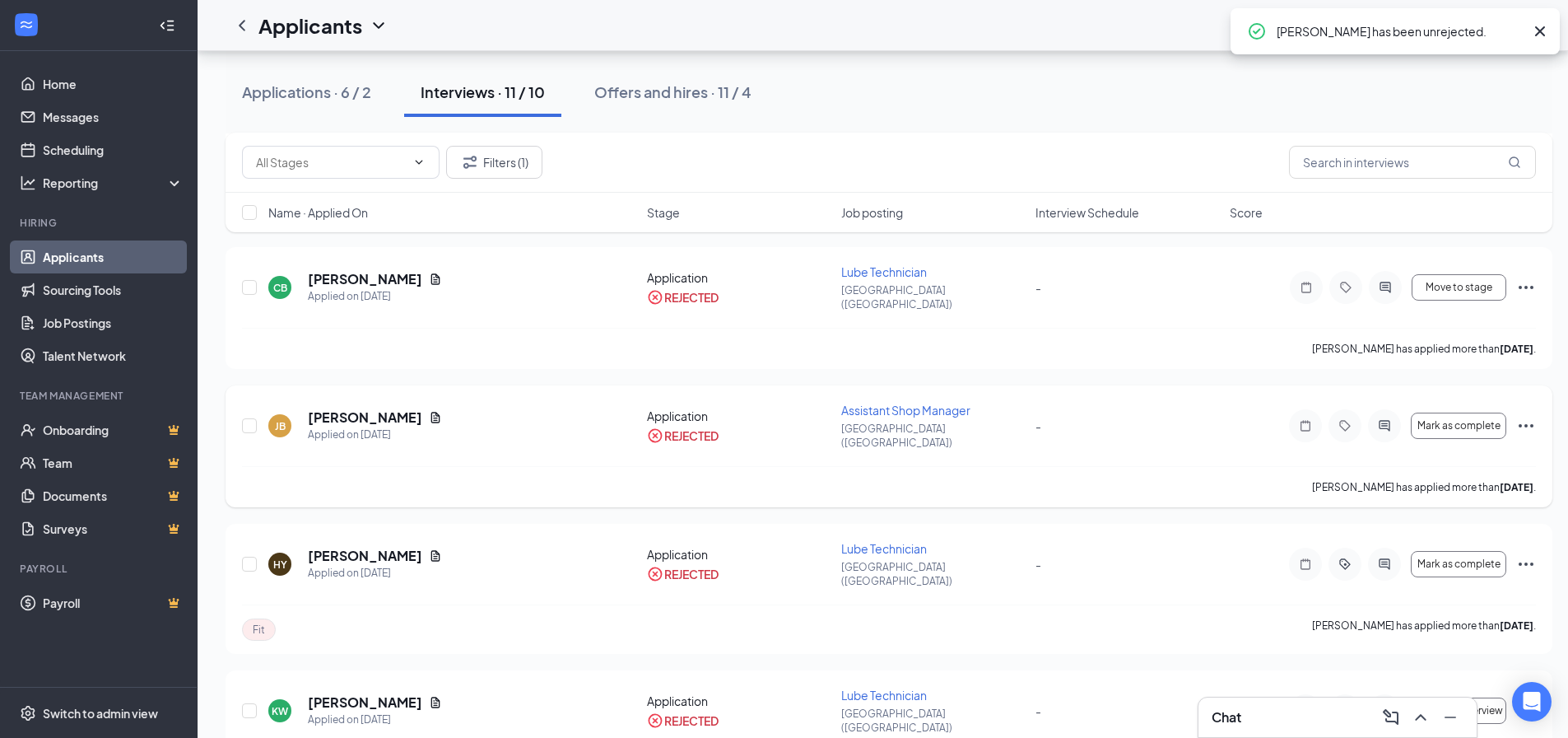
scroll to position [824, 0]
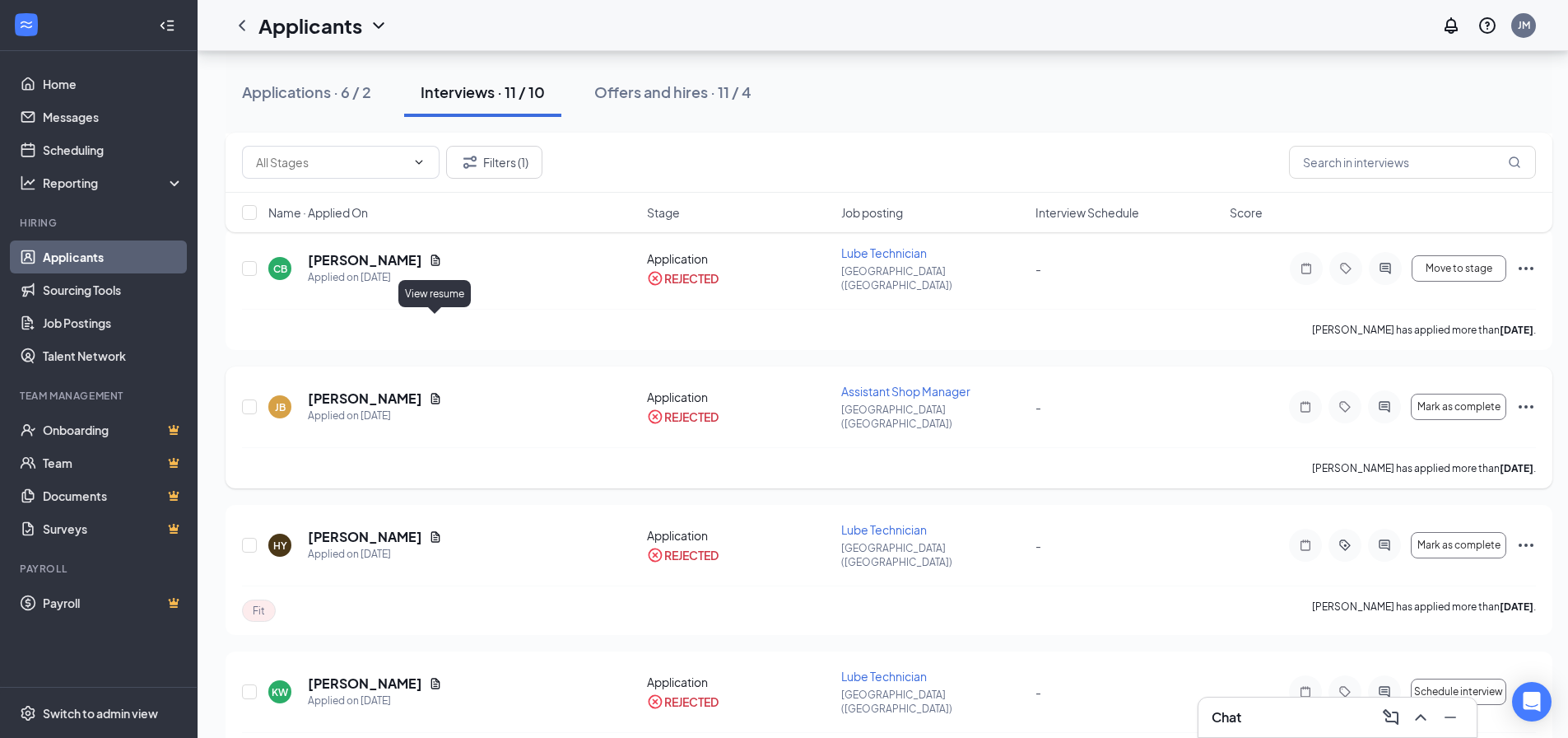
click at [434, 393] on icon "Document" at bounding box center [435, 398] width 9 height 10
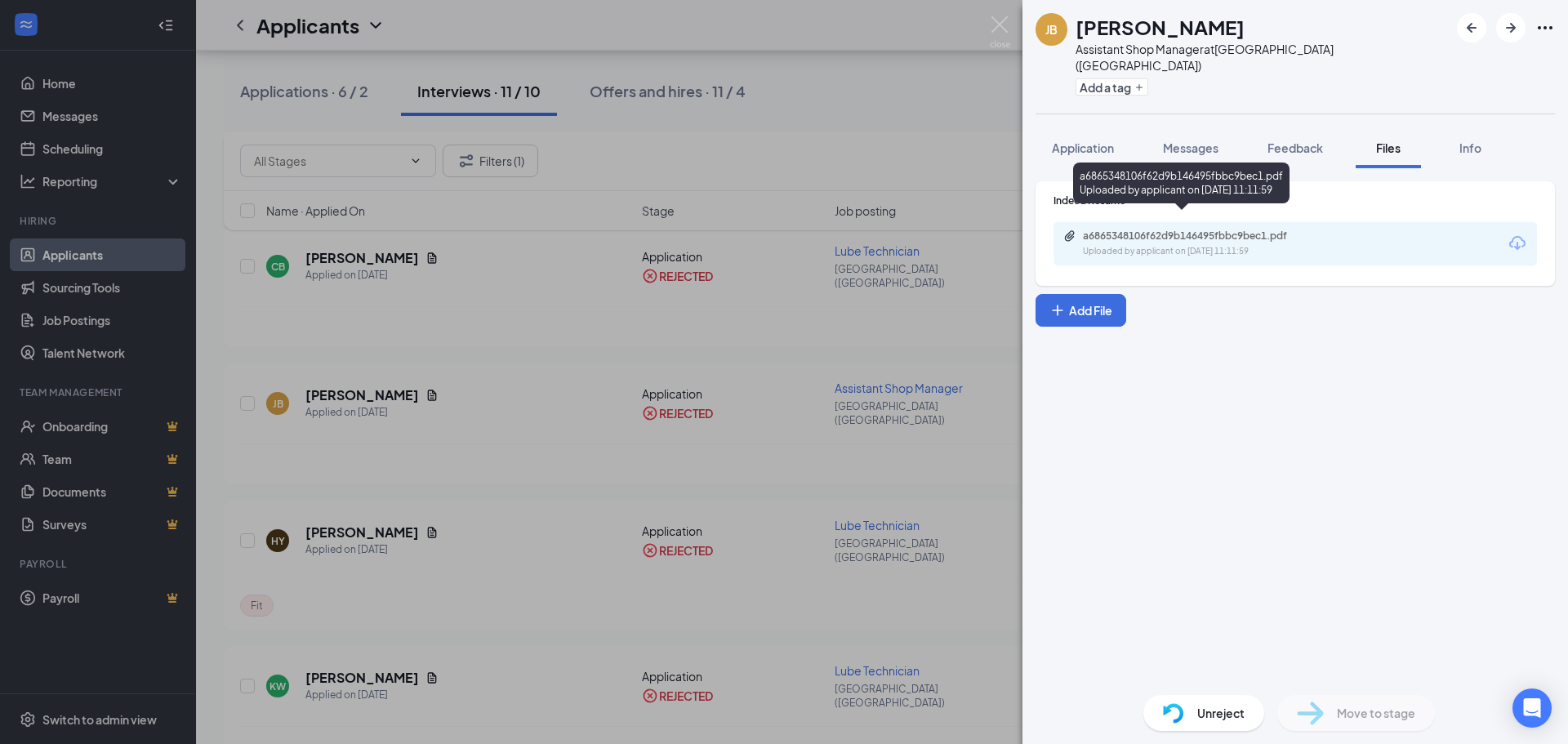
click at [1231, 245] on div "Uploaded by applicant on [DATE] 11:11:59" at bounding box center [1205, 251] width 245 height 13
click at [1002, 31] on img at bounding box center [1001, 32] width 21 height 32
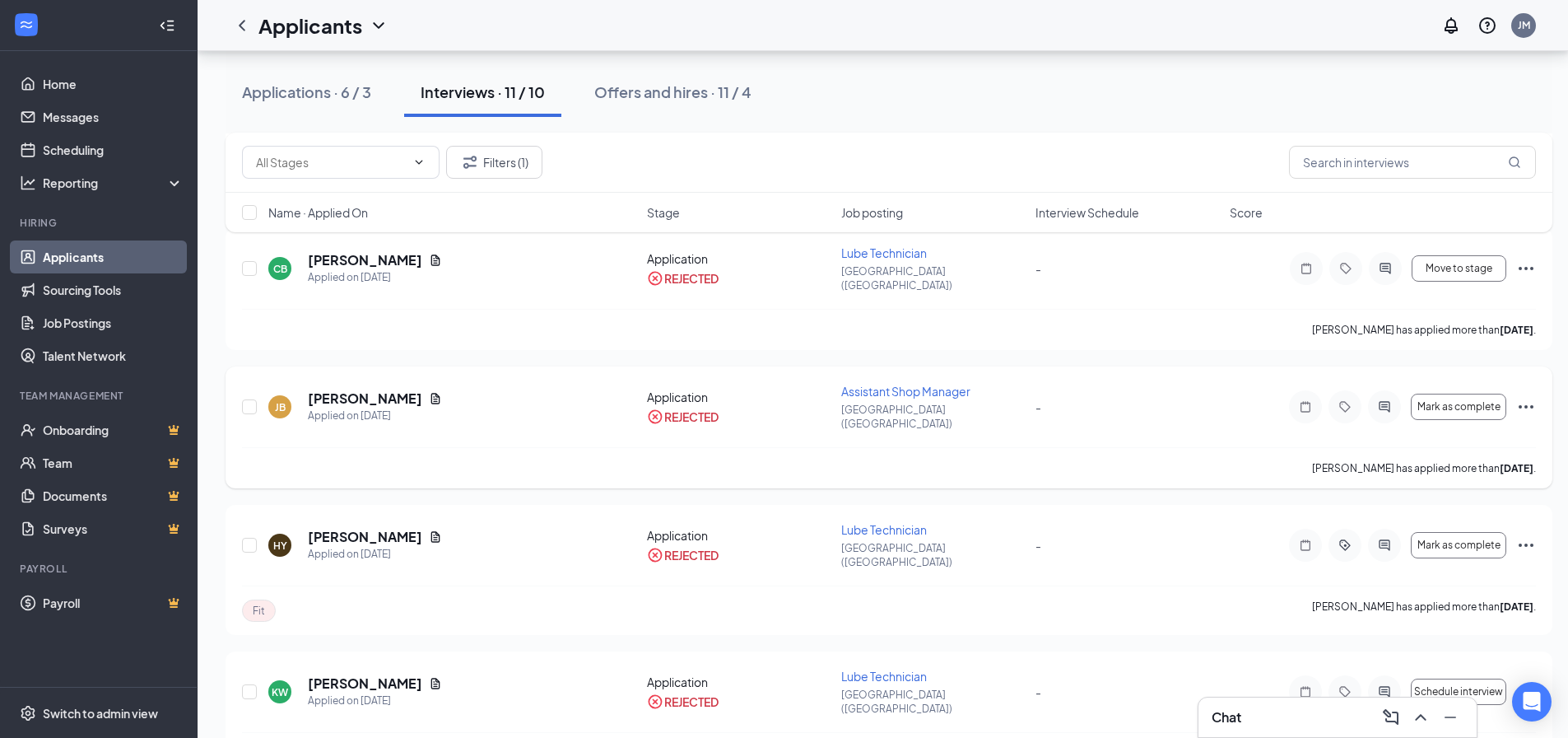
click at [1529, 397] on icon "Ellipses" at bounding box center [1526, 406] width 20 height 20
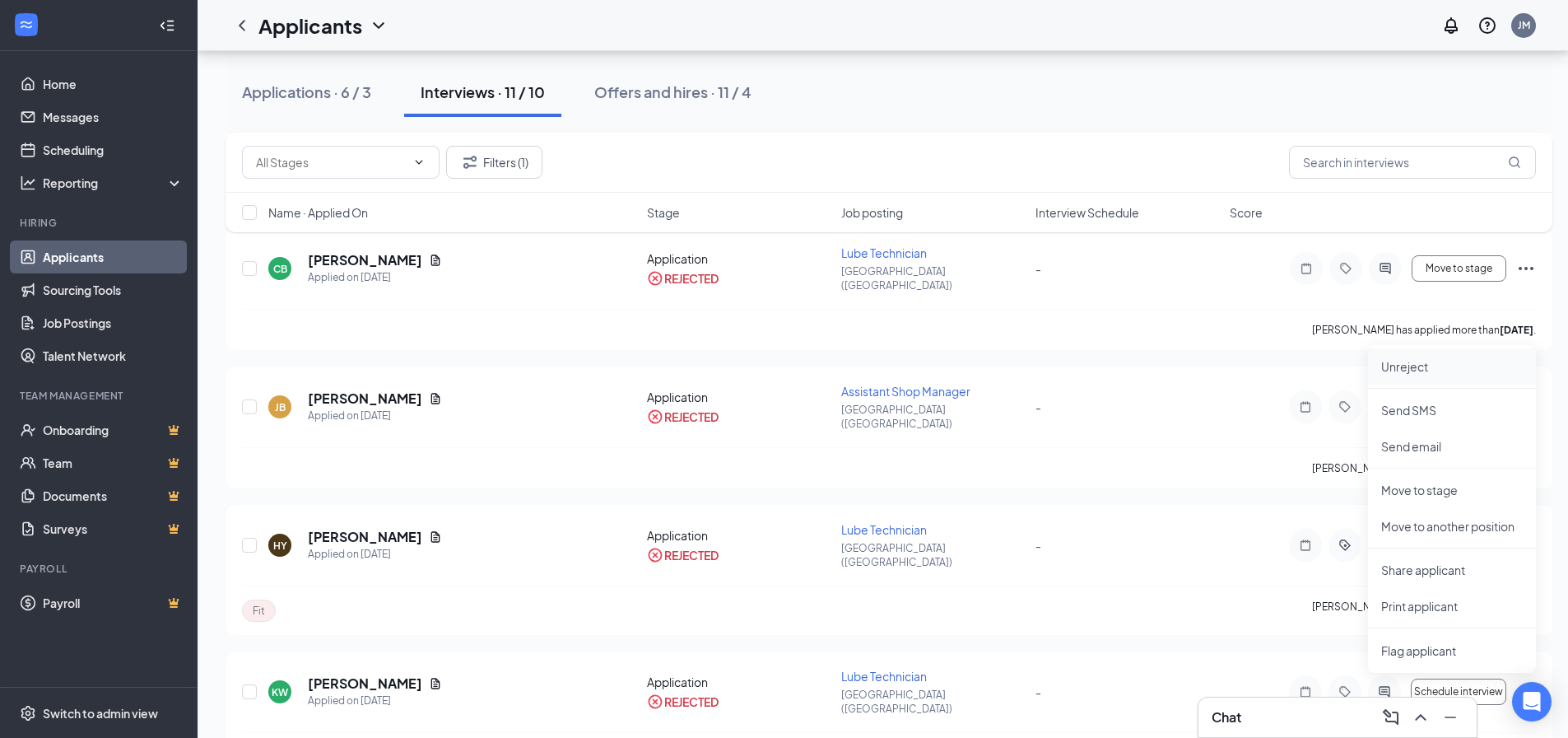
click at [1471, 379] on li "Unreject" at bounding box center [1452, 366] width 168 height 36
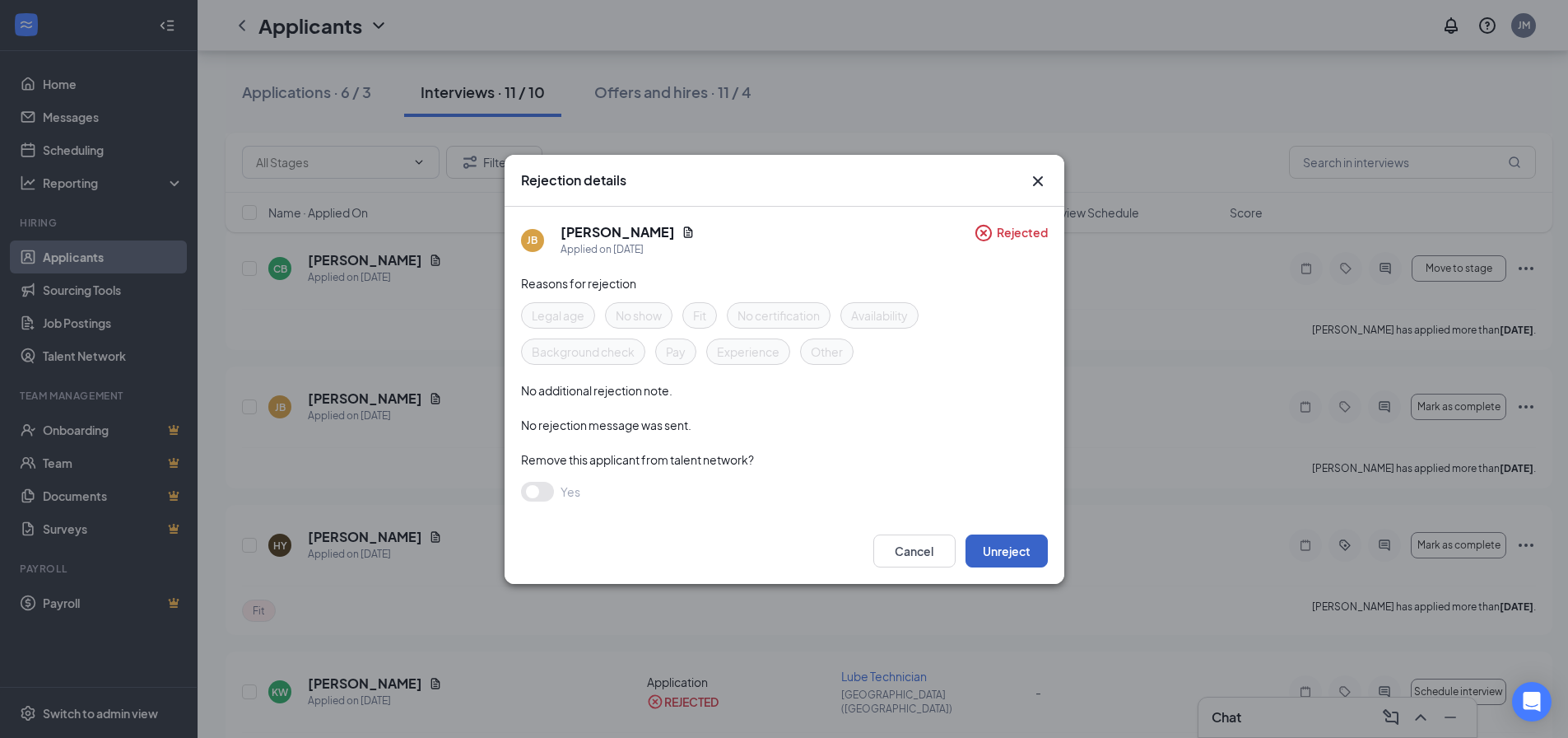
click at [991, 565] on button "Unreject" at bounding box center [1007, 550] width 82 height 33
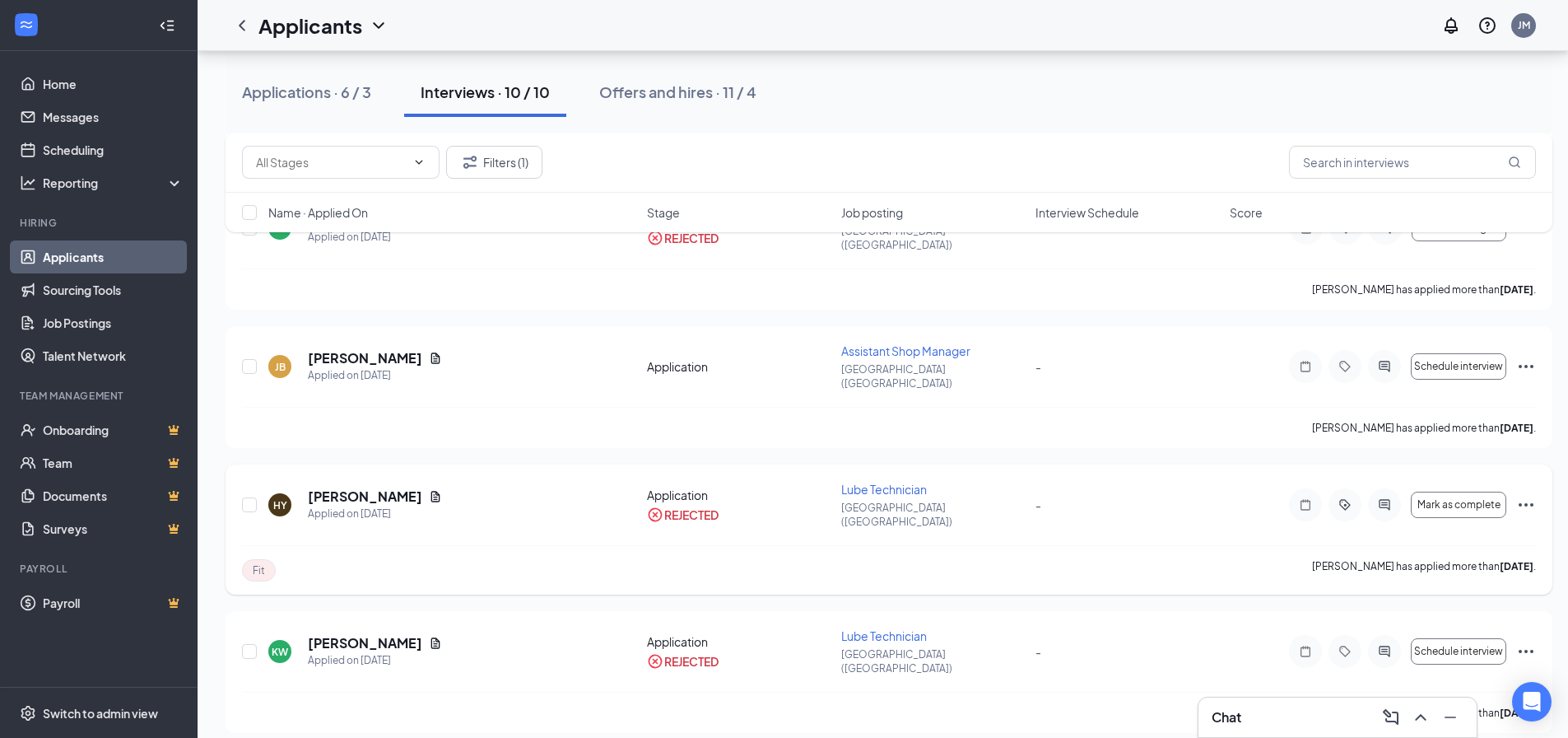
scroll to position [900, 0]
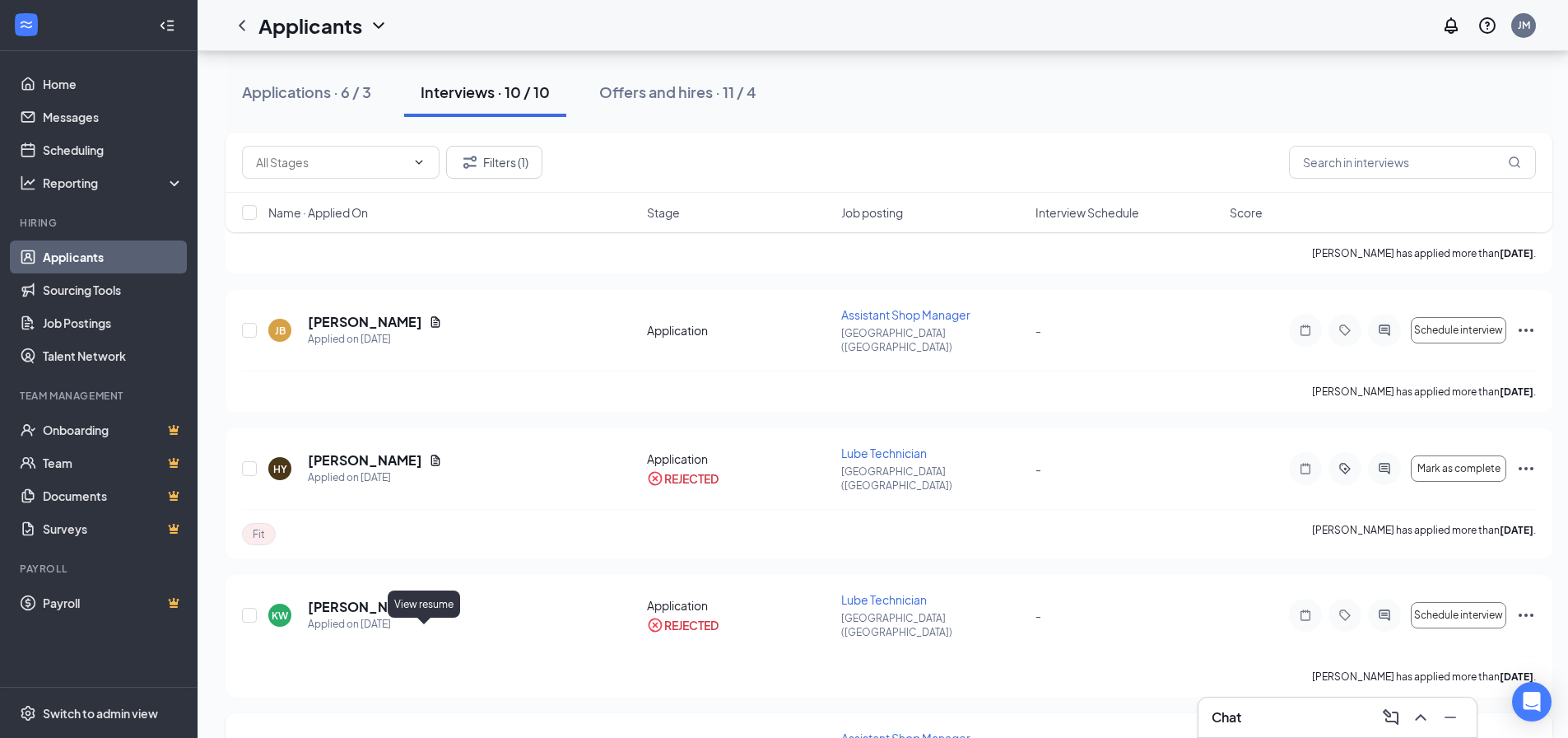
click at [429, 739] on icon "Document" at bounding box center [436, 746] width 13 height 13
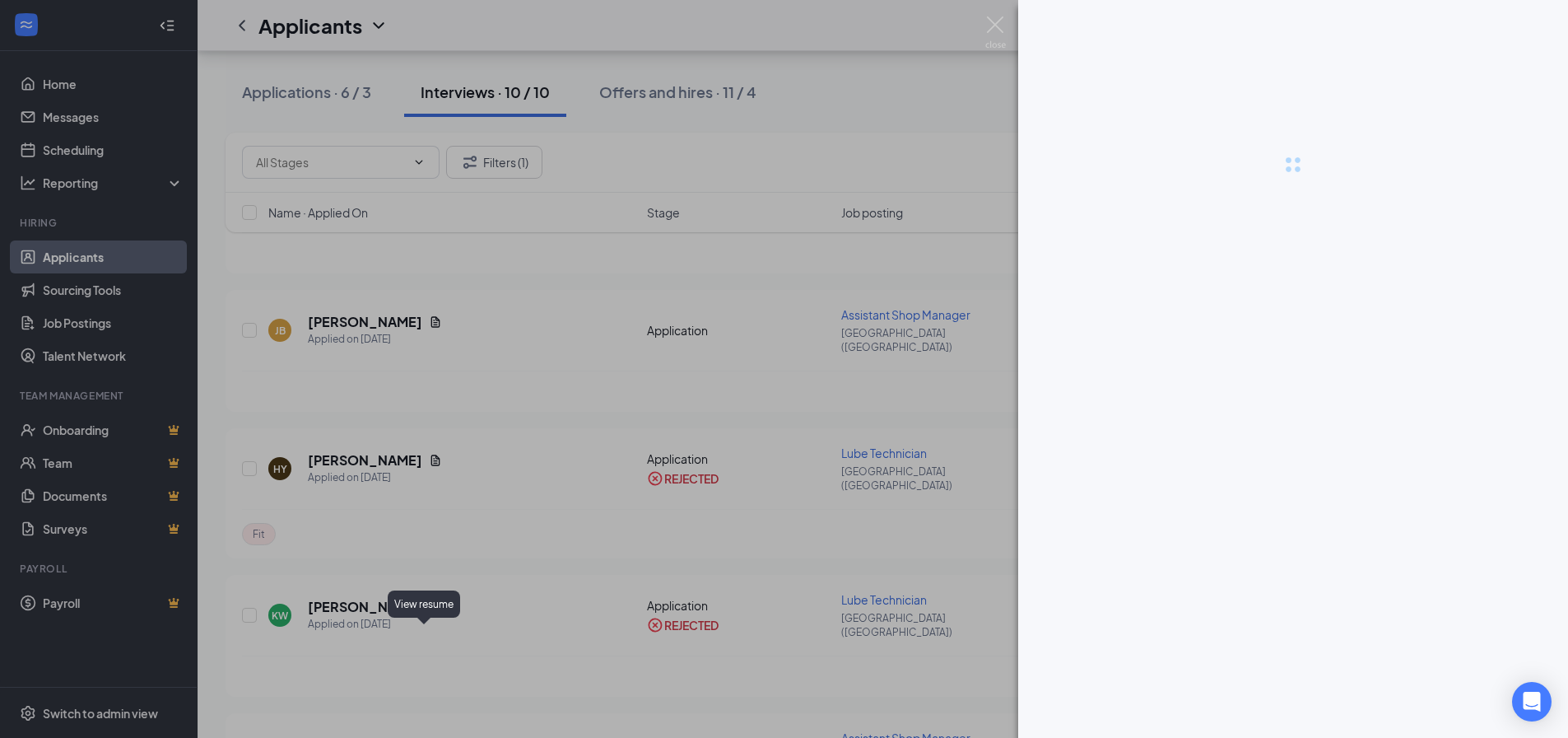
scroll to position [888, 0]
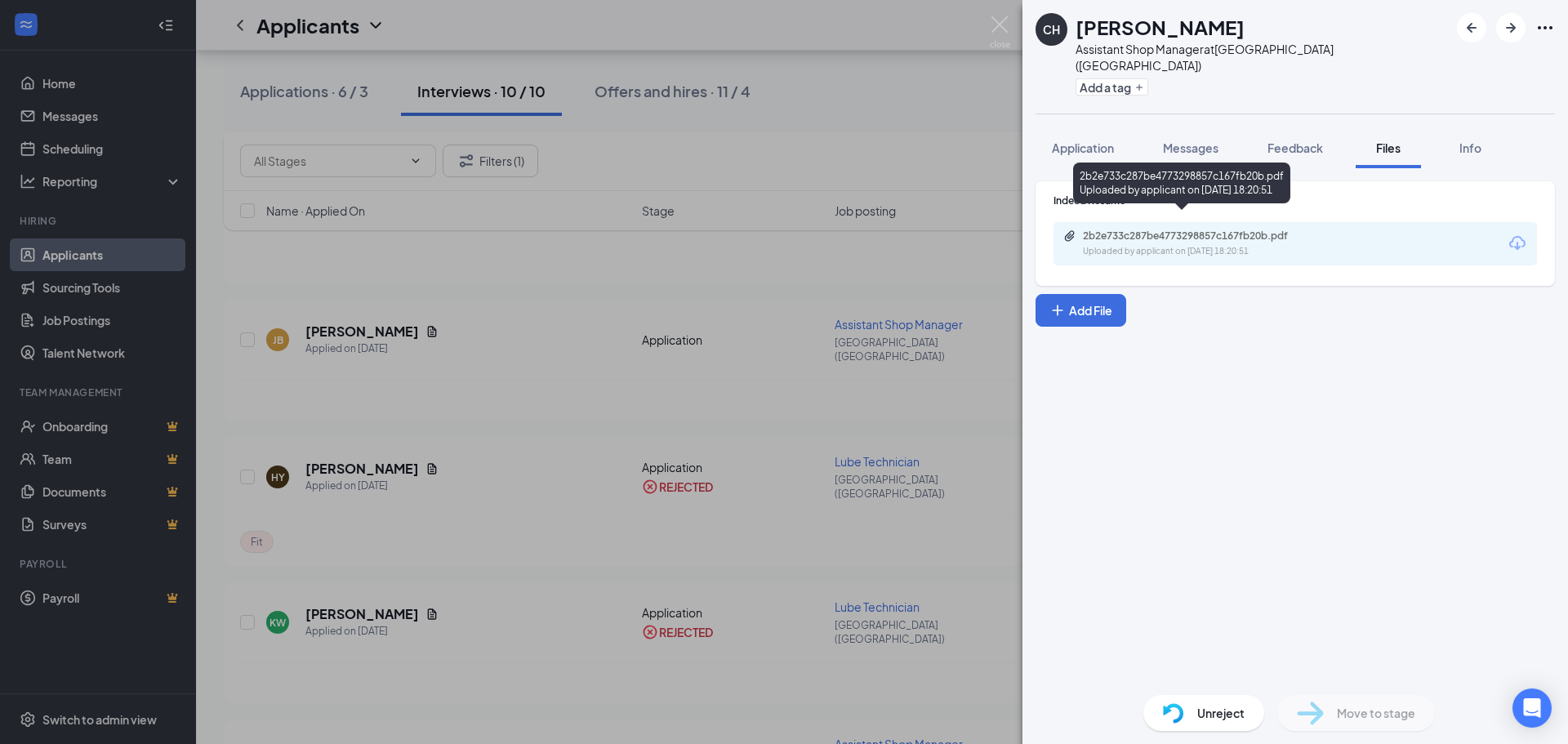
click at [1197, 245] on div "Uploaded by applicant on [DATE] 18:20:51" at bounding box center [1205, 251] width 245 height 13
click at [1001, 26] on img at bounding box center [1001, 32] width 21 height 32
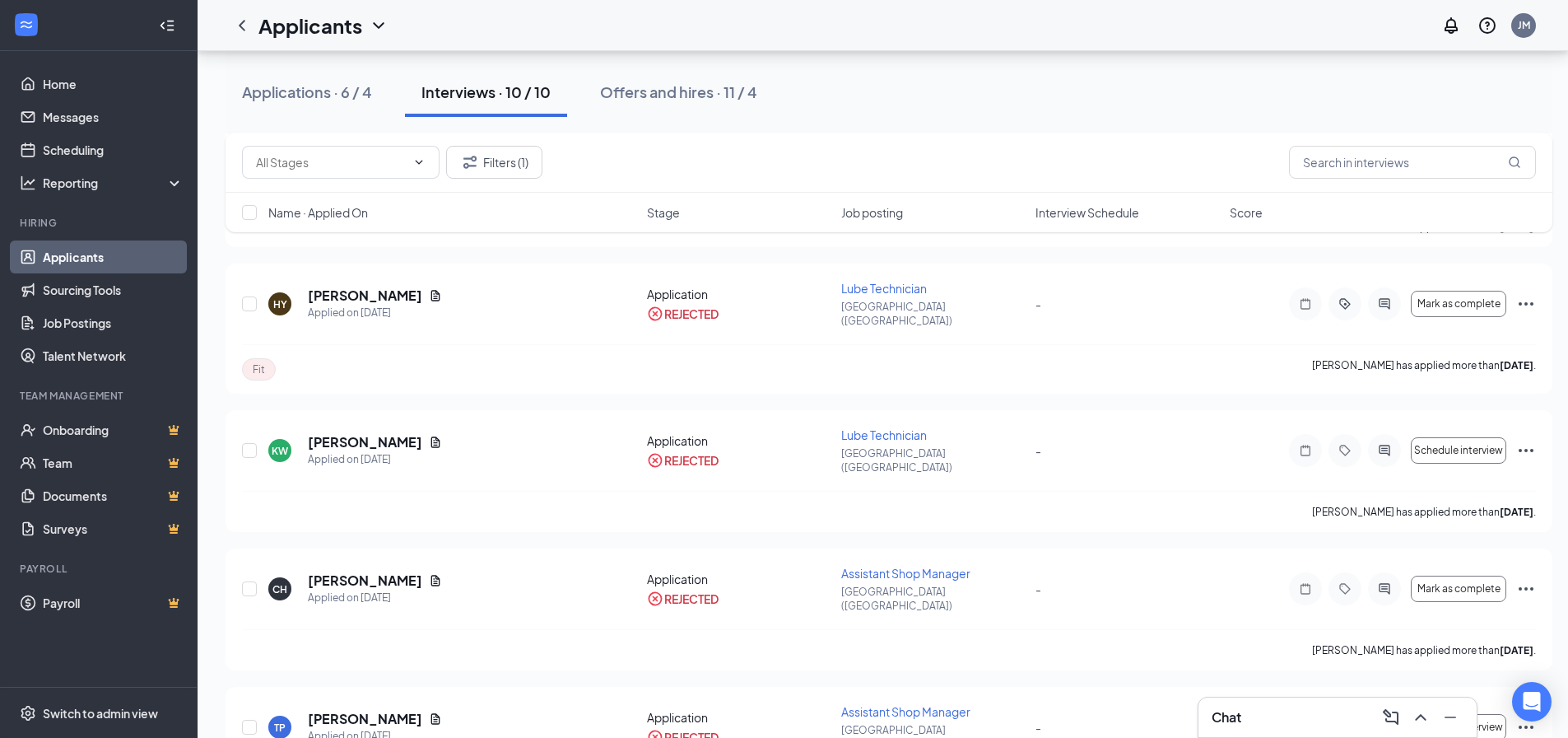
scroll to position [888, 0]
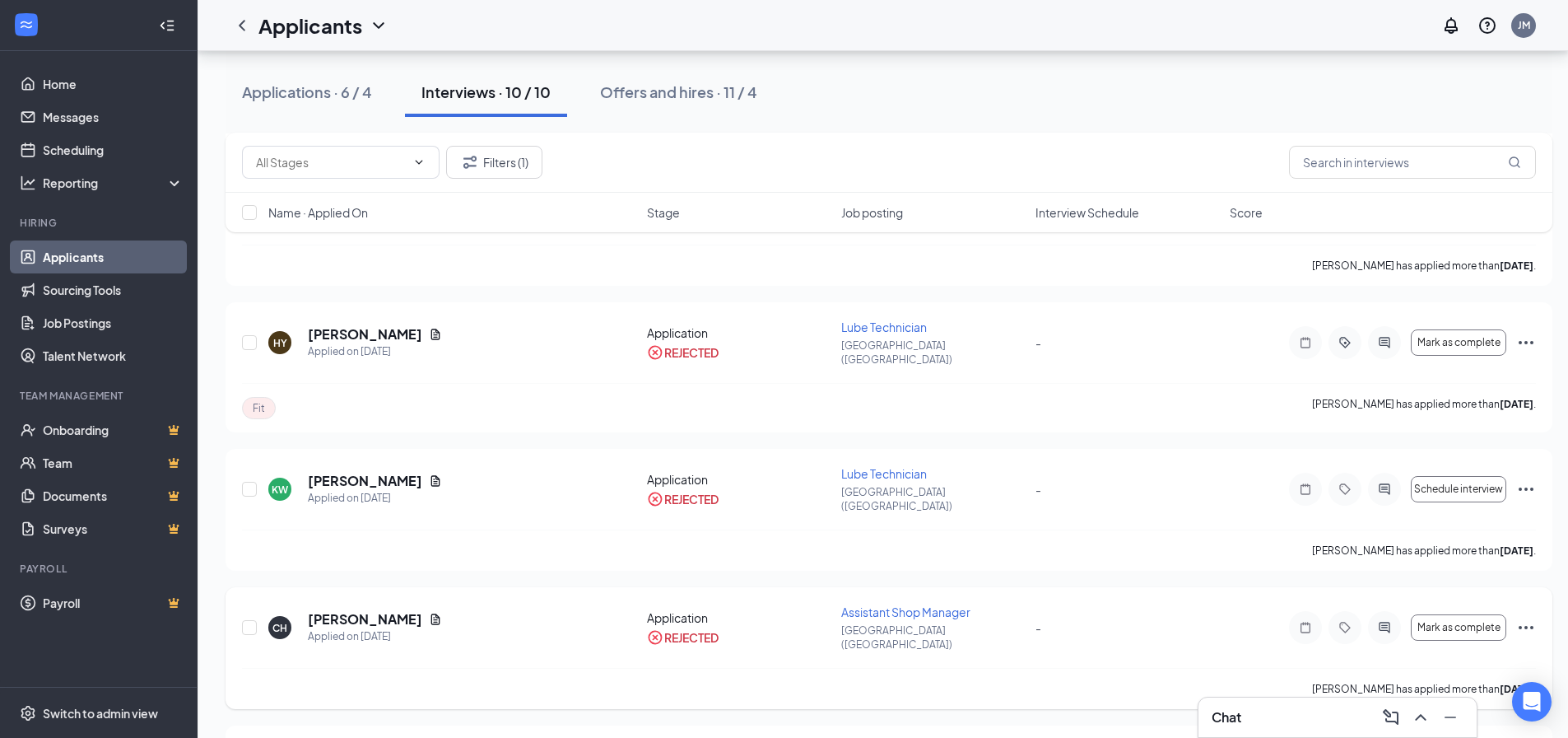
click at [1520, 618] on icon "Ellipses" at bounding box center [1526, 627] width 20 height 20
click at [1427, 564] on p "Unreject" at bounding box center [1452, 564] width 142 height 16
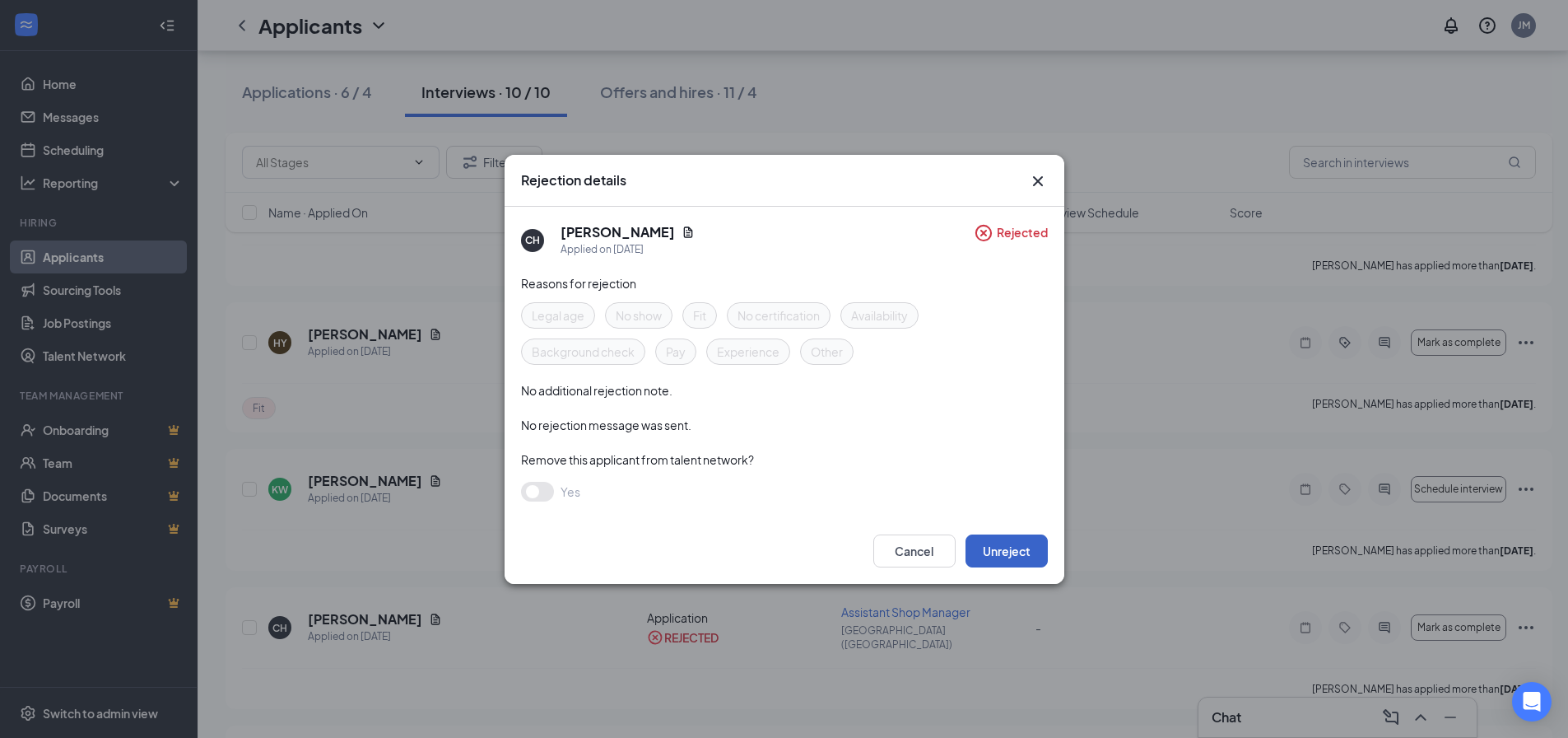
click at [999, 554] on button "Unreject" at bounding box center [1007, 550] width 82 height 33
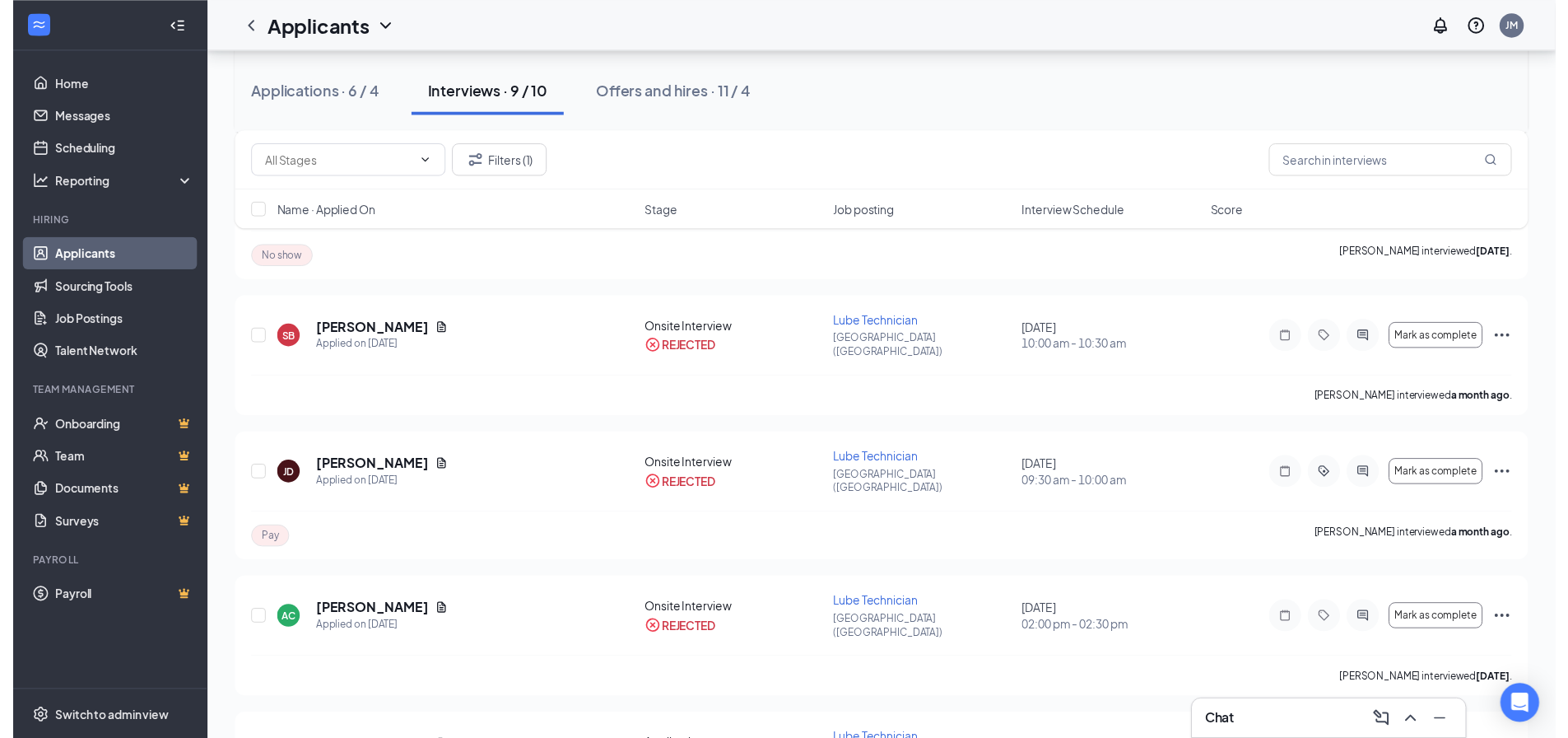
scroll to position [329, 0]
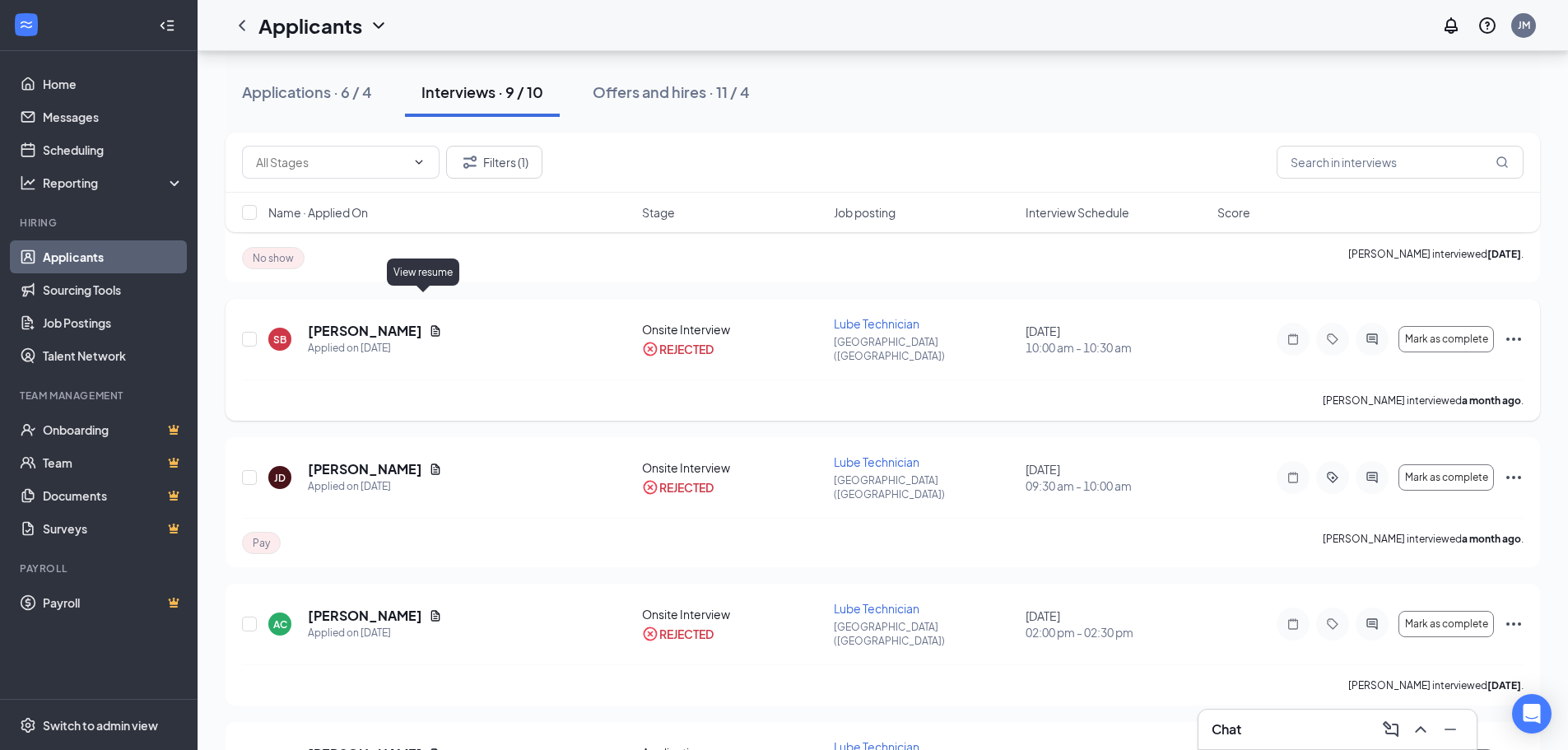
click at [431, 325] on icon "Document" at bounding box center [435, 330] width 9 height 10
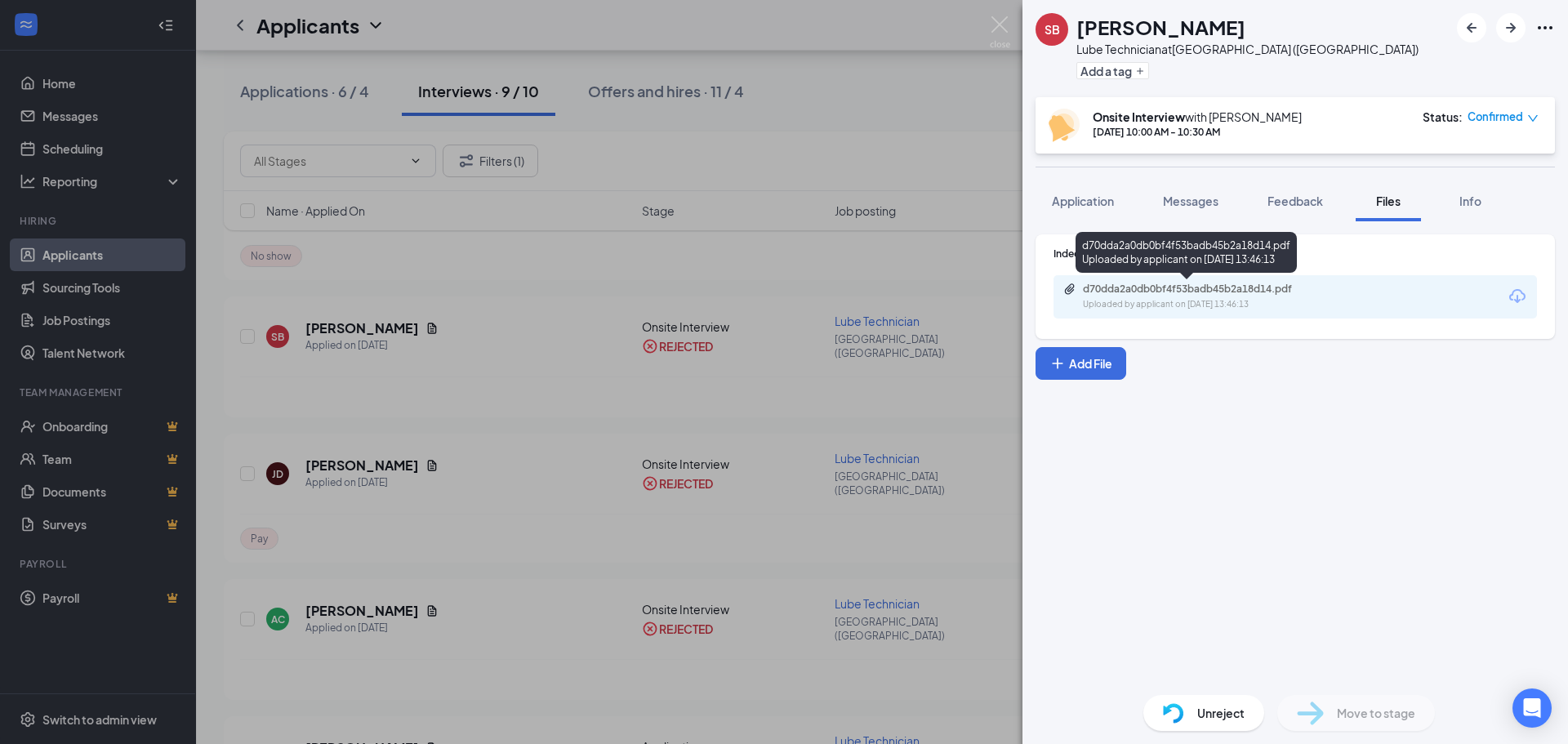
click at [1164, 297] on div "d70dda2a0db0bf4f53badb45b2a18d14.pdf Uploaded by applicant on [DATE] 13:46:13" at bounding box center [1195, 297] width 265 height 28
click at [1007, 26] on img at bounding box center [1001, 32] width 21 height 32
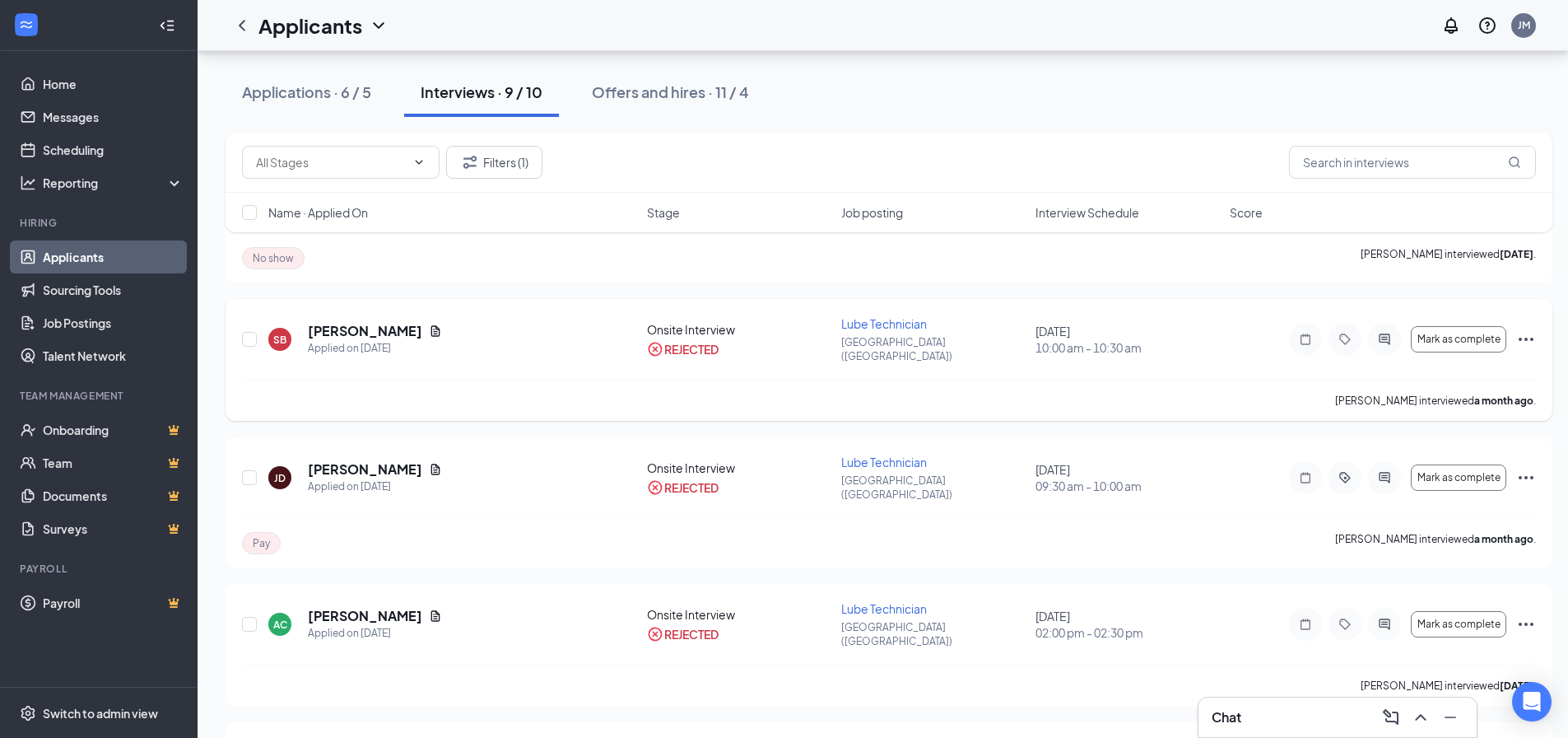
click at [1519, 329] on icon "Ellipses" at bounding box center [1526, 338] width 20 height 20
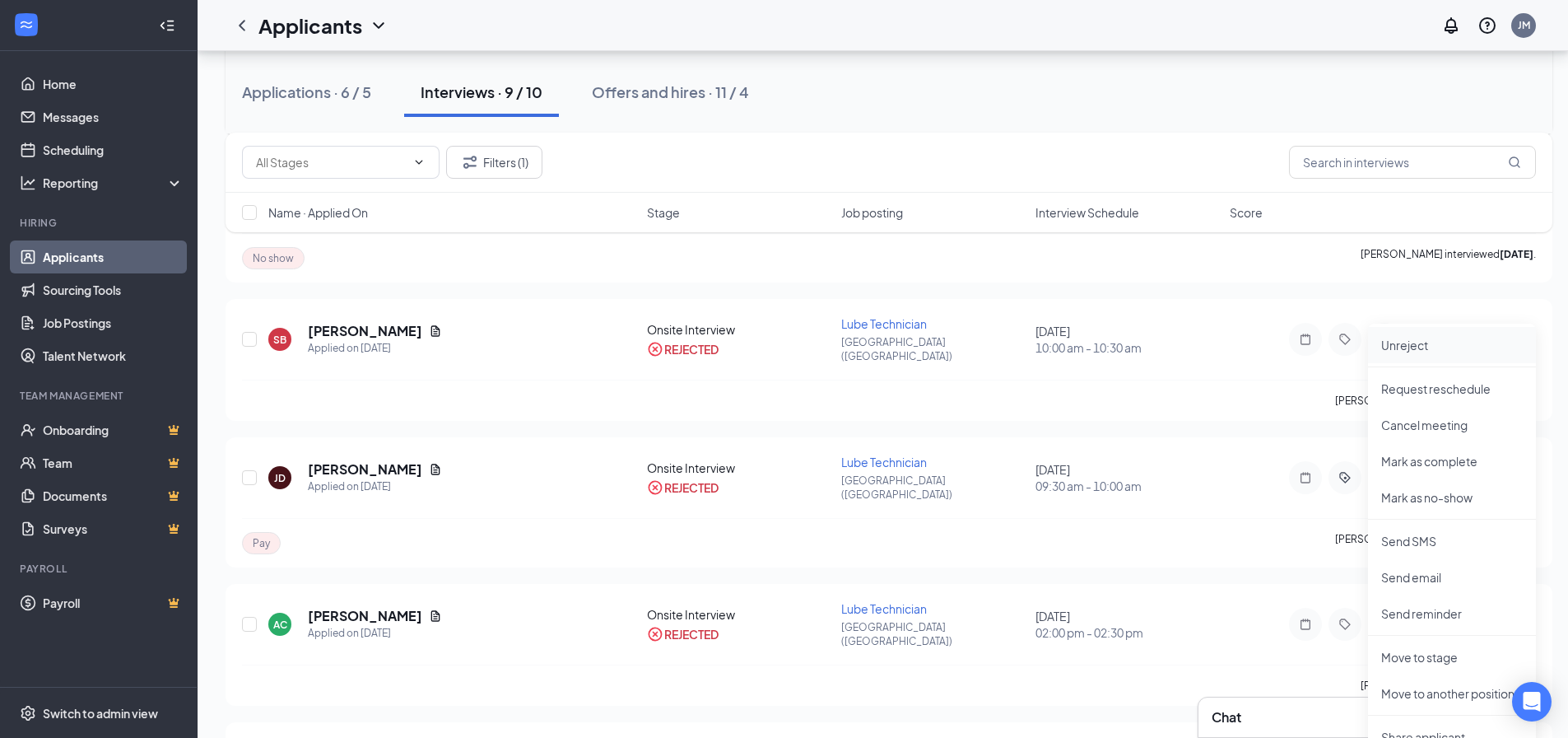
click at [1436, 352] on p "Unreject" at bounding box center [1452, 344] width 142 height 16
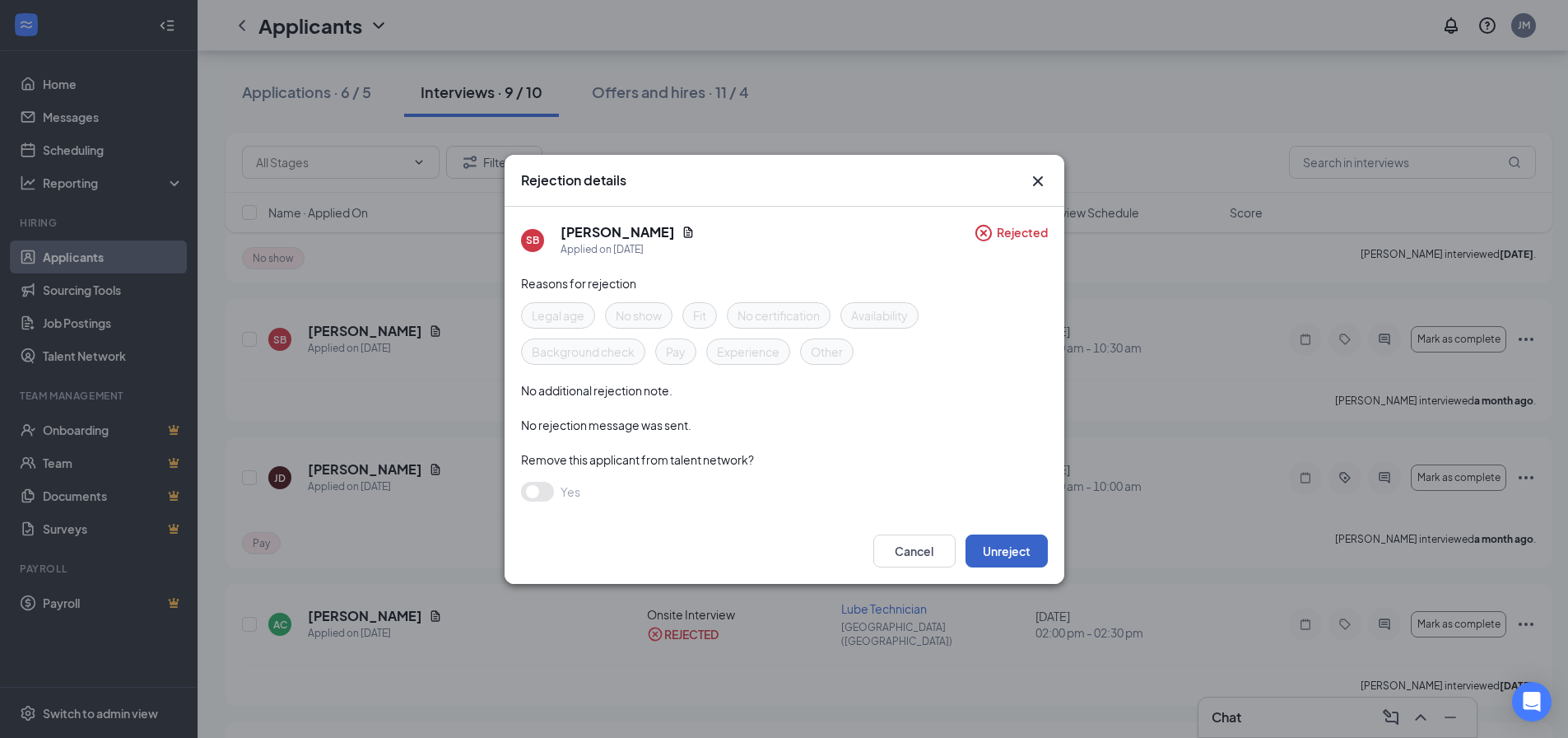
click at [1026, 550] on button "Unreject" at bounding box center [1007, 550] width 82 height 33
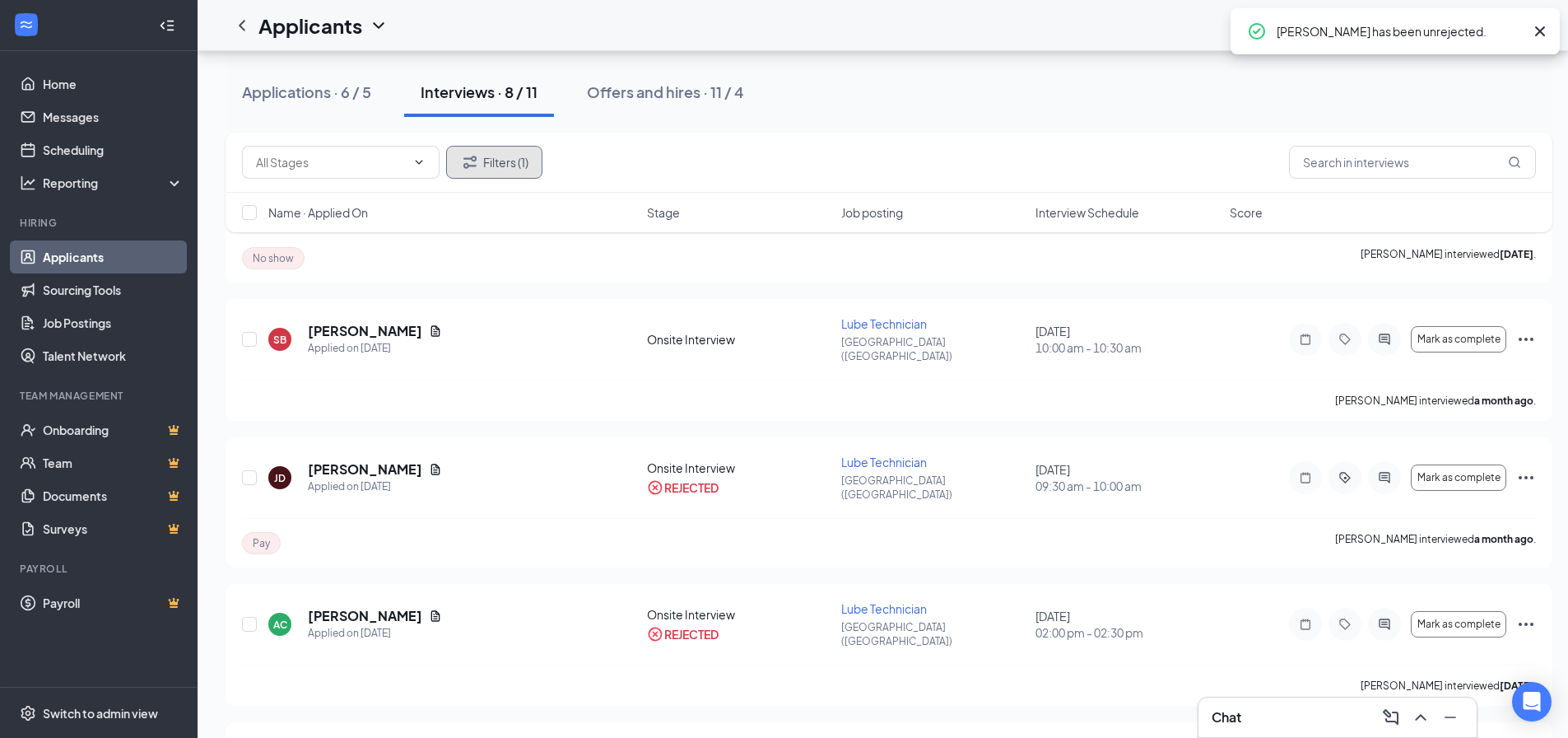
click at [511, 164] on button "Filters (1)" at bounding box center [494, 162] width 96 height 33
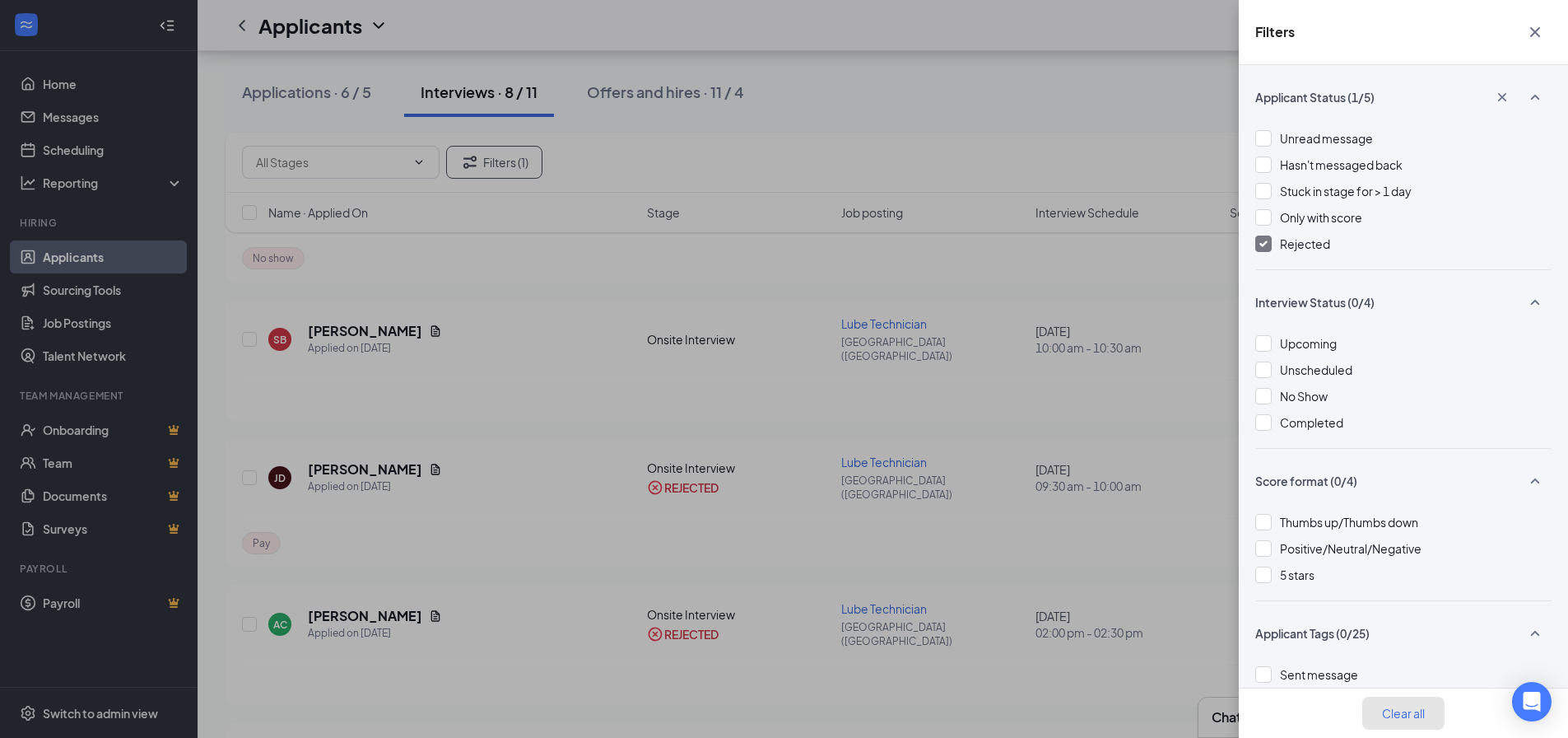
click at [1418, 710] on button "Clear all" at bounding box center [1403, 713] width 82 height 33
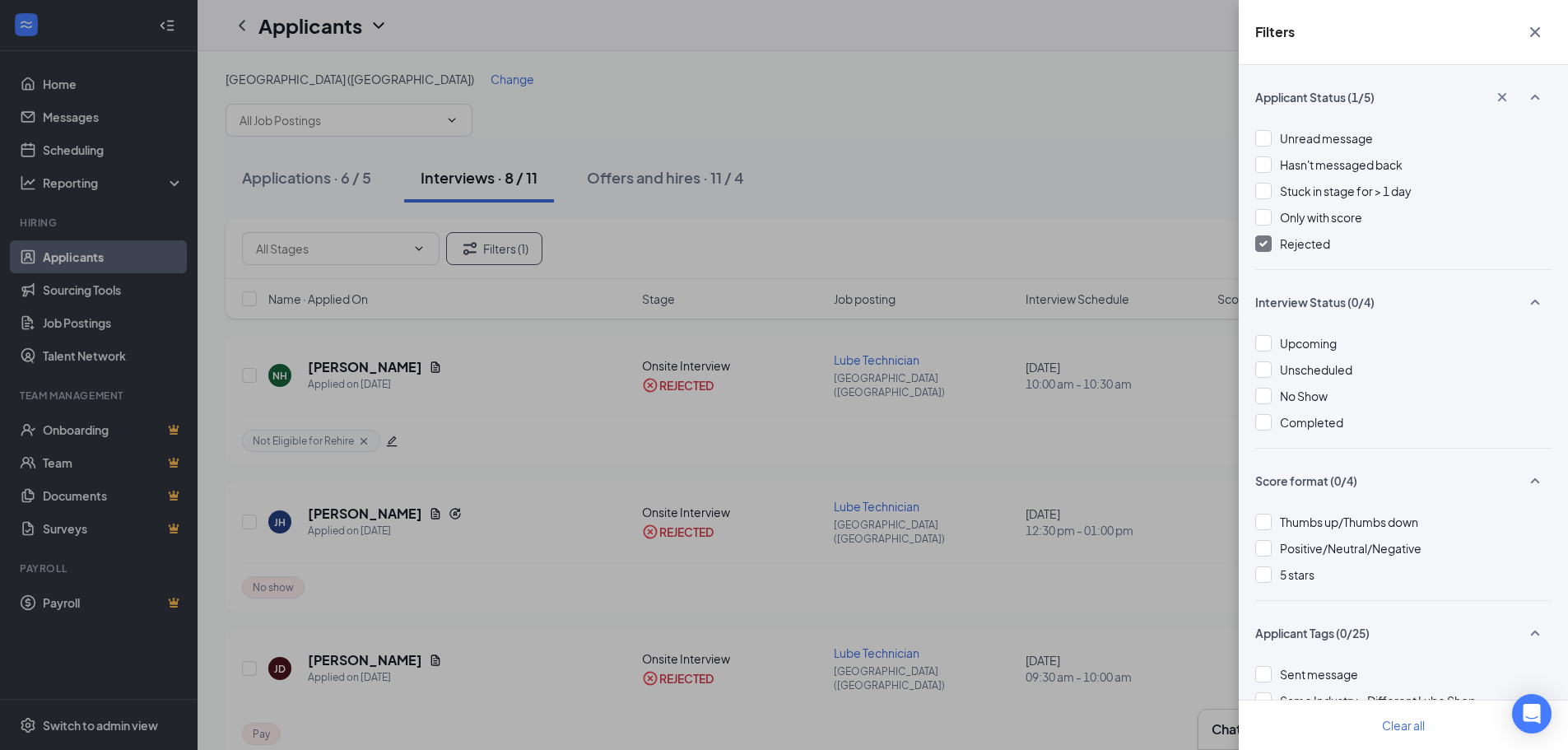
click at [1539, 27] on icon "Cross" at bounding box center [1535, 31] width 10 height 10
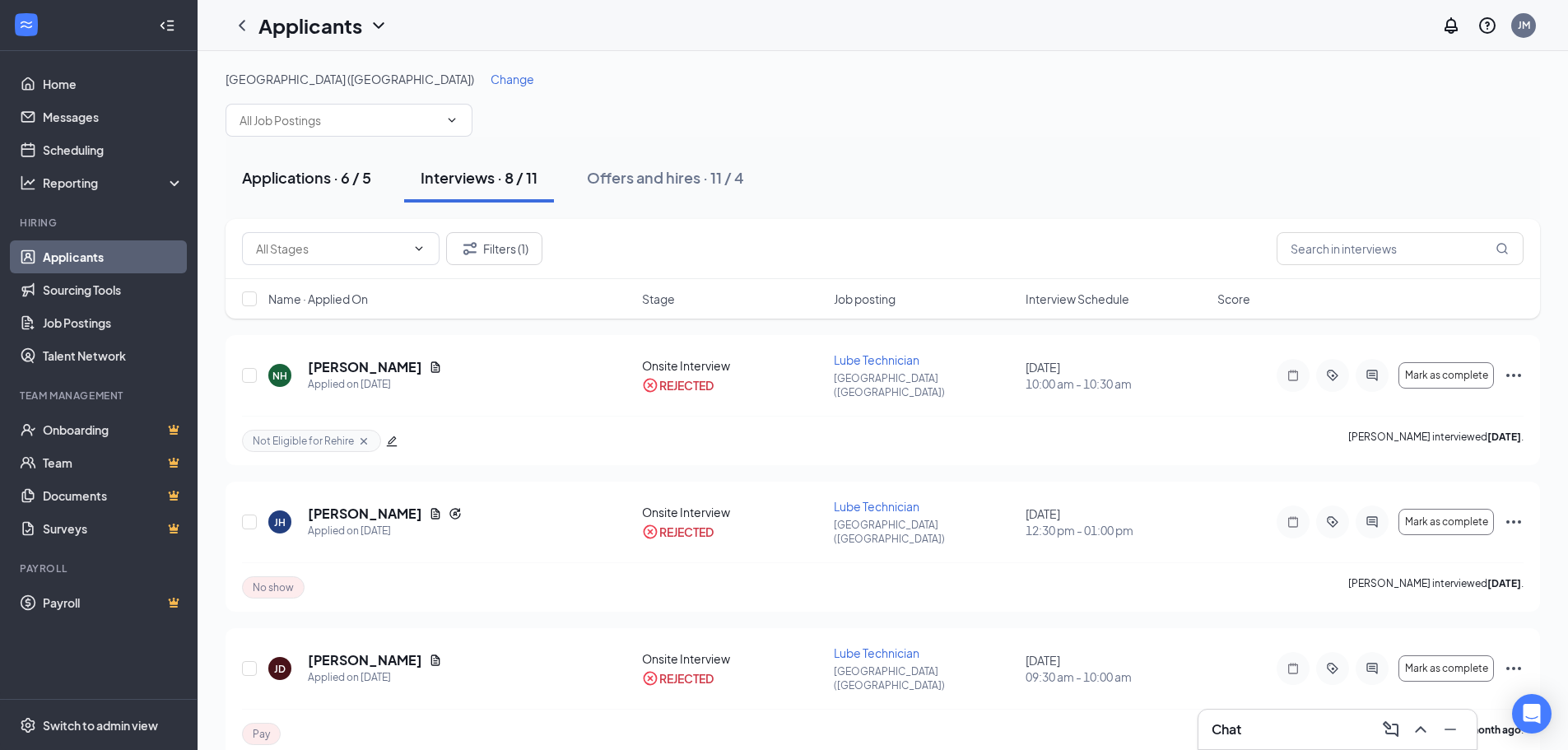
click at [298, 163] on button "Applications · 6 / 5" at bounding box center [307, 178] width 162 height 50
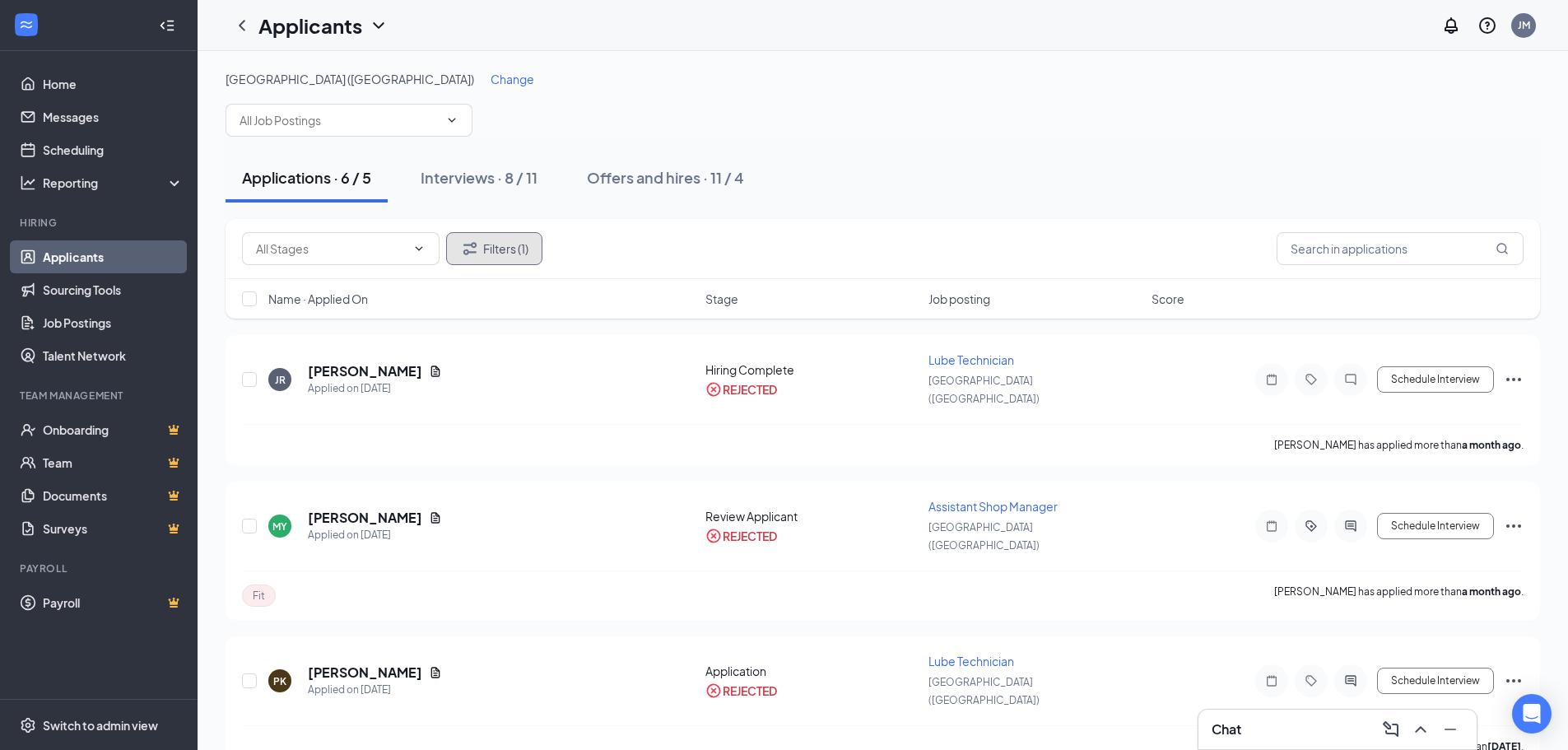
click at [514, 251] on button "Filters (1)" at bounding box center [494, 249] width 96 height 33
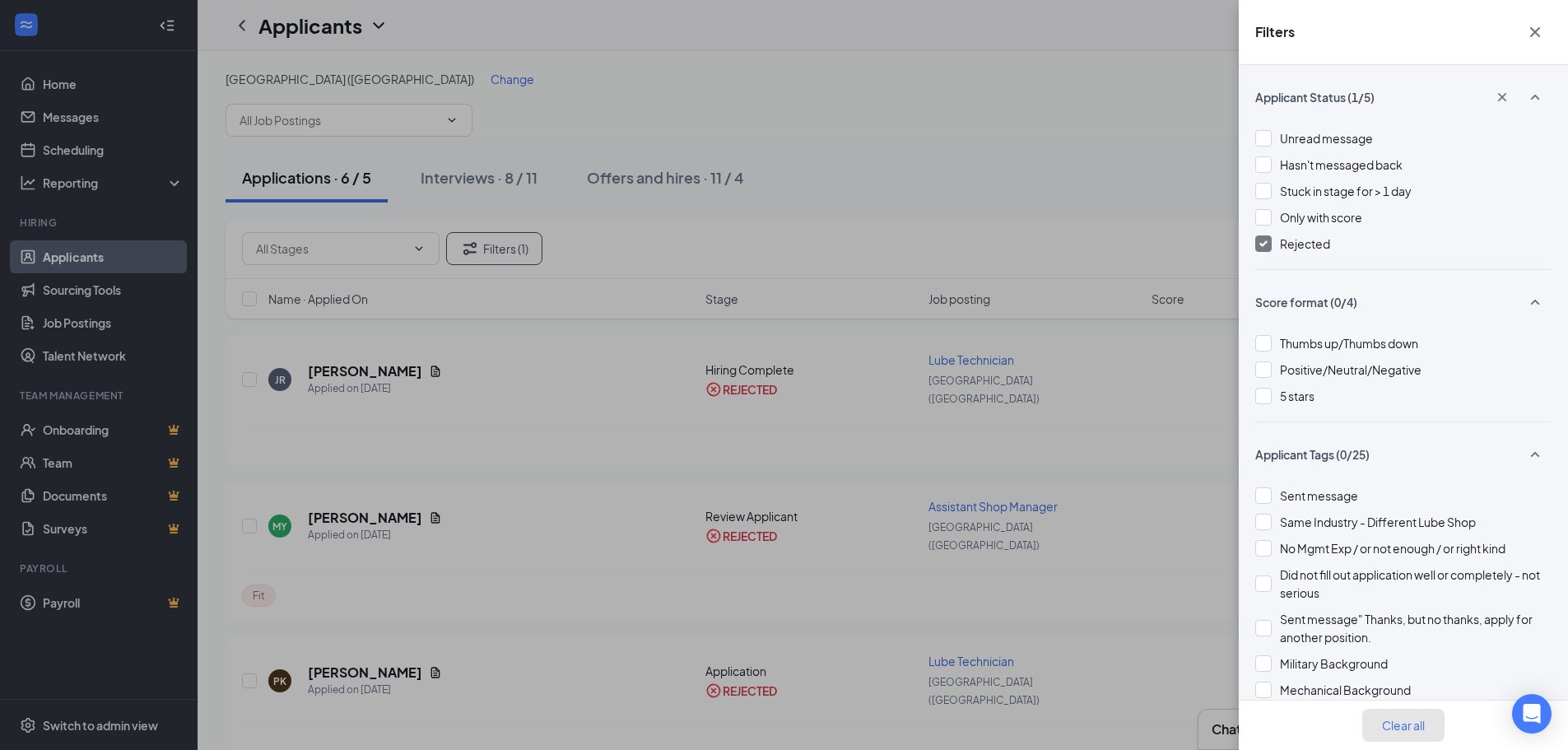
click at [1398, 723] on button "Clear all" at bounding box center [1403, 724] width 82 height 33
click at [1263, 244] on img at bounding box center [1263, 243] width 9 height 7
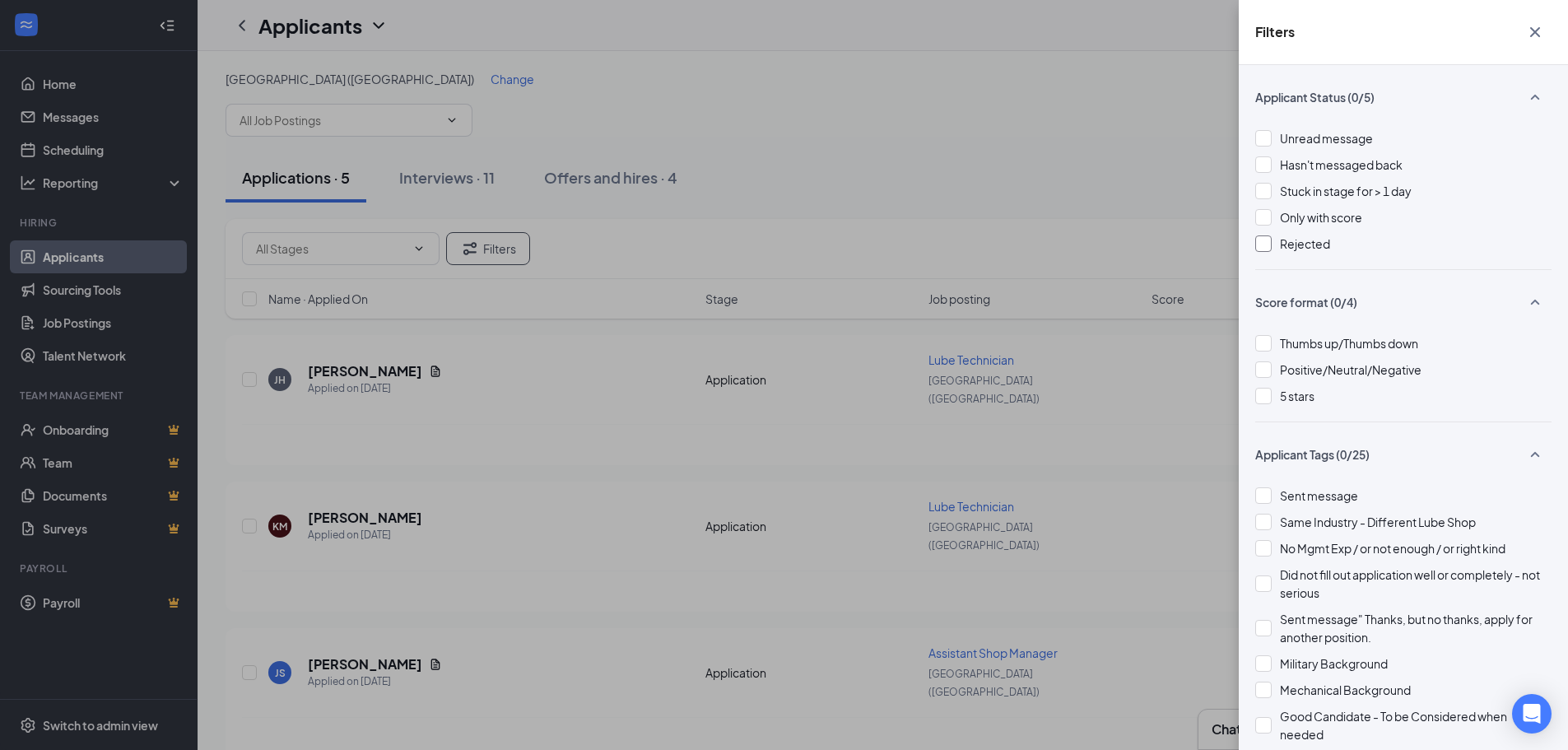
click at [1534, 31] on icon "Cross" at bounding box center [1535, 31] width 10 height 10
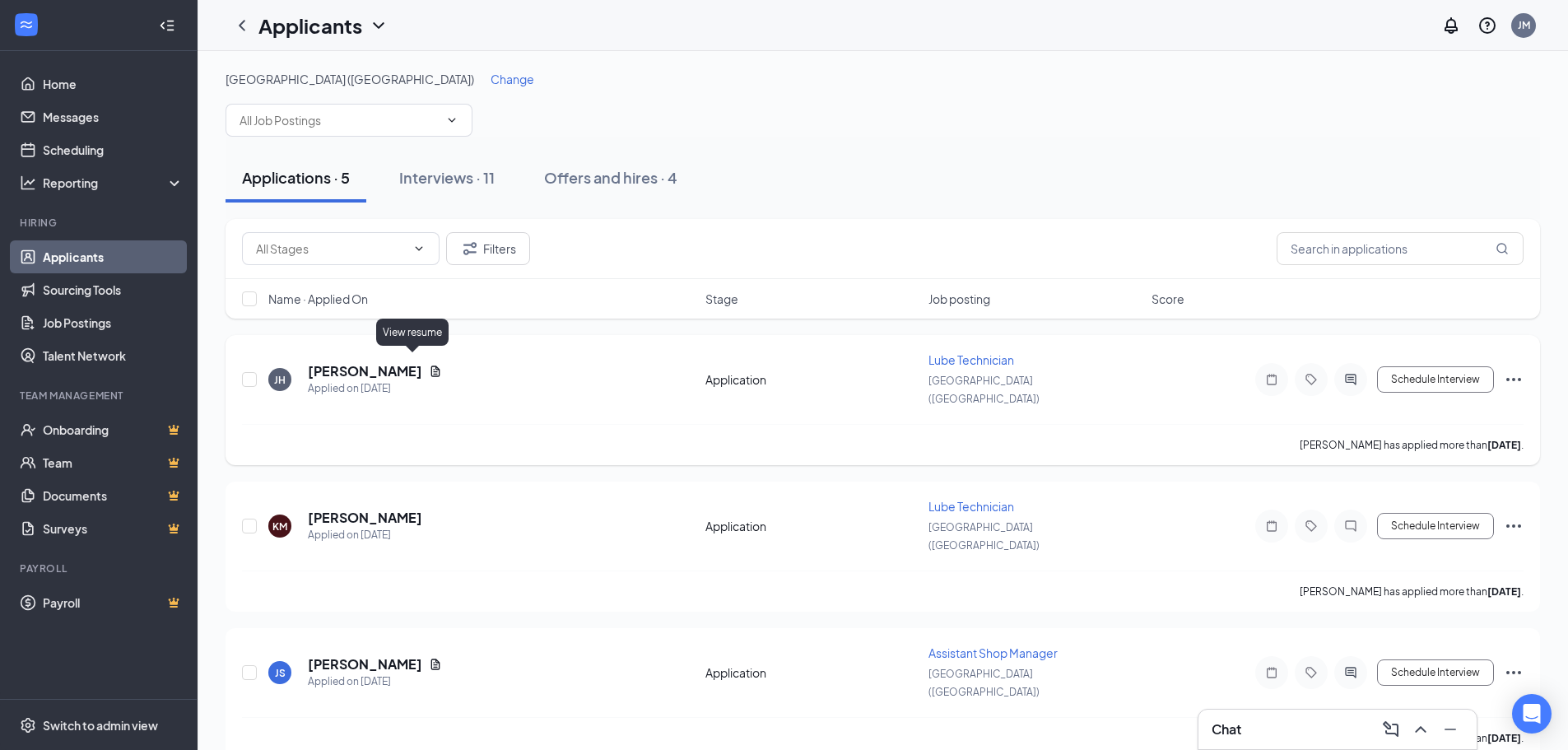
click at [429, 366] on icon "Document" at bounding box center [436, 372] width 13 height 13
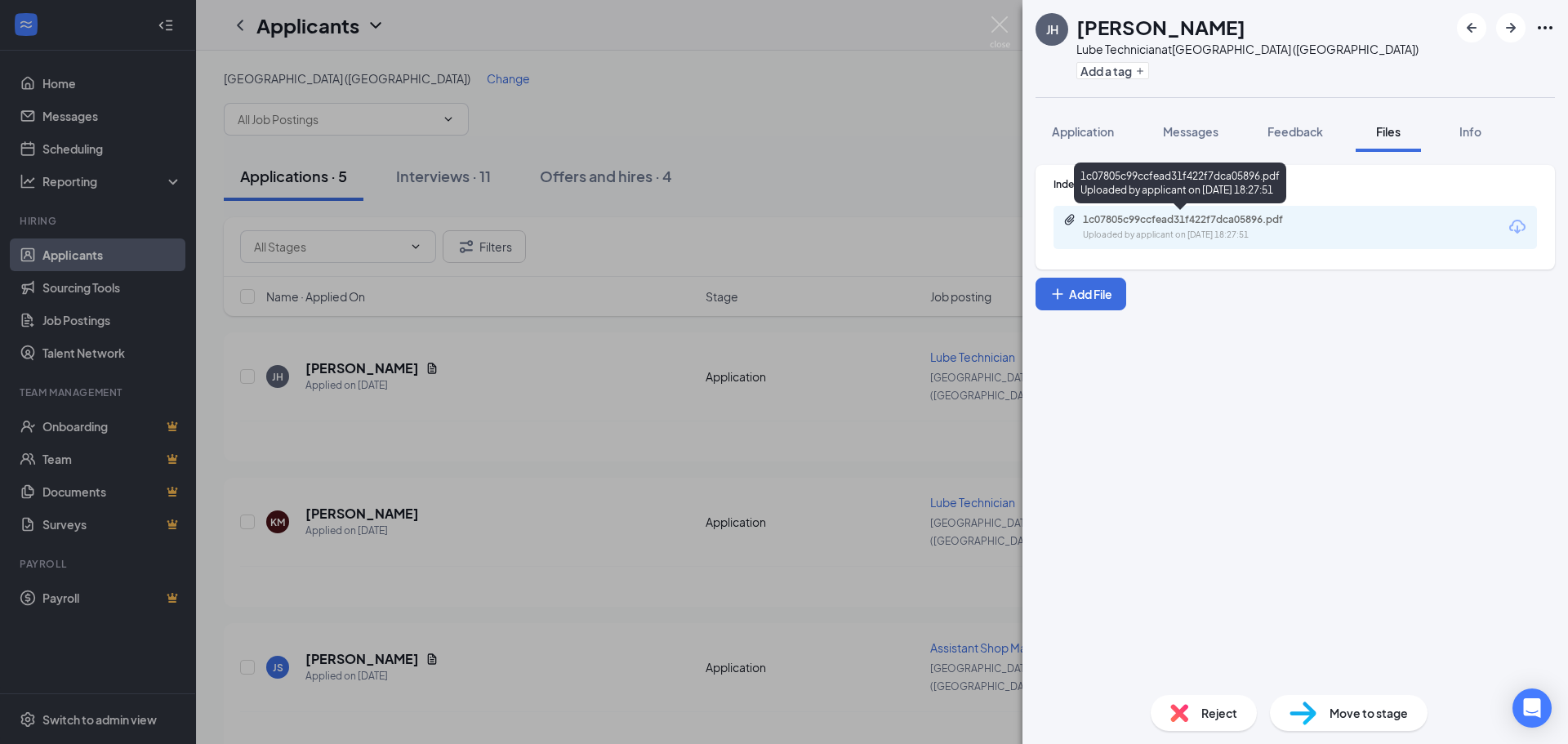
click at [1269, 231] on div "Uploaded by applicant on [DATE] 18:27:51" at bounding box center [1205, 235] width 245 height 13
click at [999, 28] on img at bounding box center [1001, 32] width 21 height 32
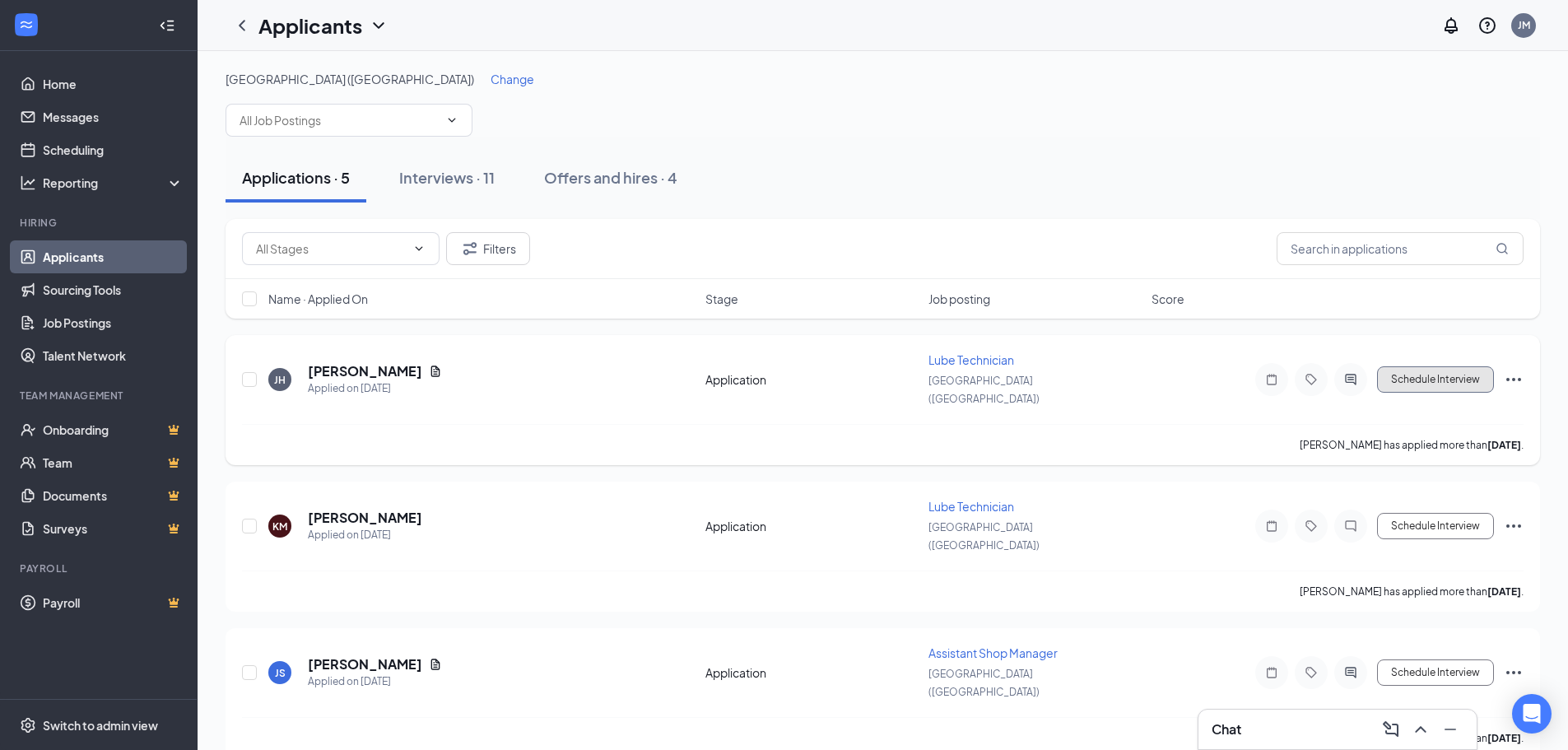
click at [1458, 371] on button "Schedule Interview" at bounding box center [1436, 379] width 117 height 27
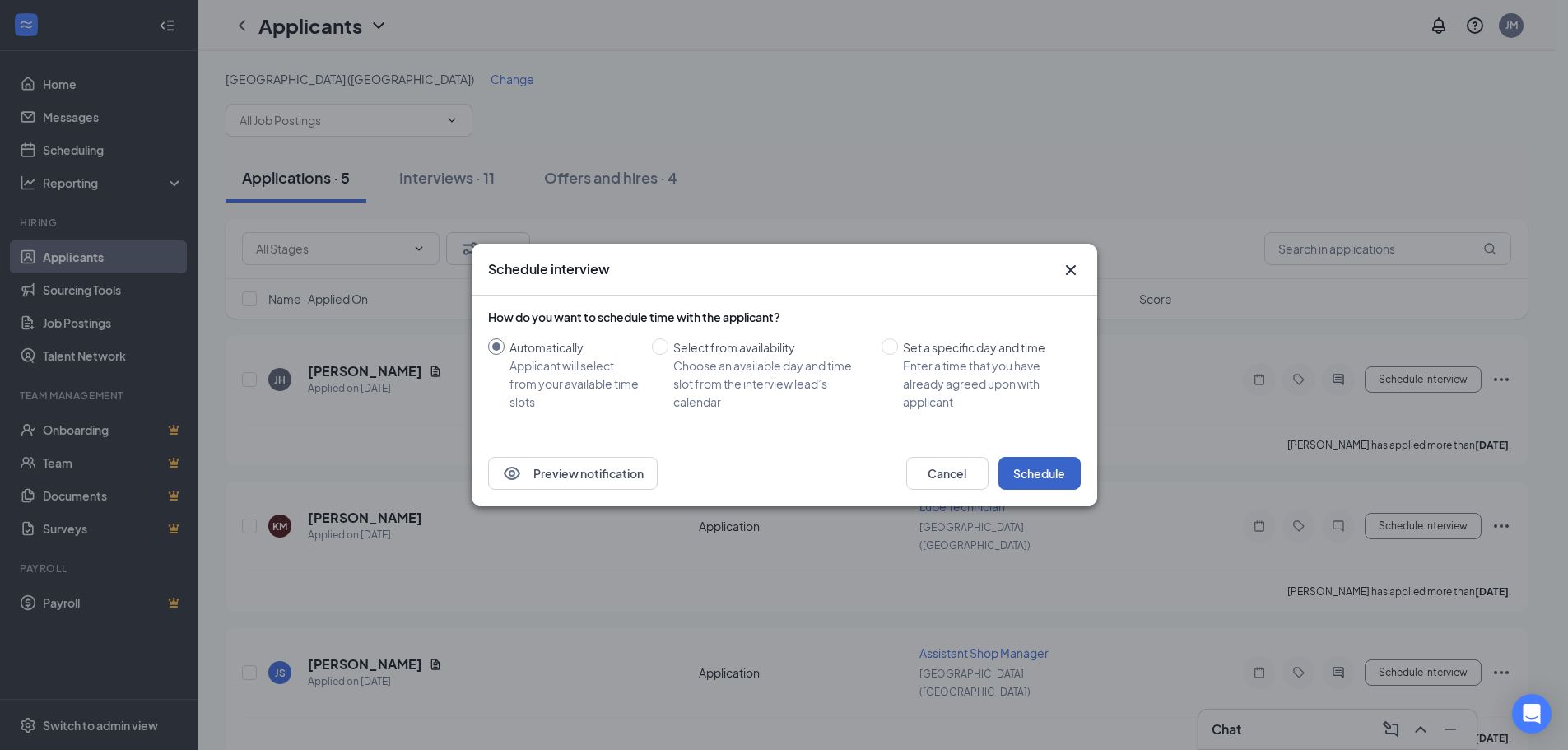
click at [1027, 476] on button "Schedule" at bounding box center [1039, 473] width 82 height 33
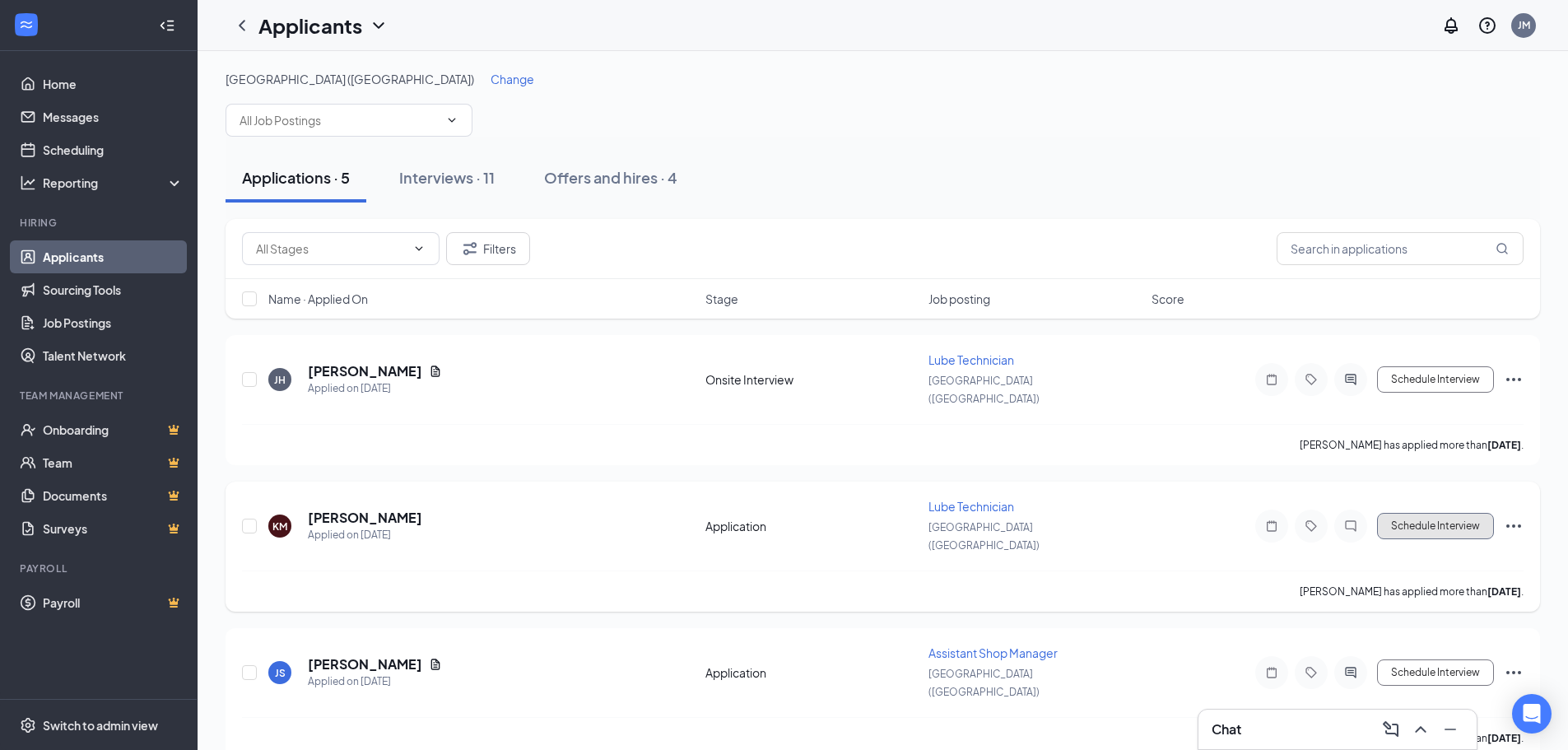
click at [1426, 513] on button "Schedule Interview" at bounding box center [1436, 526] width 117 height 27
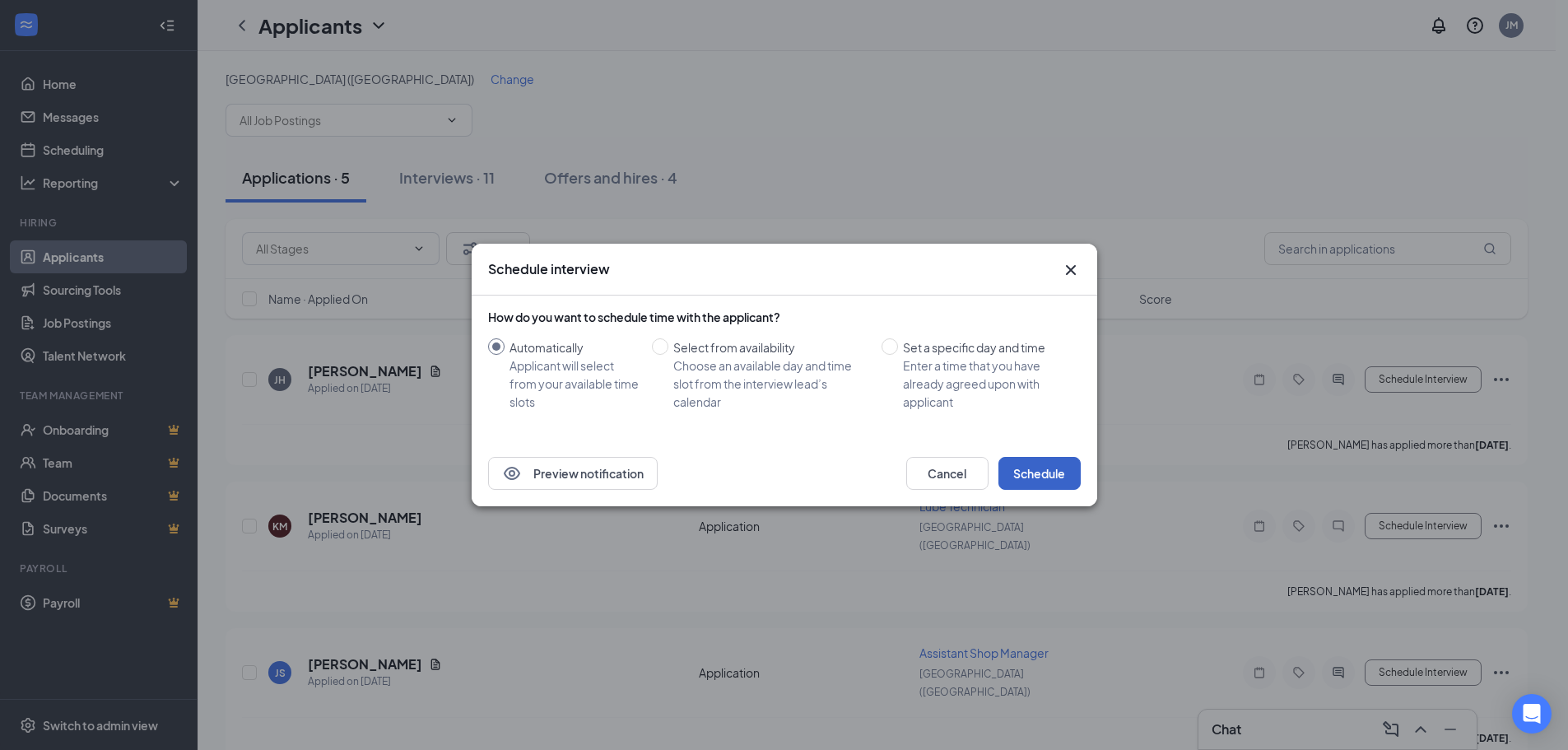
click at [1026, 473] on button "Schedule" at bounding box center [1039, 473] width 82 height 33
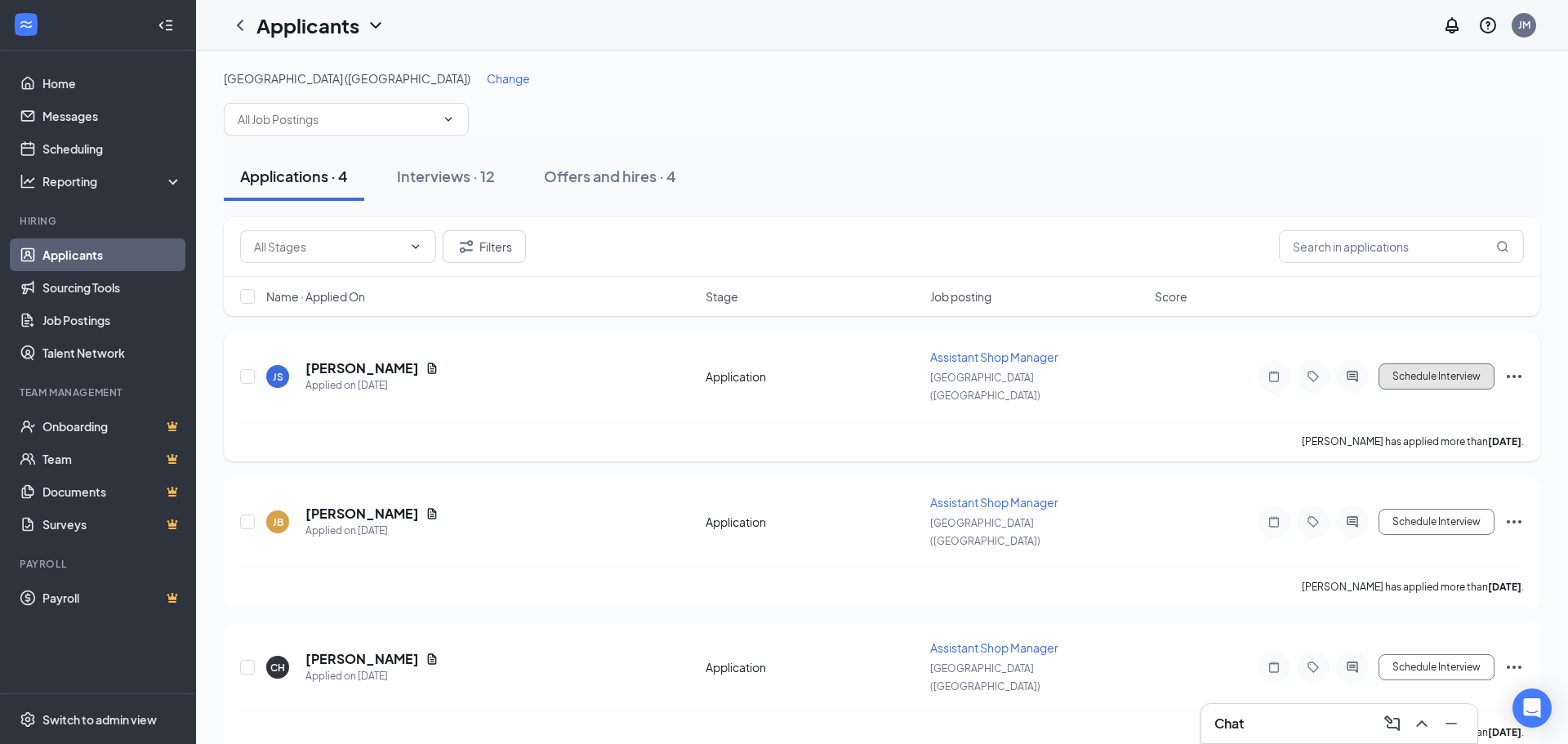
click at [1438, 369] on button "Schedule Interview" at bounding box center [1437, 376] width 116 height 26
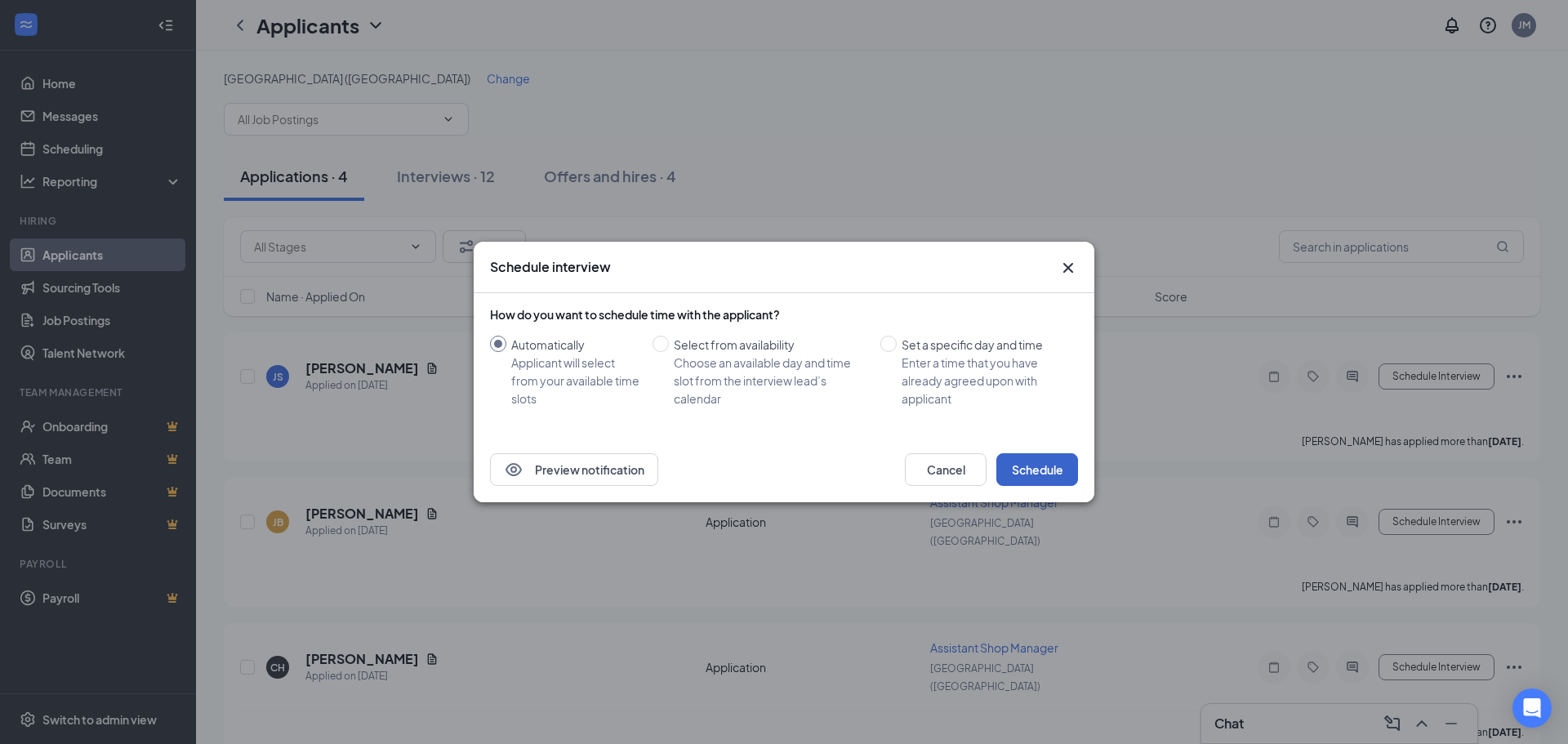
click at [1060, 472] on button "Schedule" at bounding box center [1037, 469] width 81 height 33
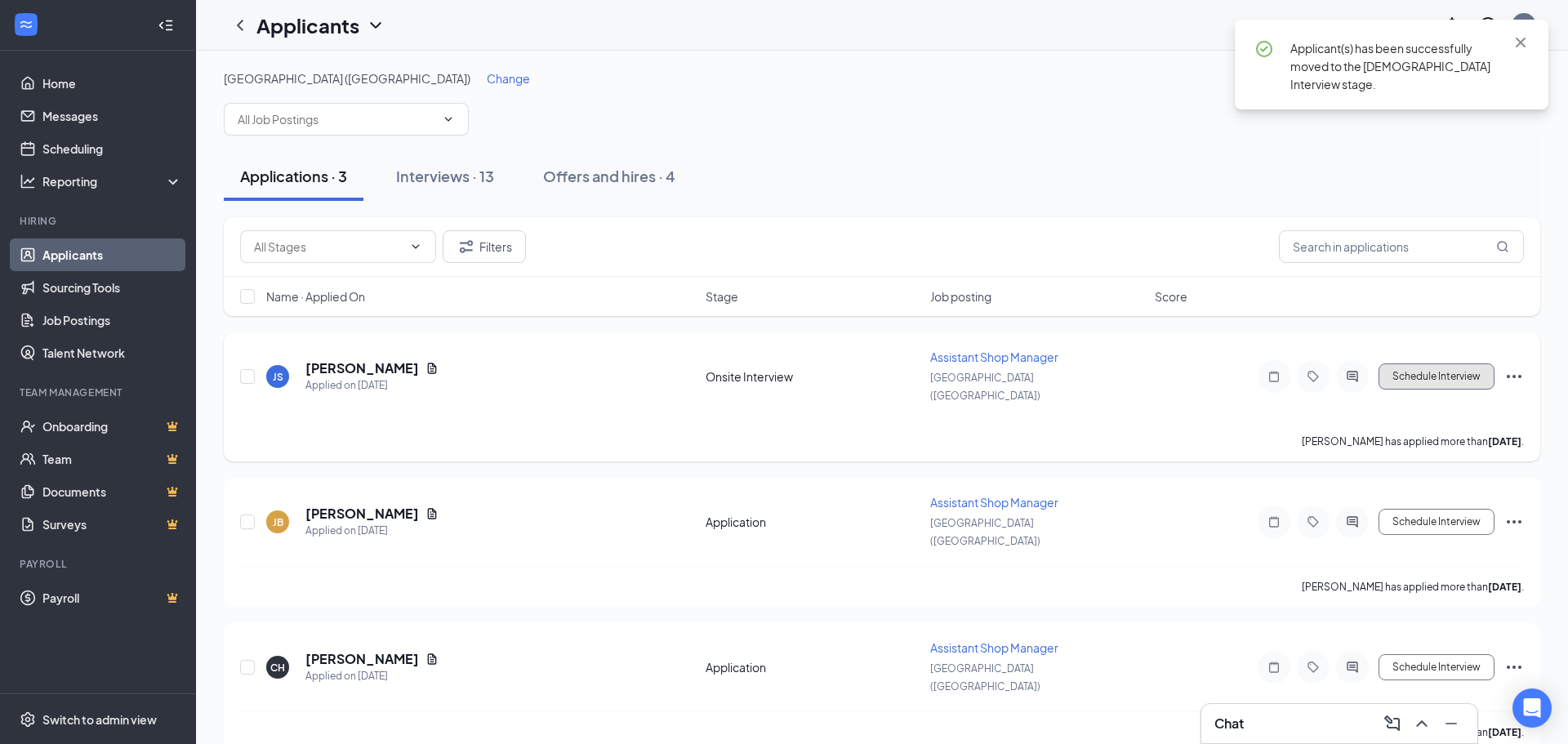
click at [1427, 370] on button "Schedule Interview" at bounding box center [1437, 376] width 116 height 26
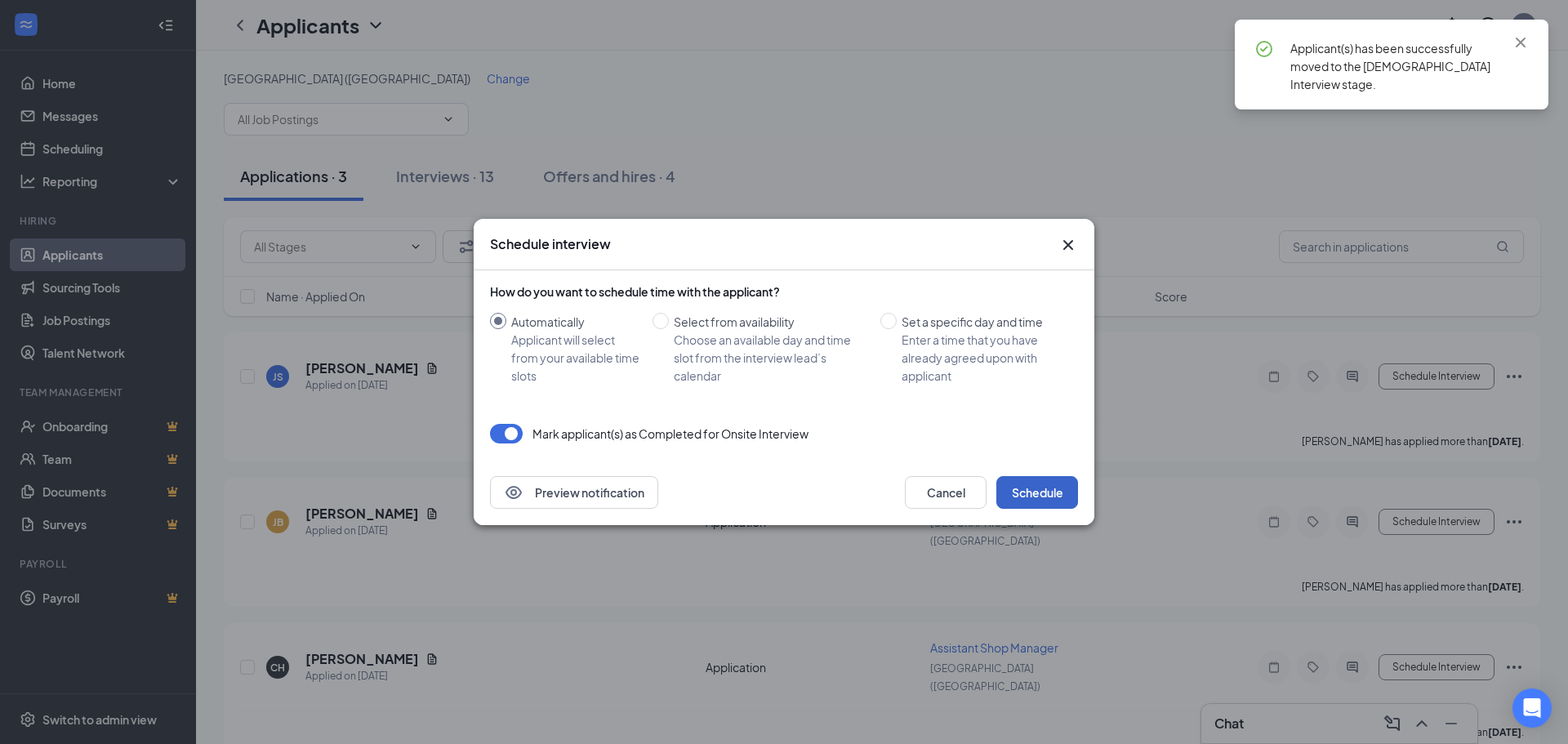
click at [1050, 493] on button "Schedule" at bounding box center [1037, 492] width 81 height 33
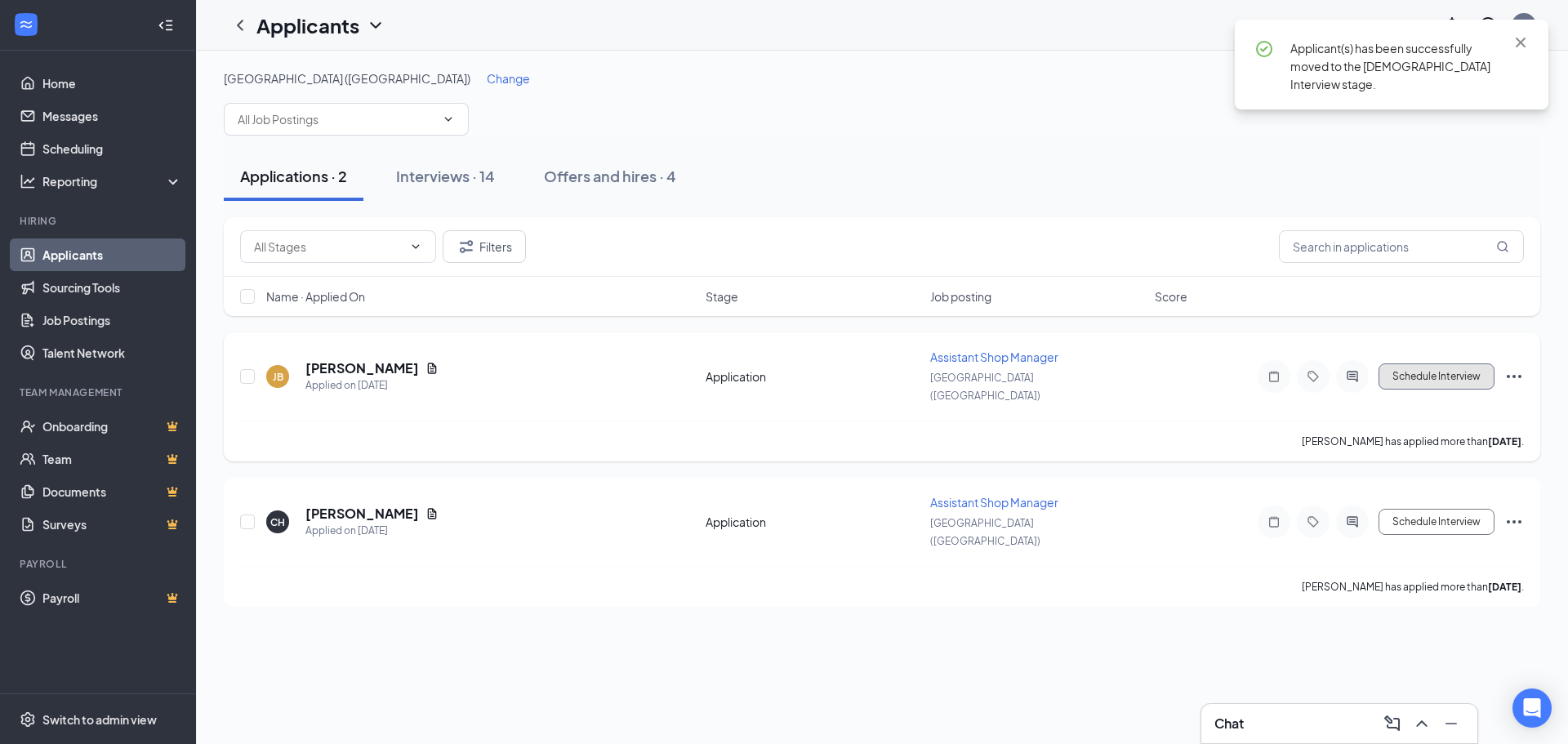
click at [1407, 368] on button "Schedule Interview" at bounding box center [1437, 376] width 116 height 26
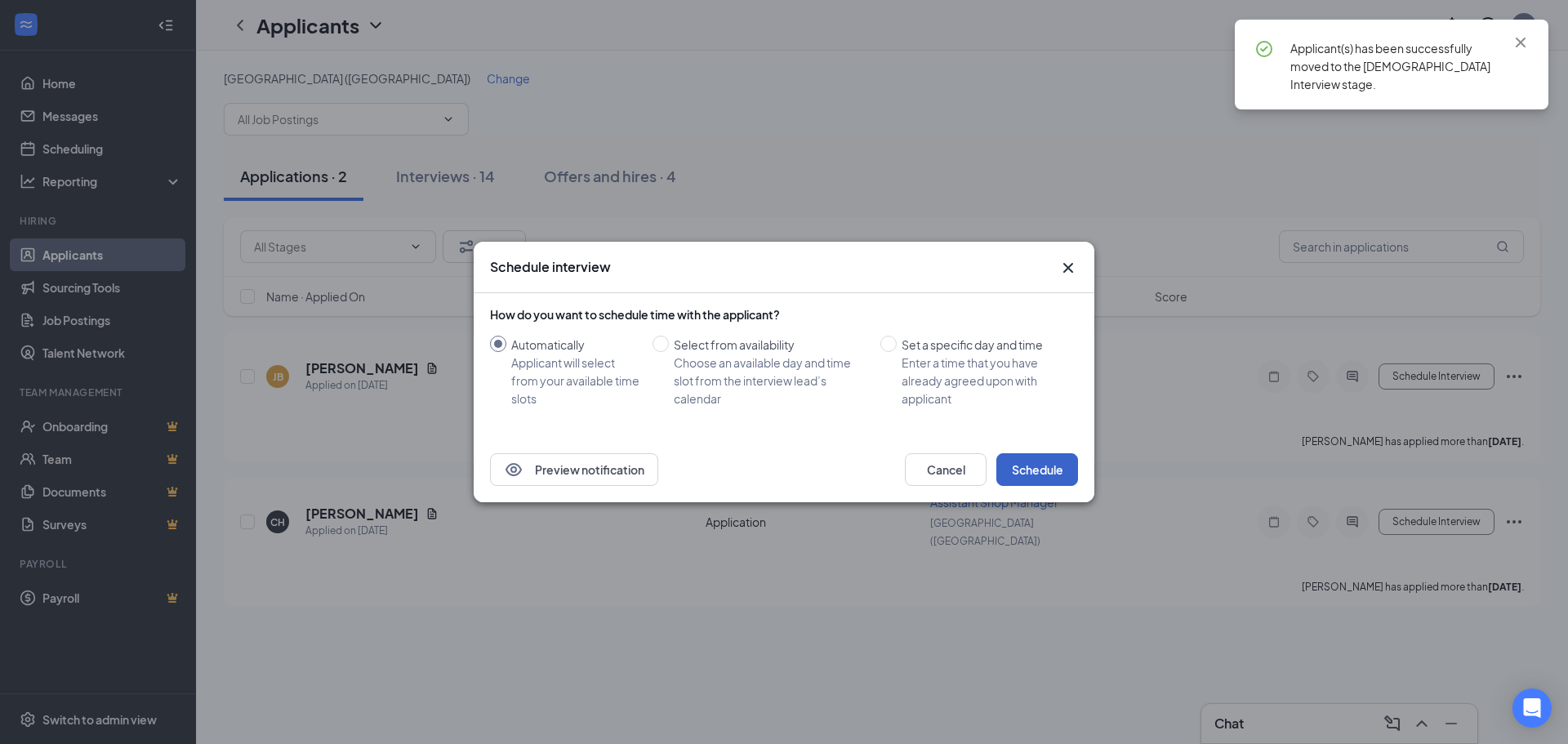
click at [1022, 459] on button "Schedule" at bounding box center [1037, 469] width 81 height 33
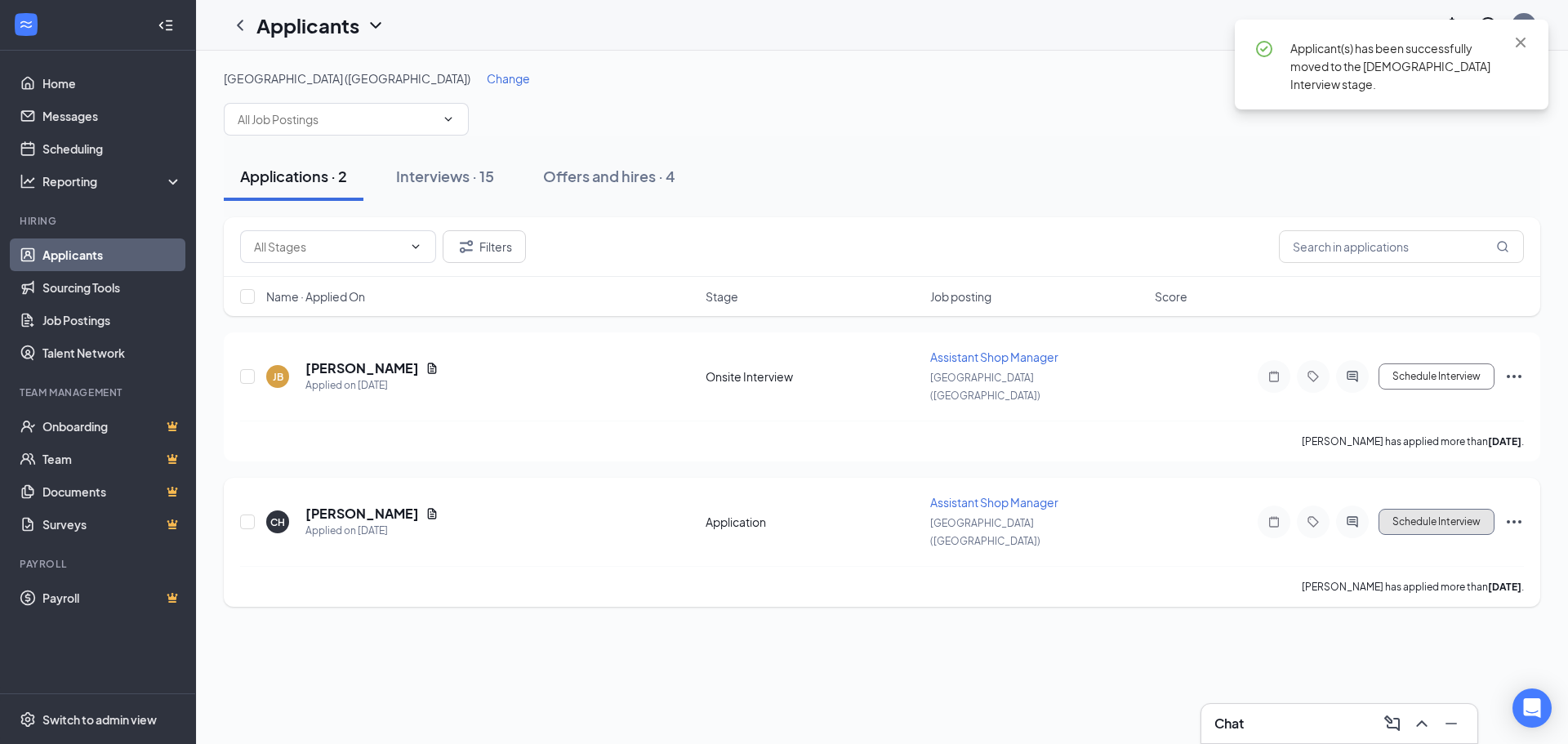
click at [1439, 509] on button "Schedule Interview" at bounding box center [1437, 522] width 116 height 26
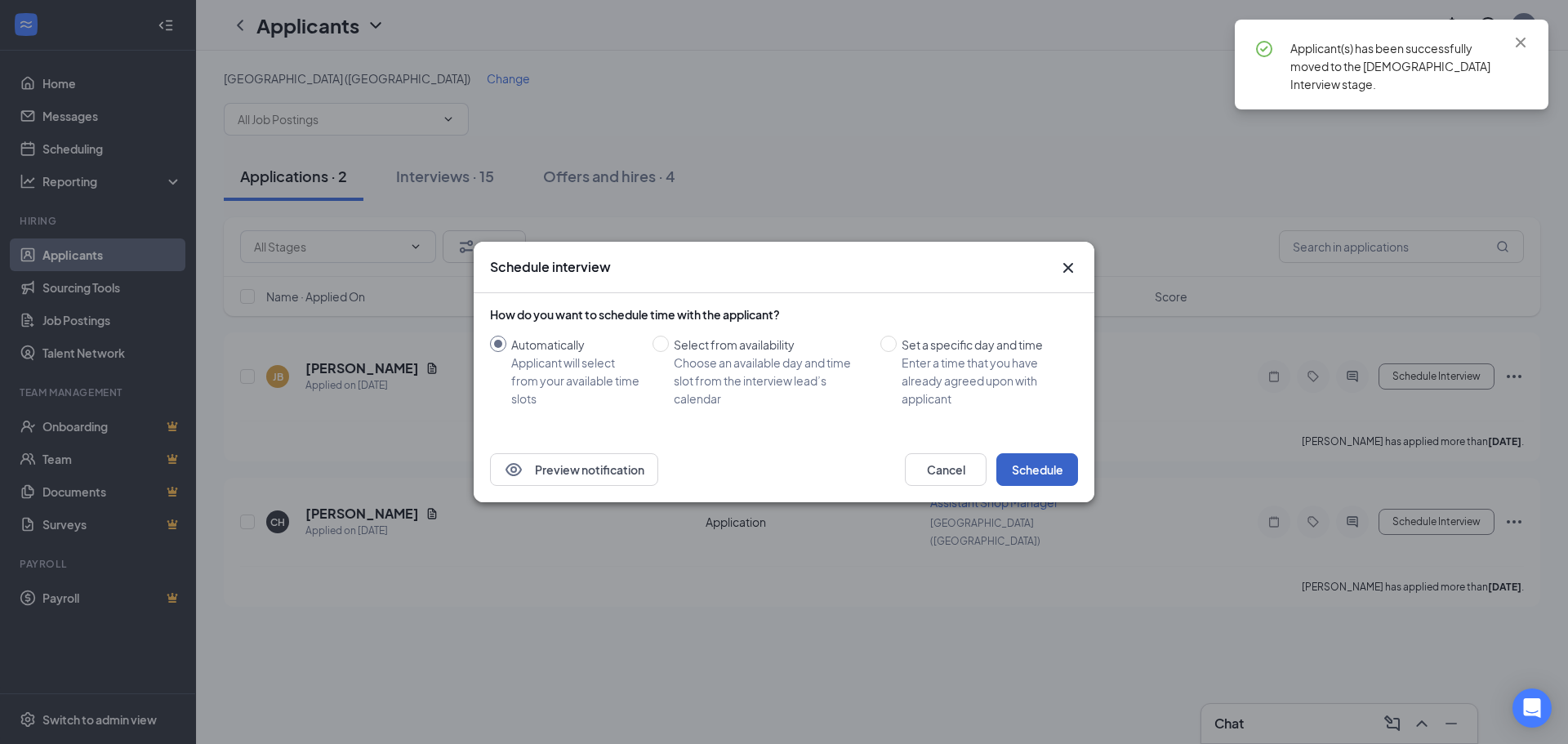
click at [1044, 473] on button "Schedule" at bounding box center [1037, 469] width 81 height 33
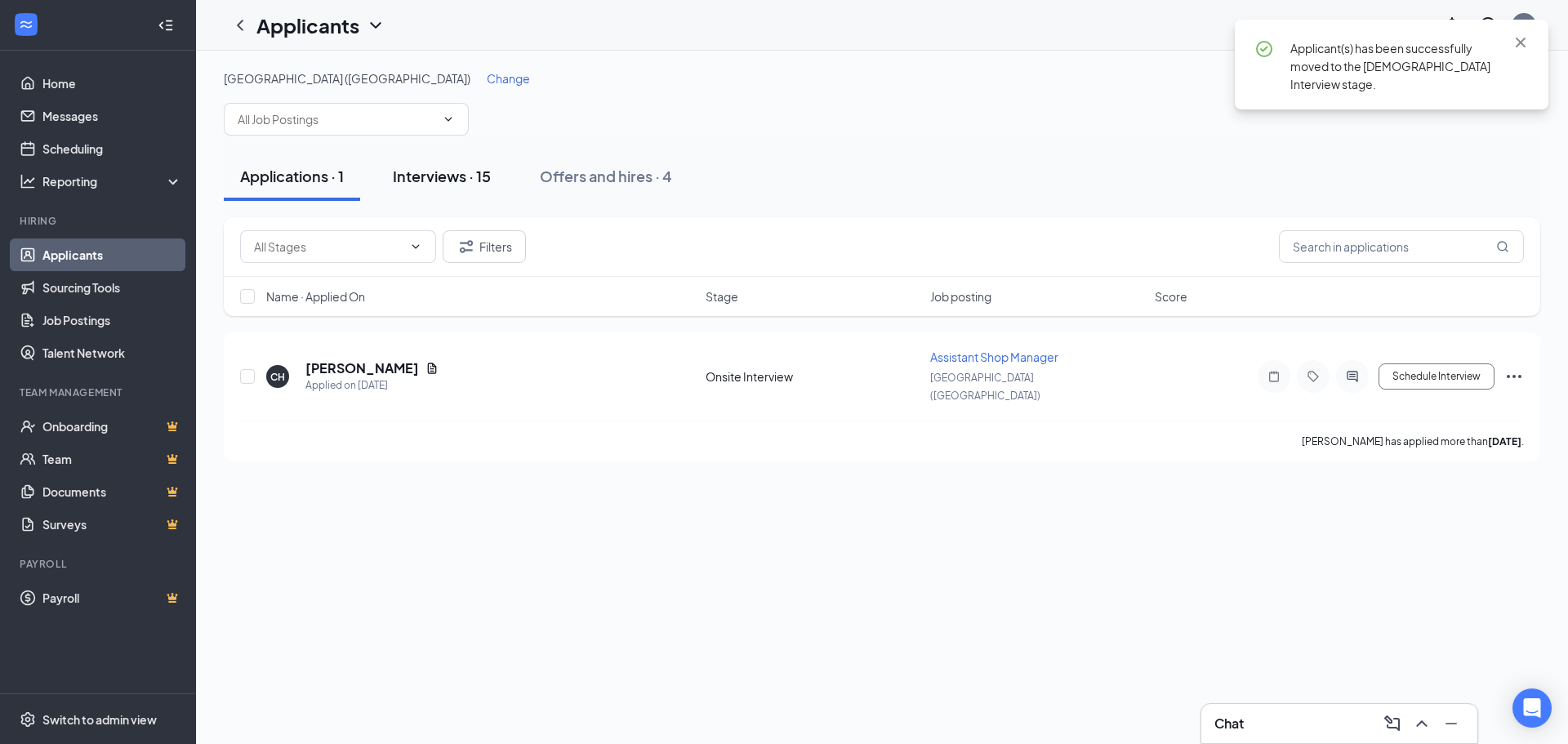
click at [439, 180] on div "Interviews · 15" at bounding box center [442, 176] width 98 height 21
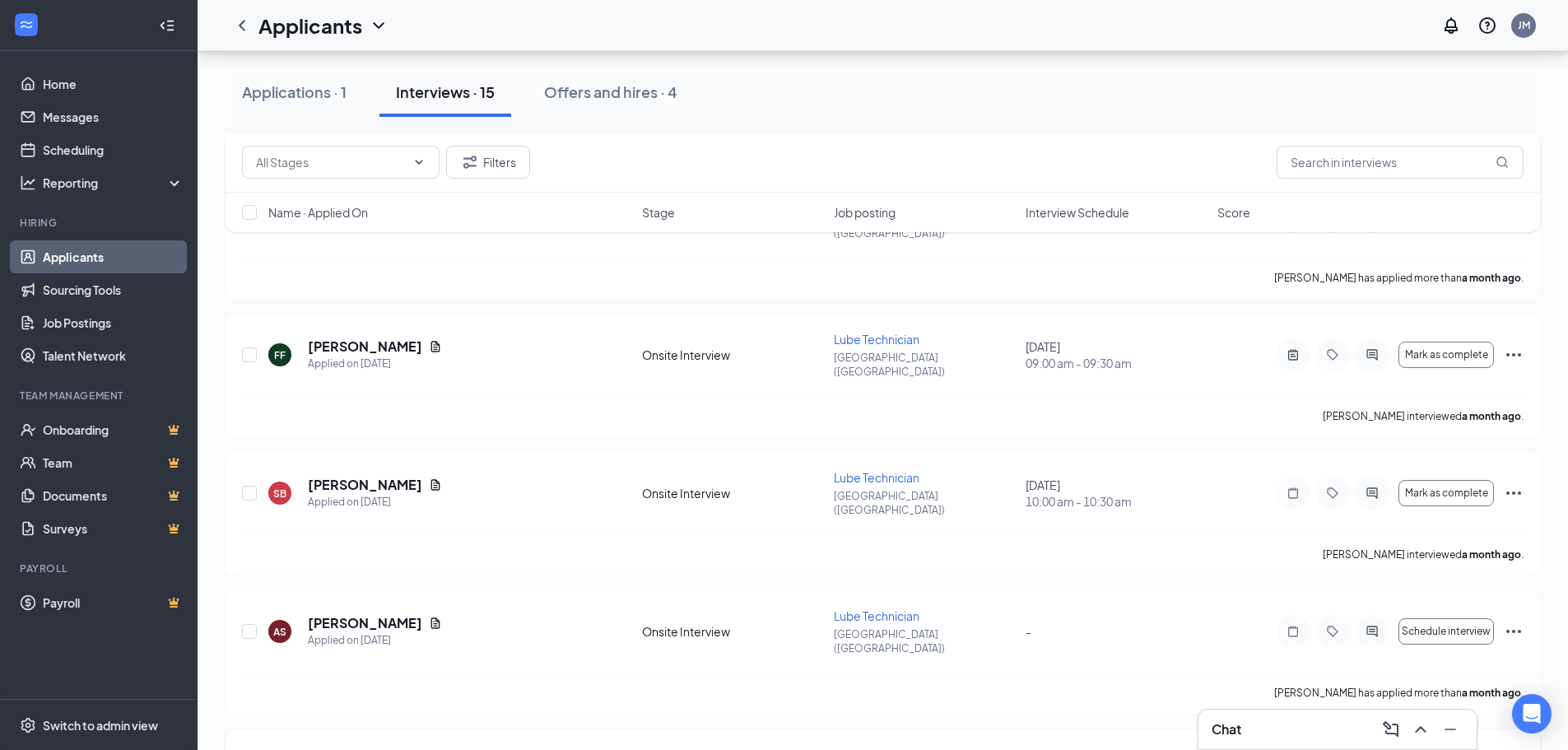
scroll to position [987, 0]
click at [1511, 484] on icon "Ellipses" at bounding box center [1514, 494] width 20 height 20
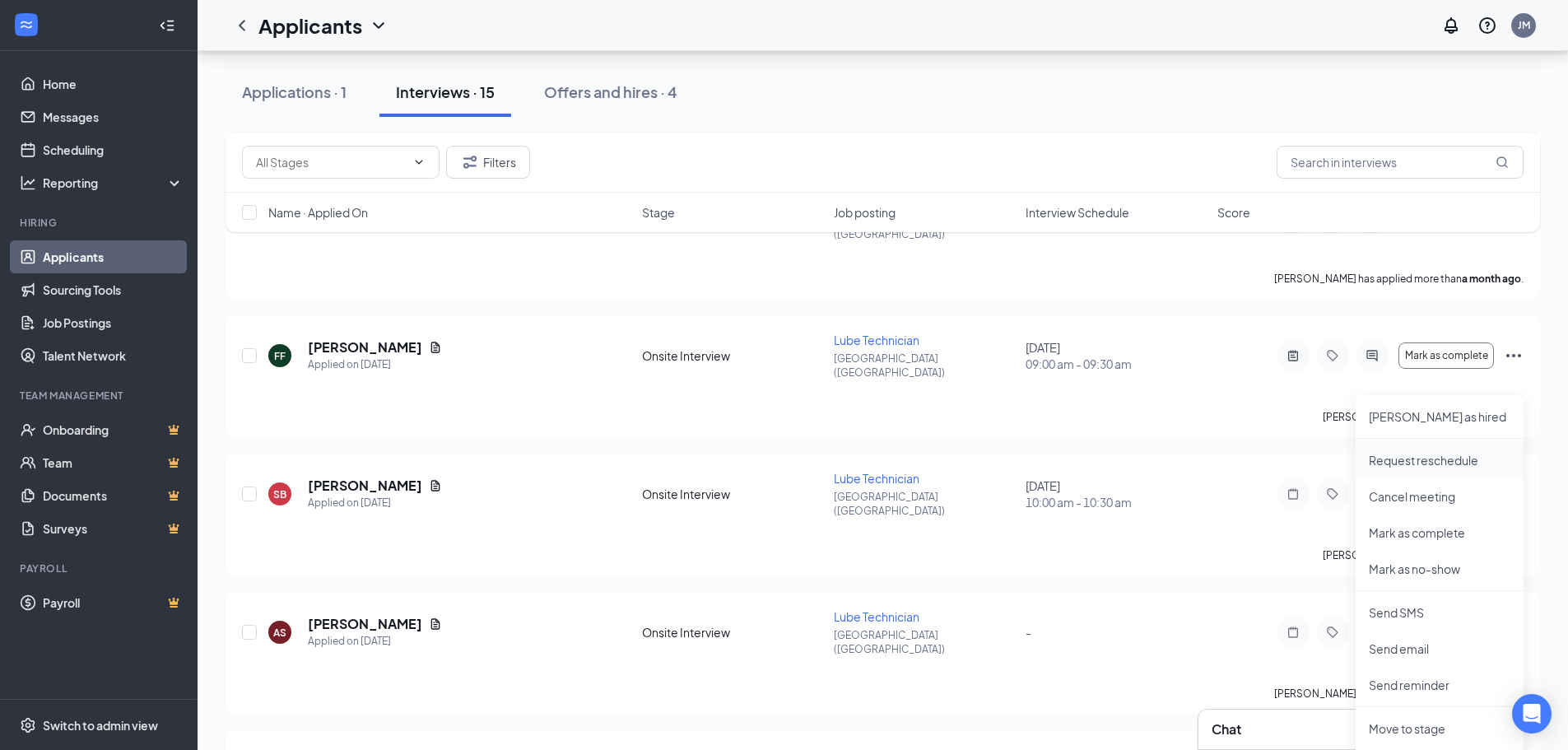
click at [1432, 464] on p "Request reschedule" at bounding box center [1439, 459] width 142 height 16
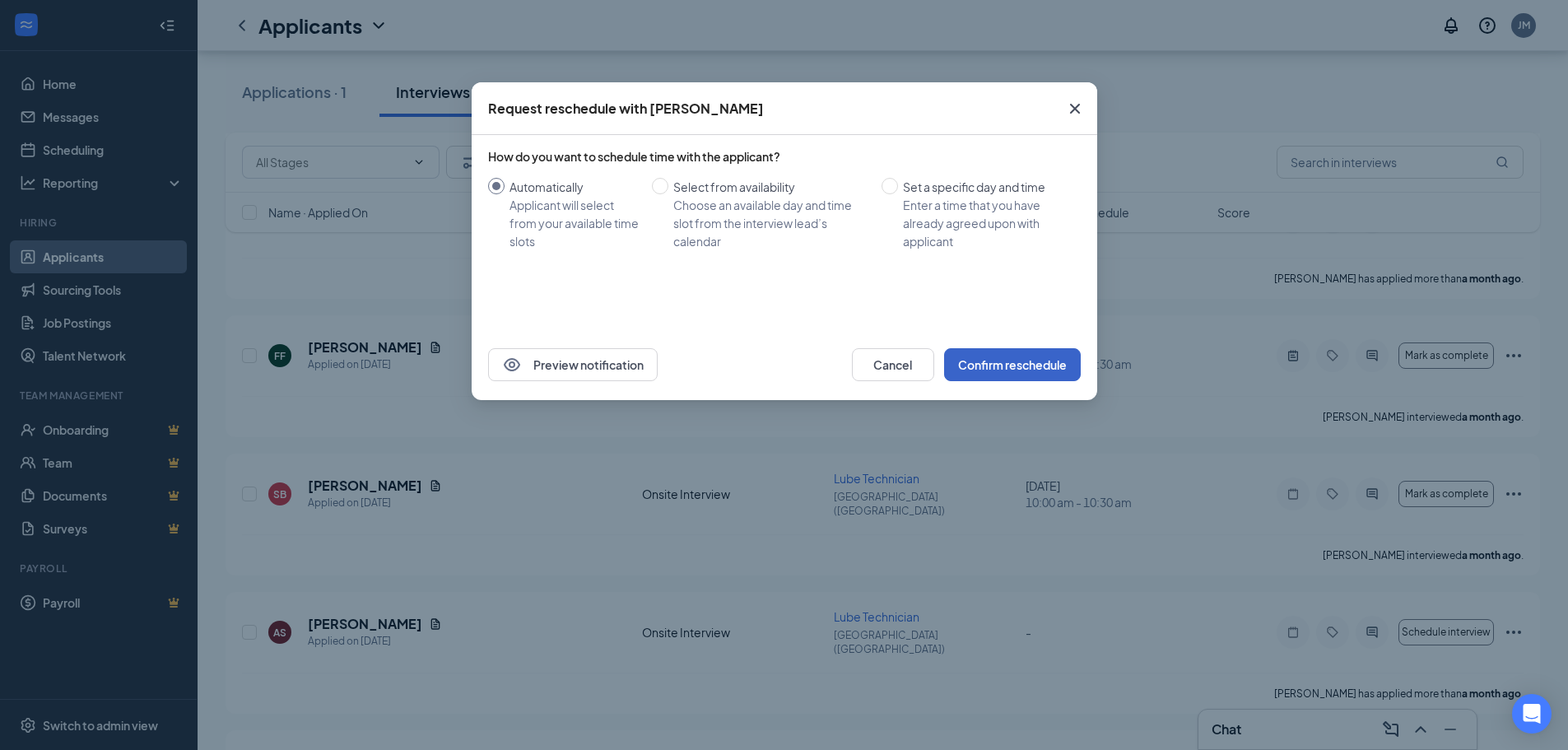
click at [1012, 372] on button "Confirm reschedule" at bounding box center [1011, 364] width 136 height 33
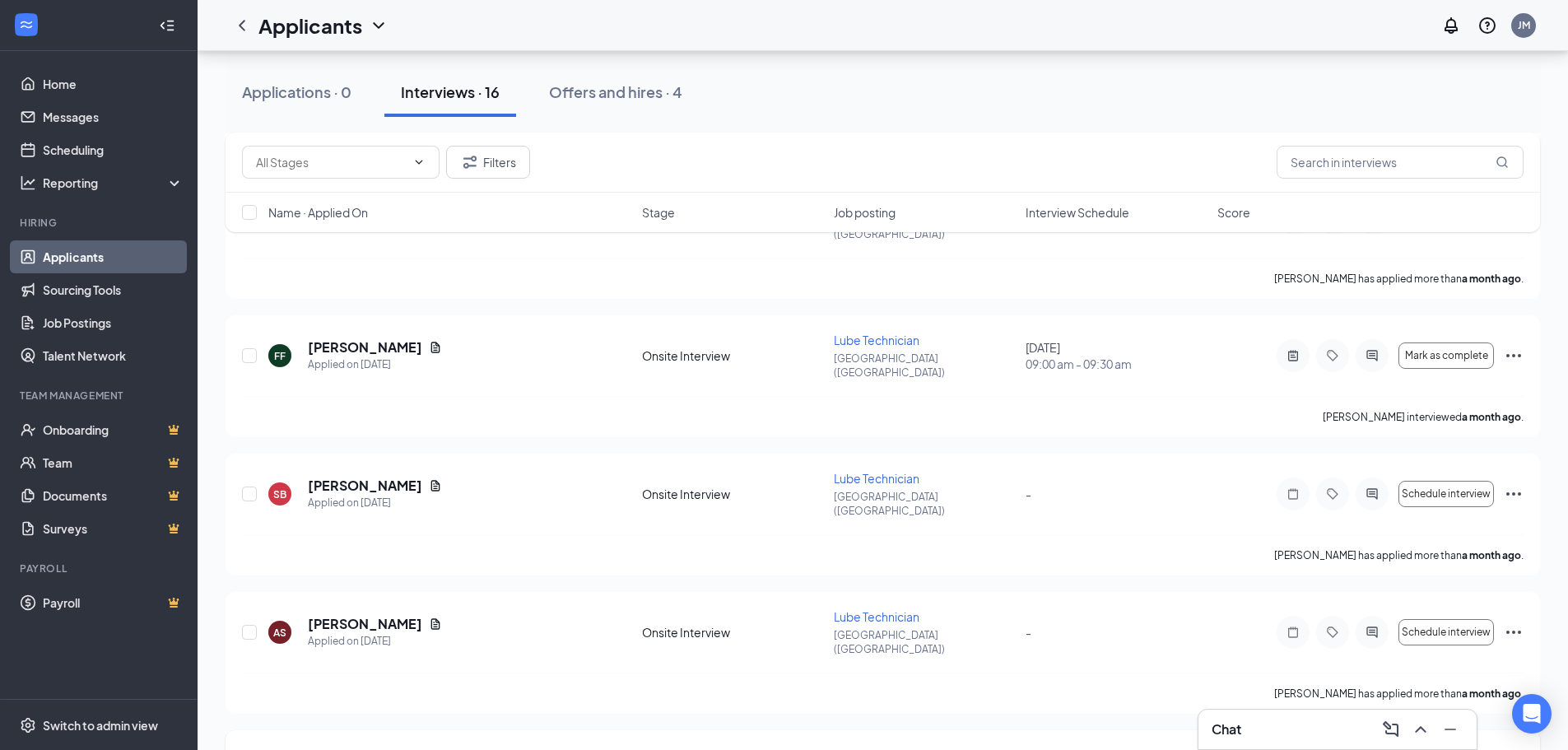
click at [1455, 712] on p "Request reschedule" at bounding box center [1439, 710] width 142 height 16
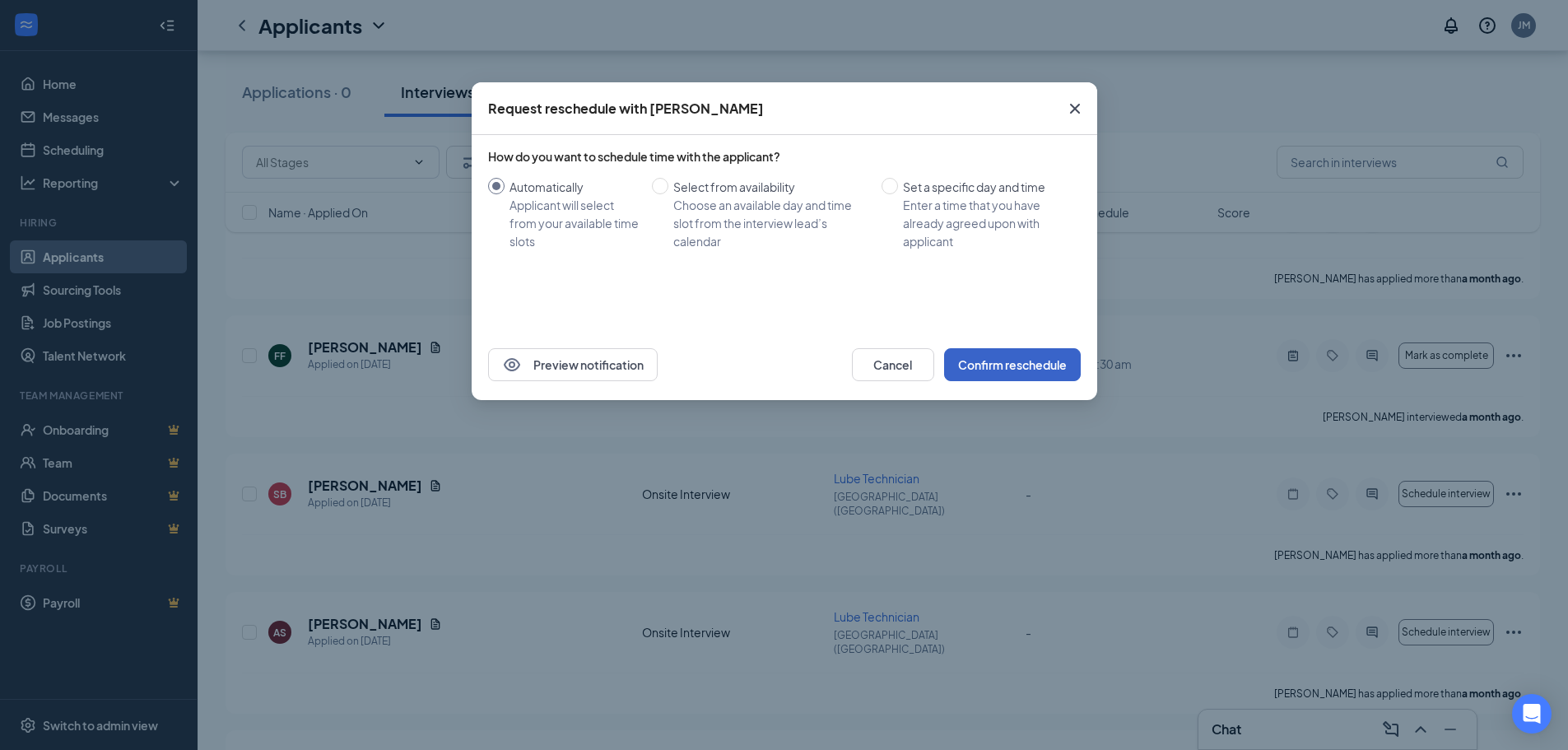
click at [1022, 371] on button "Confirm reschedule" at bounding box center [1011, 364] width 136 height 33
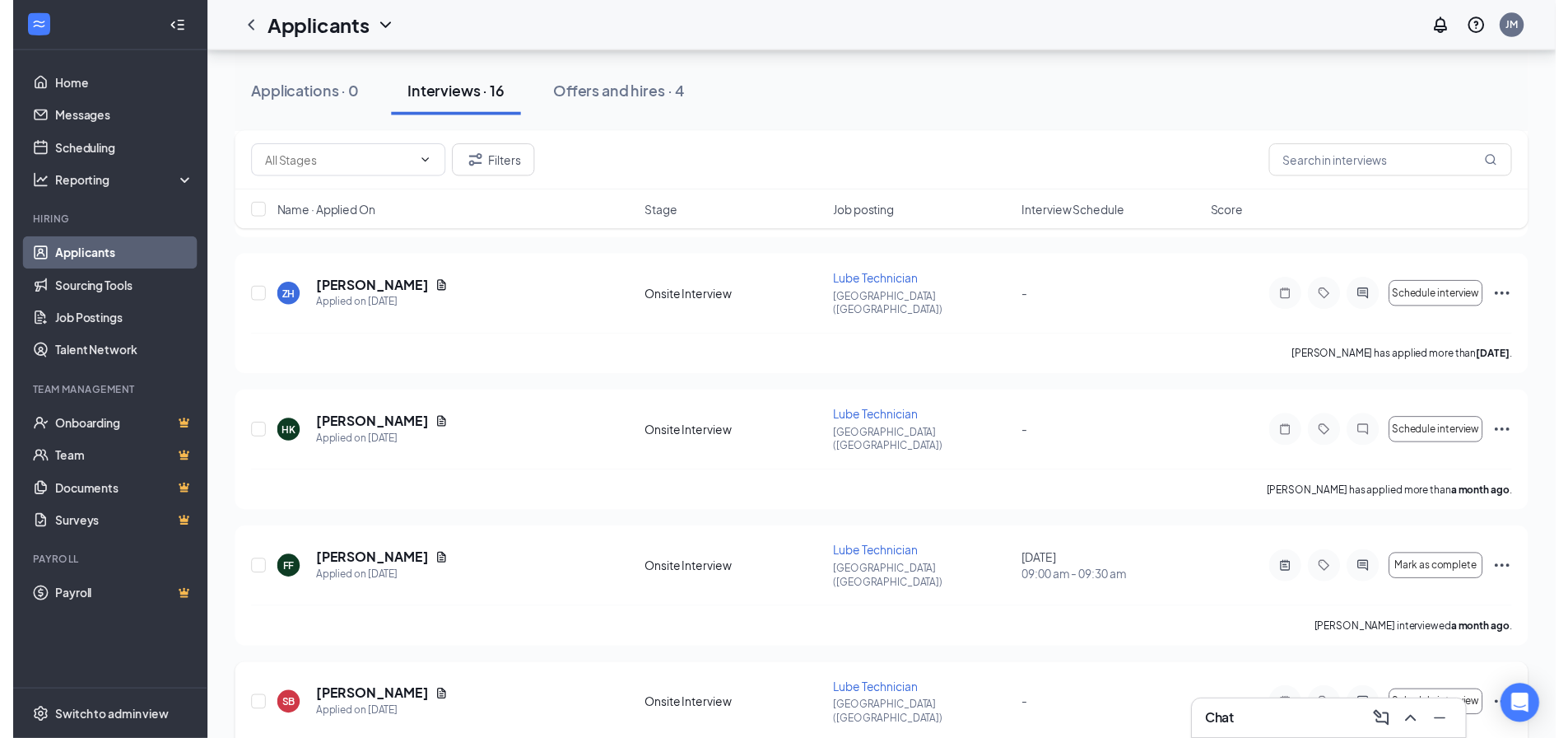
scroll to position [741, 0]
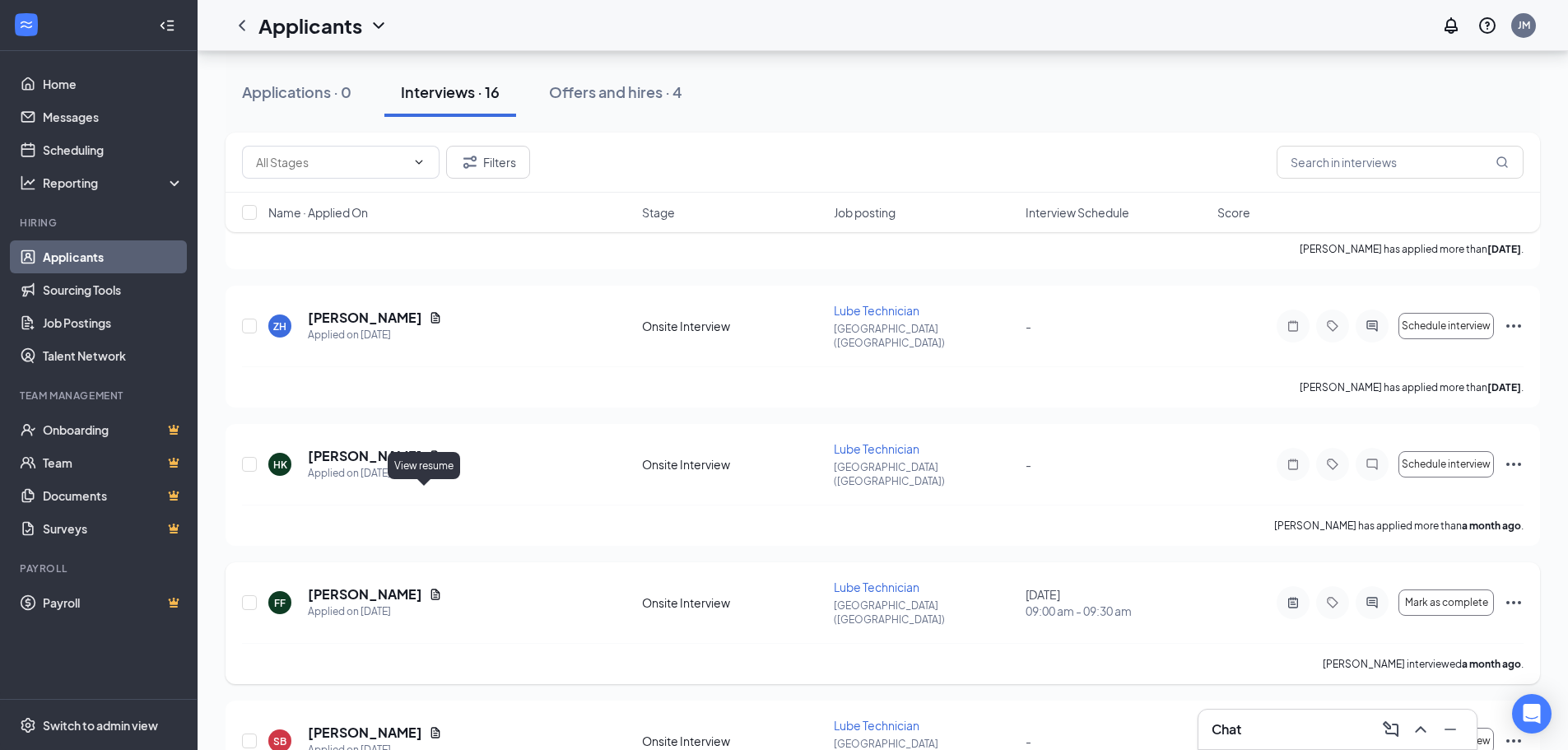
click at [429, 588] on icon "Document" at bounding box center [436, 595] width 13 height 13
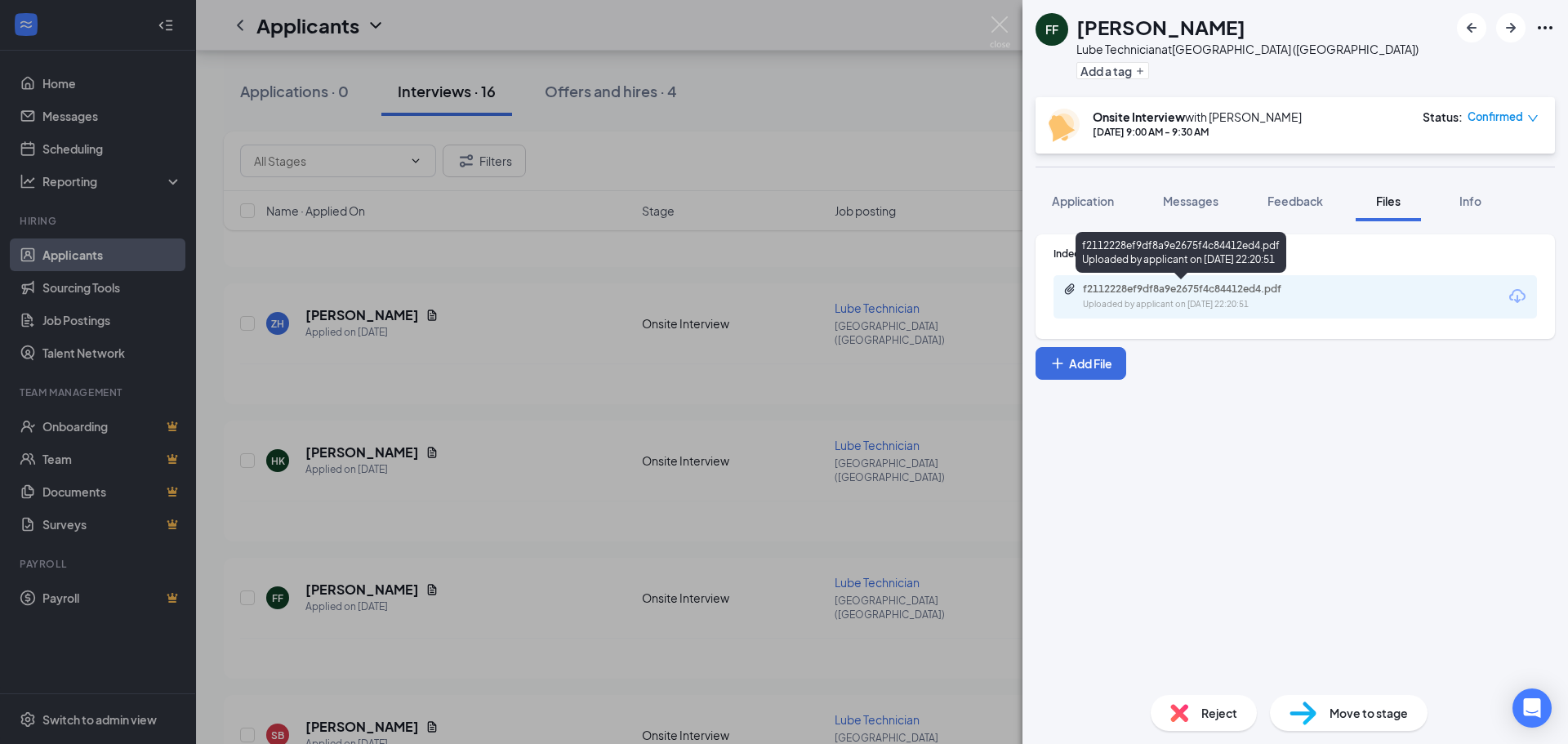
click at [1192, 303] on div "Uploaded by applicant on [DATE] 22:20:51" at bounding box center [1205, 304] width 245 height 13
click at [1005, 30] on img at bounding box center [1001, 32] width 21 height 32
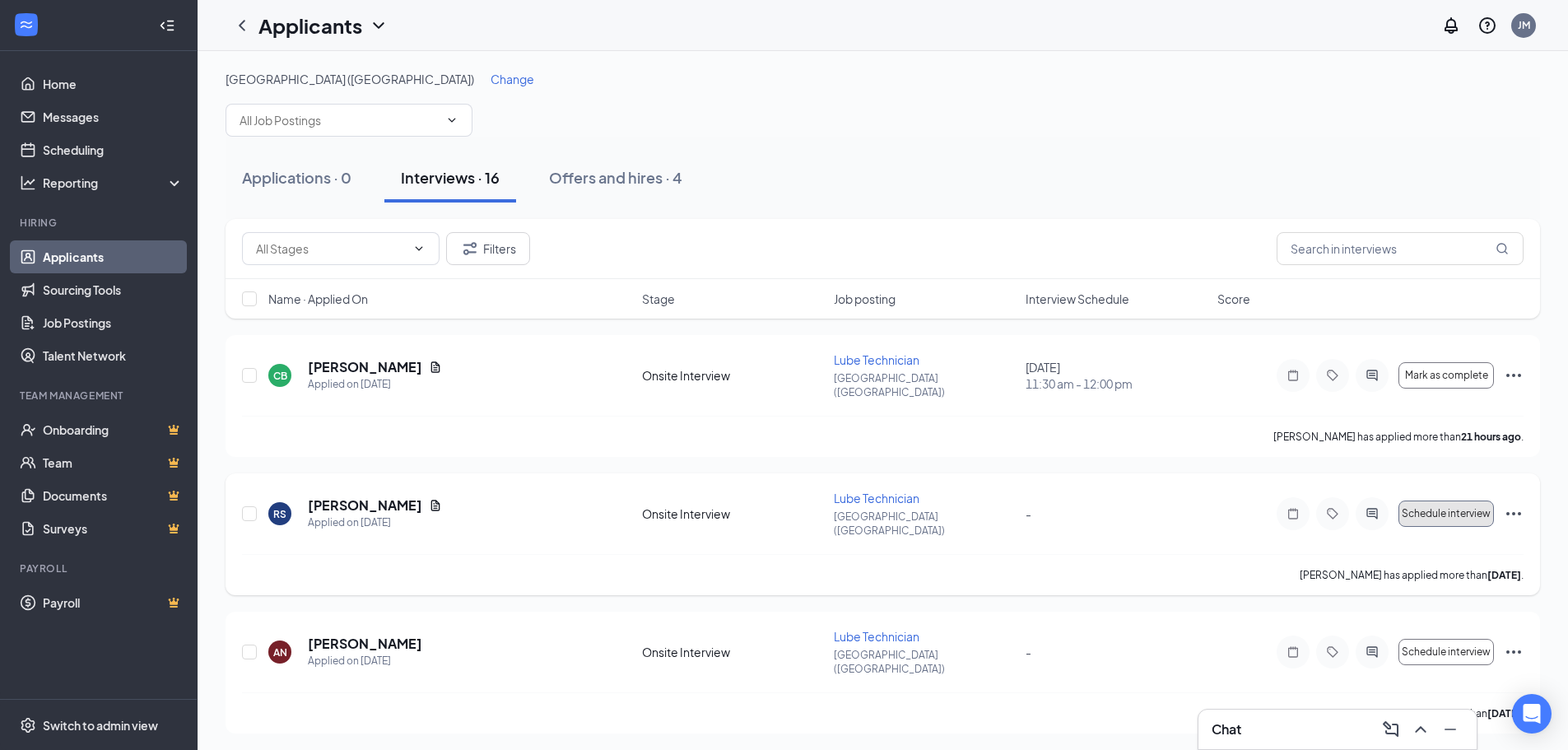
click at [1449, 508] on span "Schedule interview" at bounding box center [1446, 514] width 89 height 11
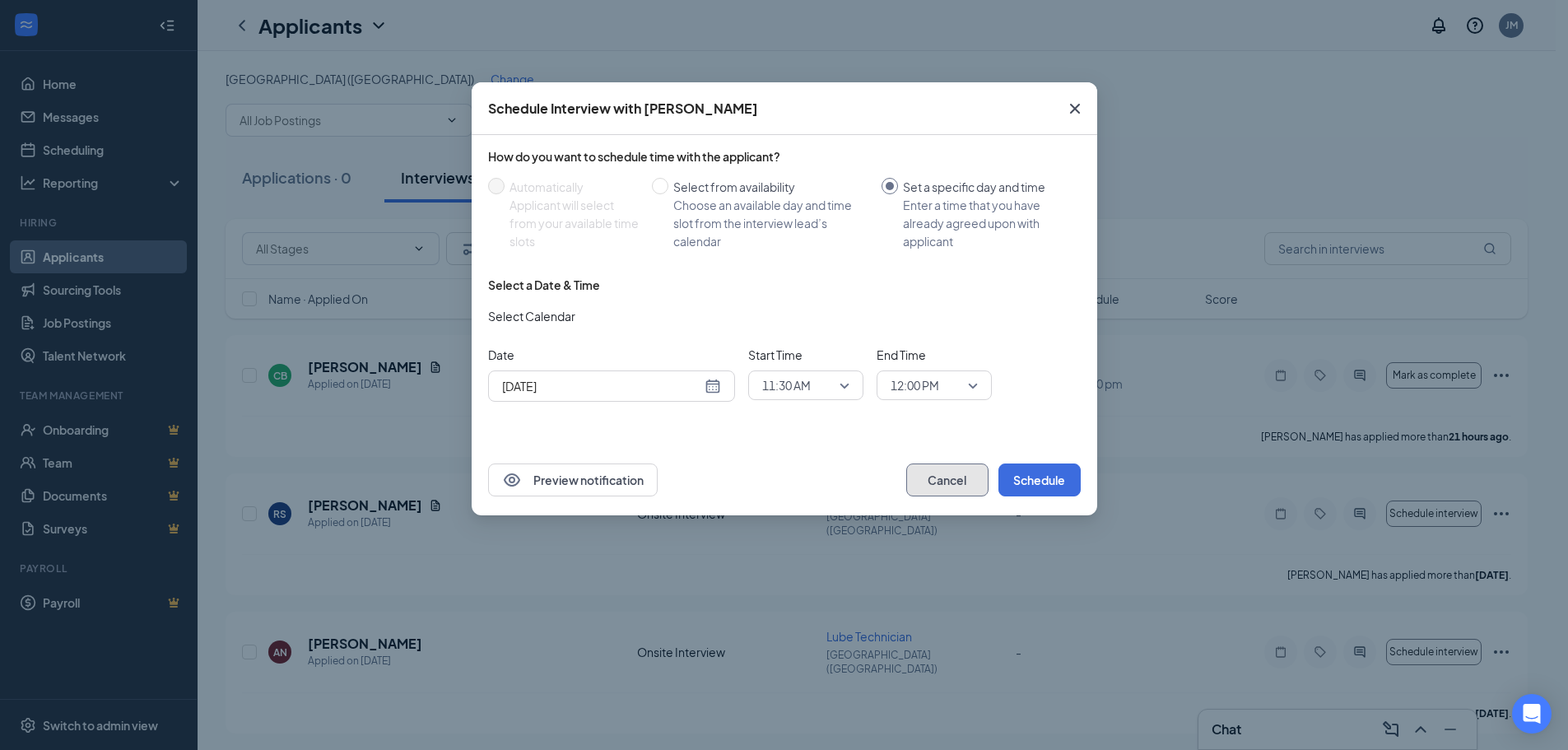
click at [949, 478] on button "Cancel" at bounding box center [947, 479] width 82 height 33
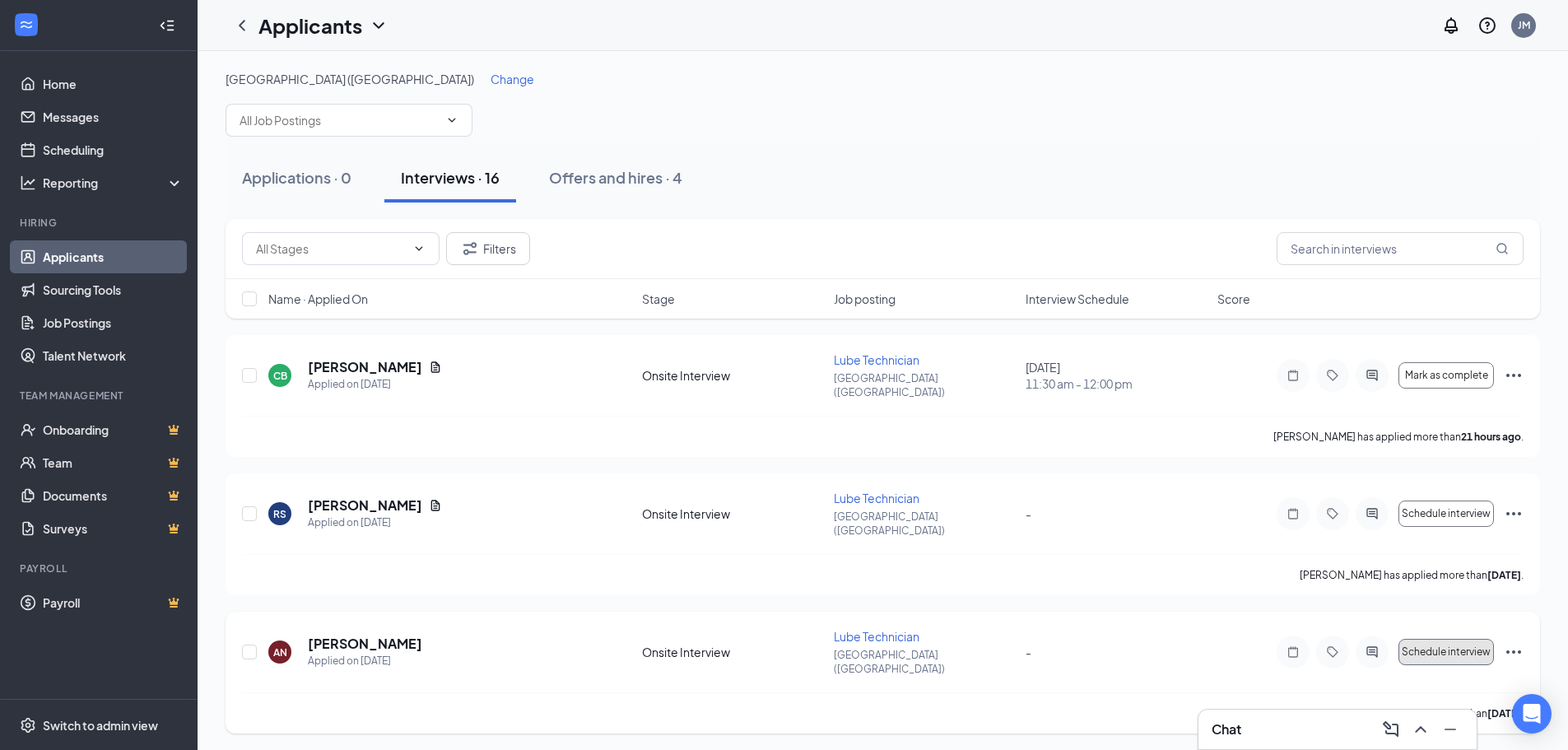
click at [1456, 639] on button "Schedule interview" at bounding box center [1446, 652] width 95 height 27
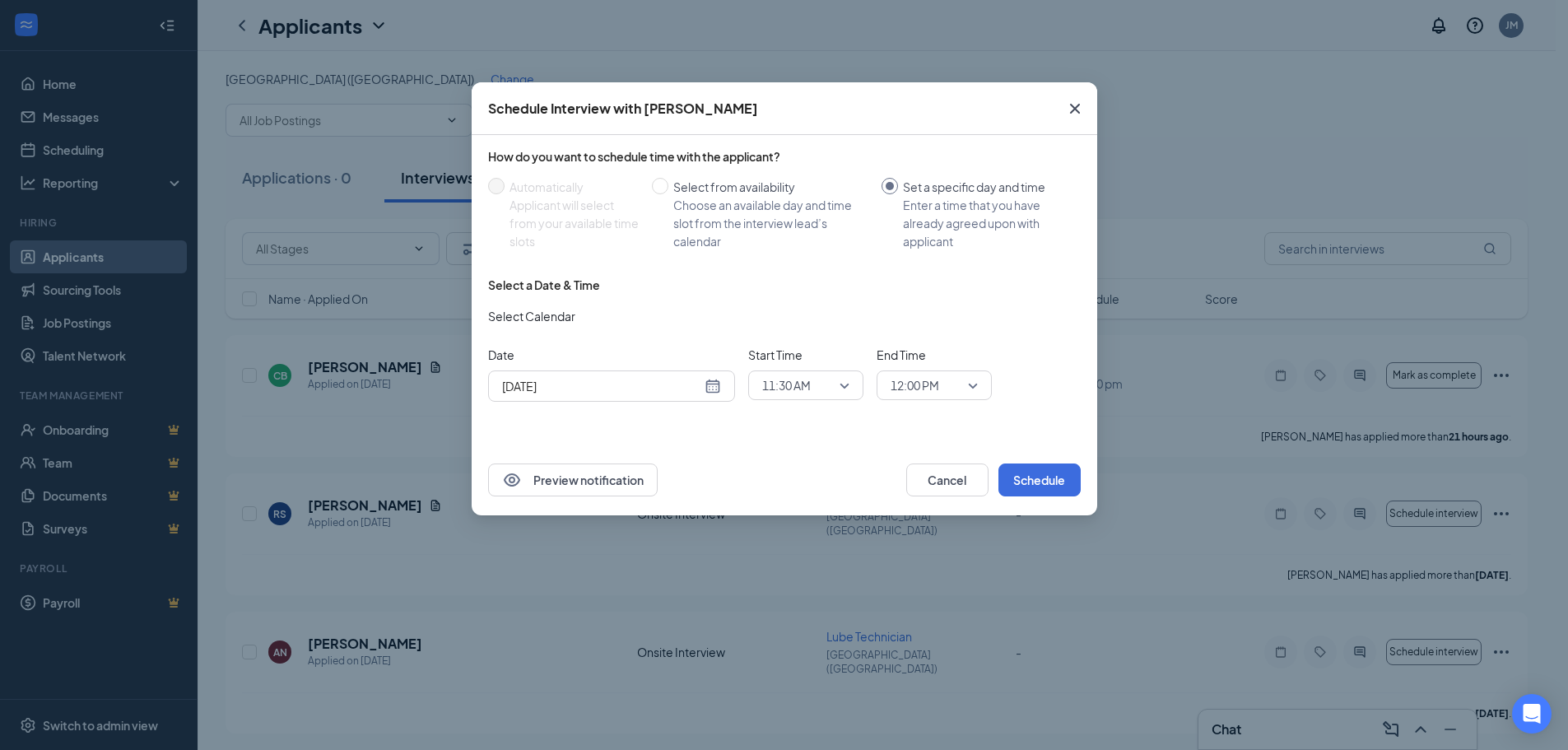
click at [1076, 110] on icon "Cross" at bounding box center [1074, 109] width 20 height 20
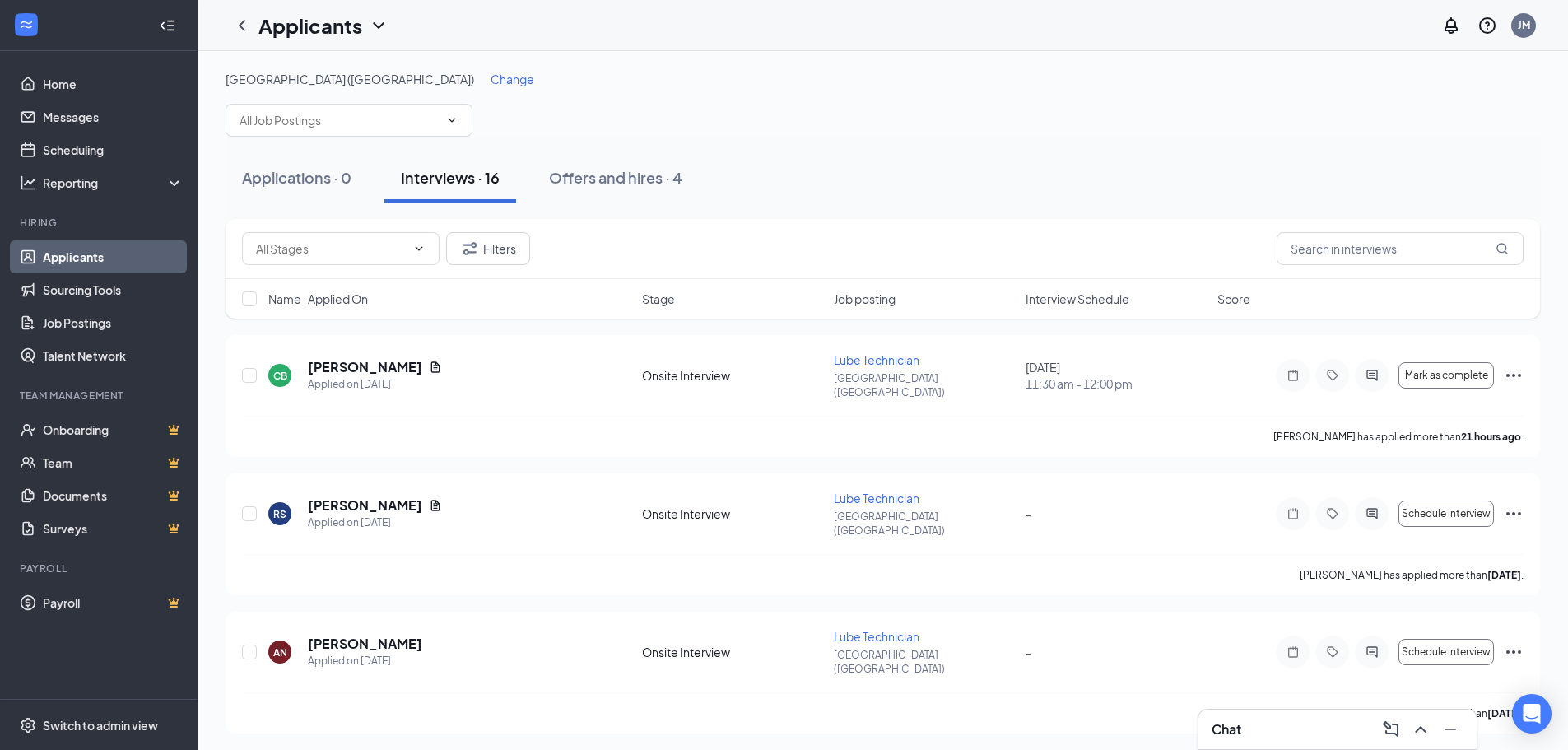
click at [1119, 72] on div "[GEOGRAPHIC_DATA] ([GEOGRAPHIC_DATA]) Change" at bounding box center [883, 78] width 1314 height 16
